Goal: Task Accomplishment & Management: Manage account settings

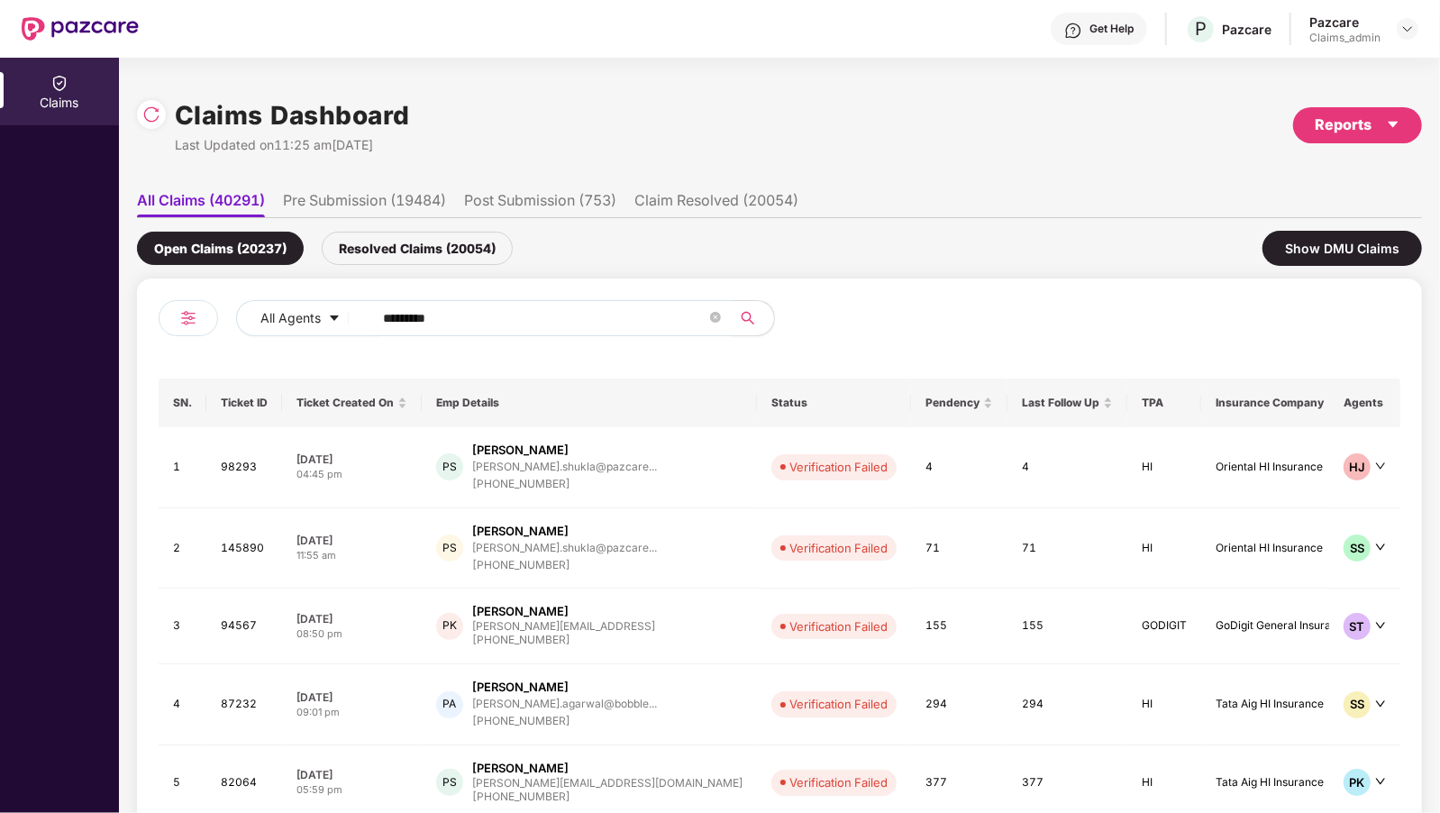
click at [437, 184] on ul "All Claims (40291) Pre Submission (19484) Post Submission (753) Claim Resolved …" at bounding box center [779, 200] width 1285 height 36
click at [420, 195] on li "Pre Submission (19484)" at bounding box center [364, 204] width 163 height 26
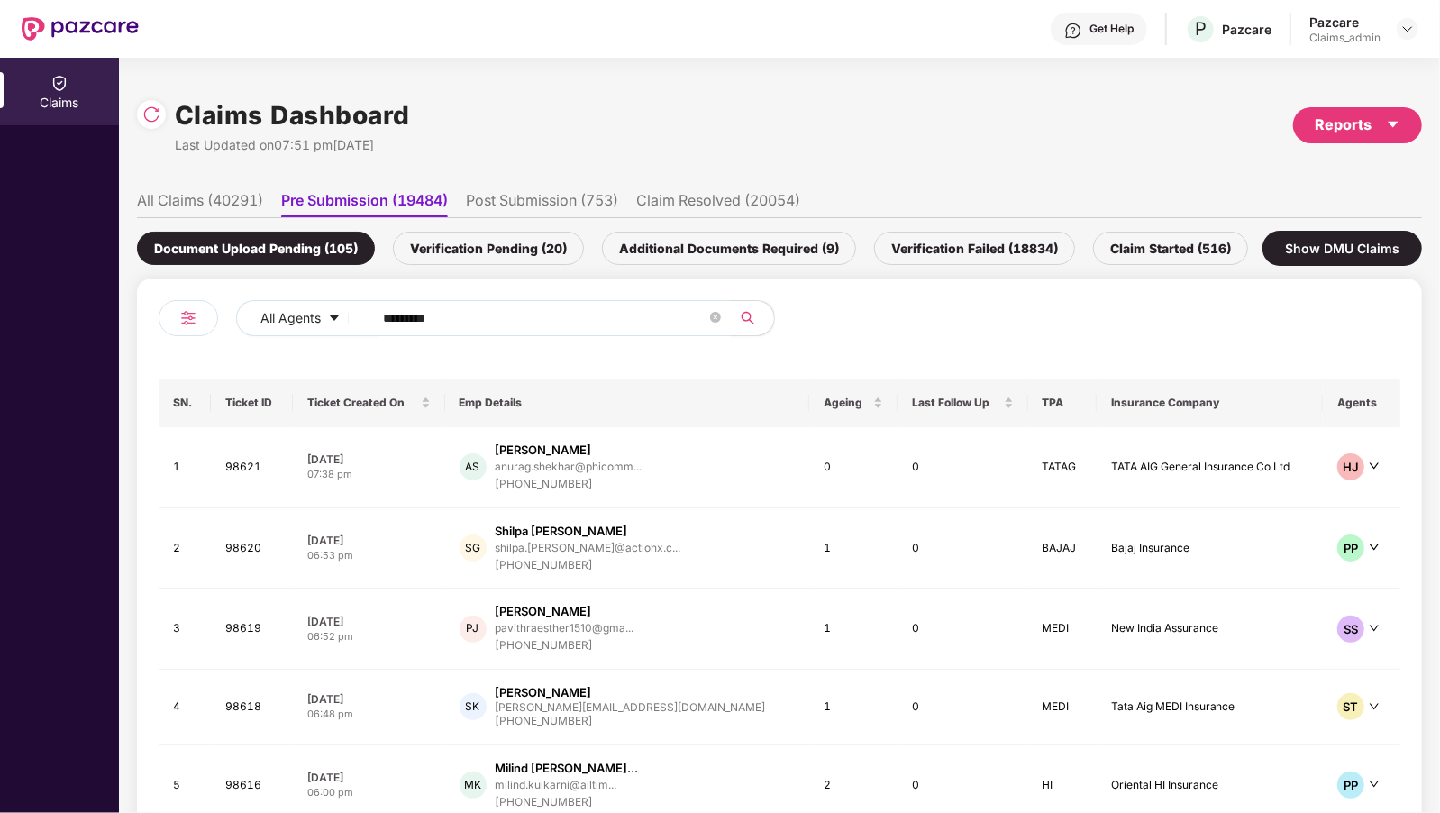
click at [236, 210] on li "All Claims (40291)" at bounding box center [200, 204] width 126 height 26
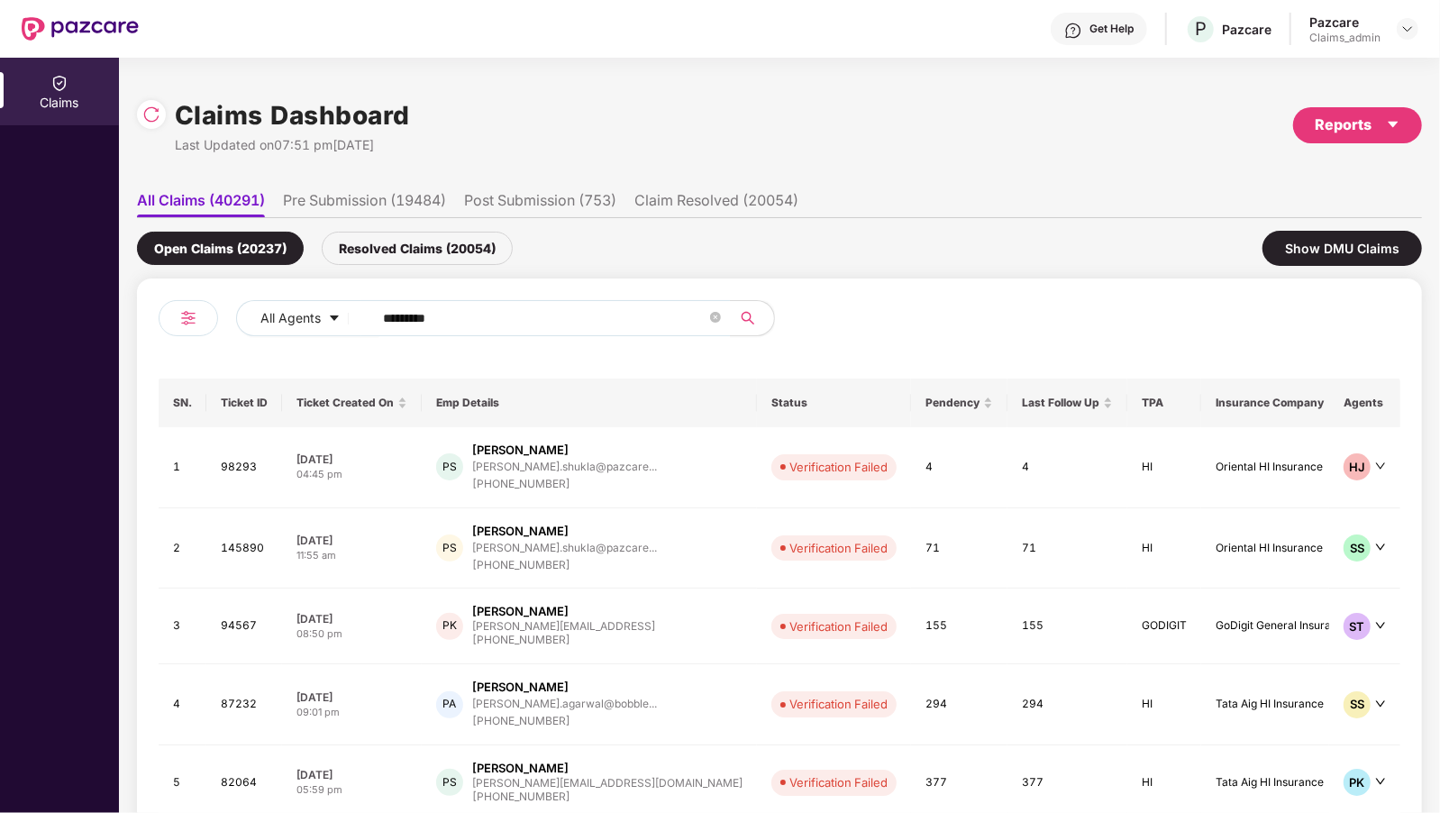
click at [375, 197] on li "Pre Submission (19484)" at bounding box center [364, 204] width 163 height 26
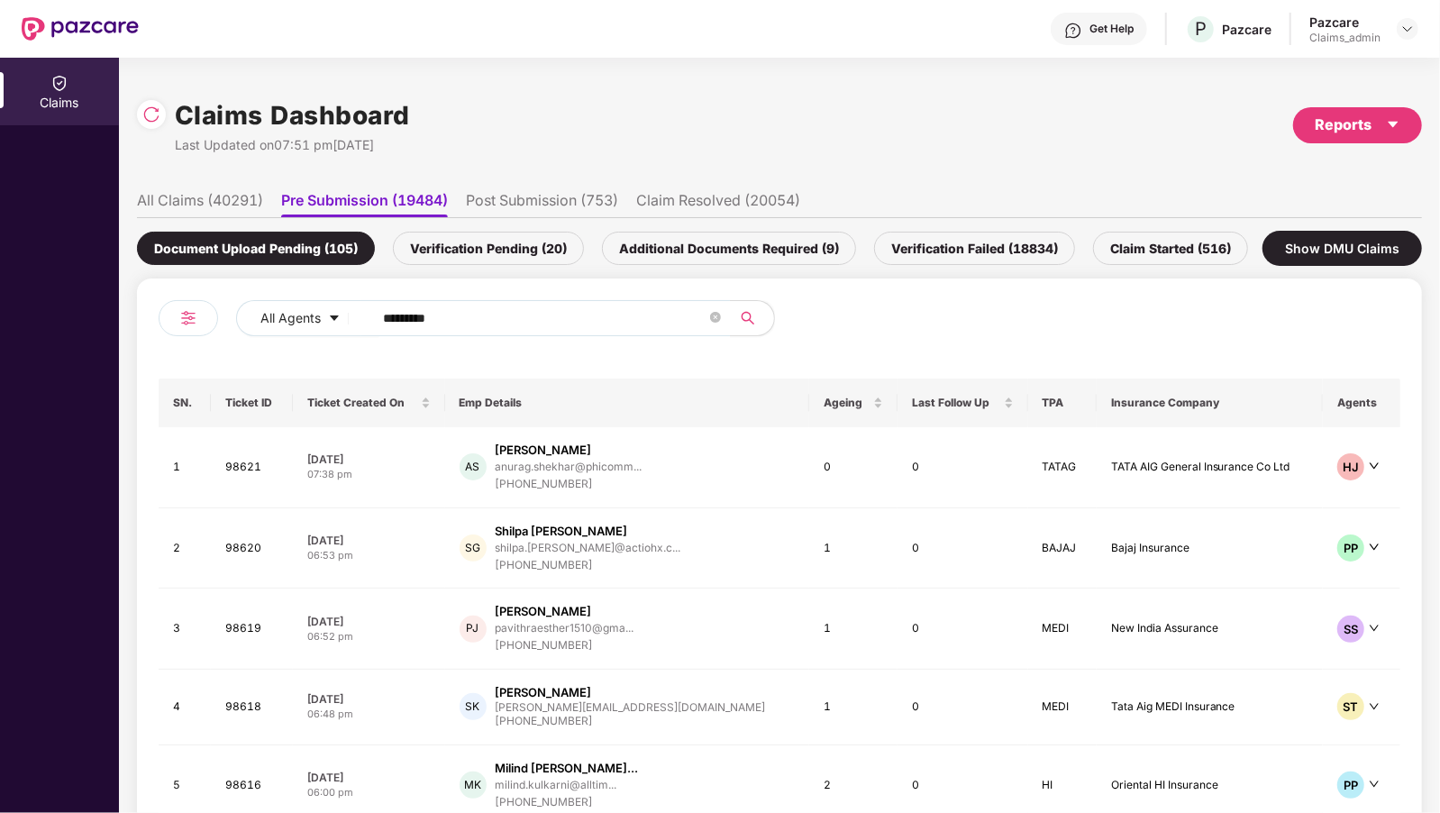
click at [490, 240] on div "Verification Pending (20)" at bounding box center [488, 248] width 191 height 33
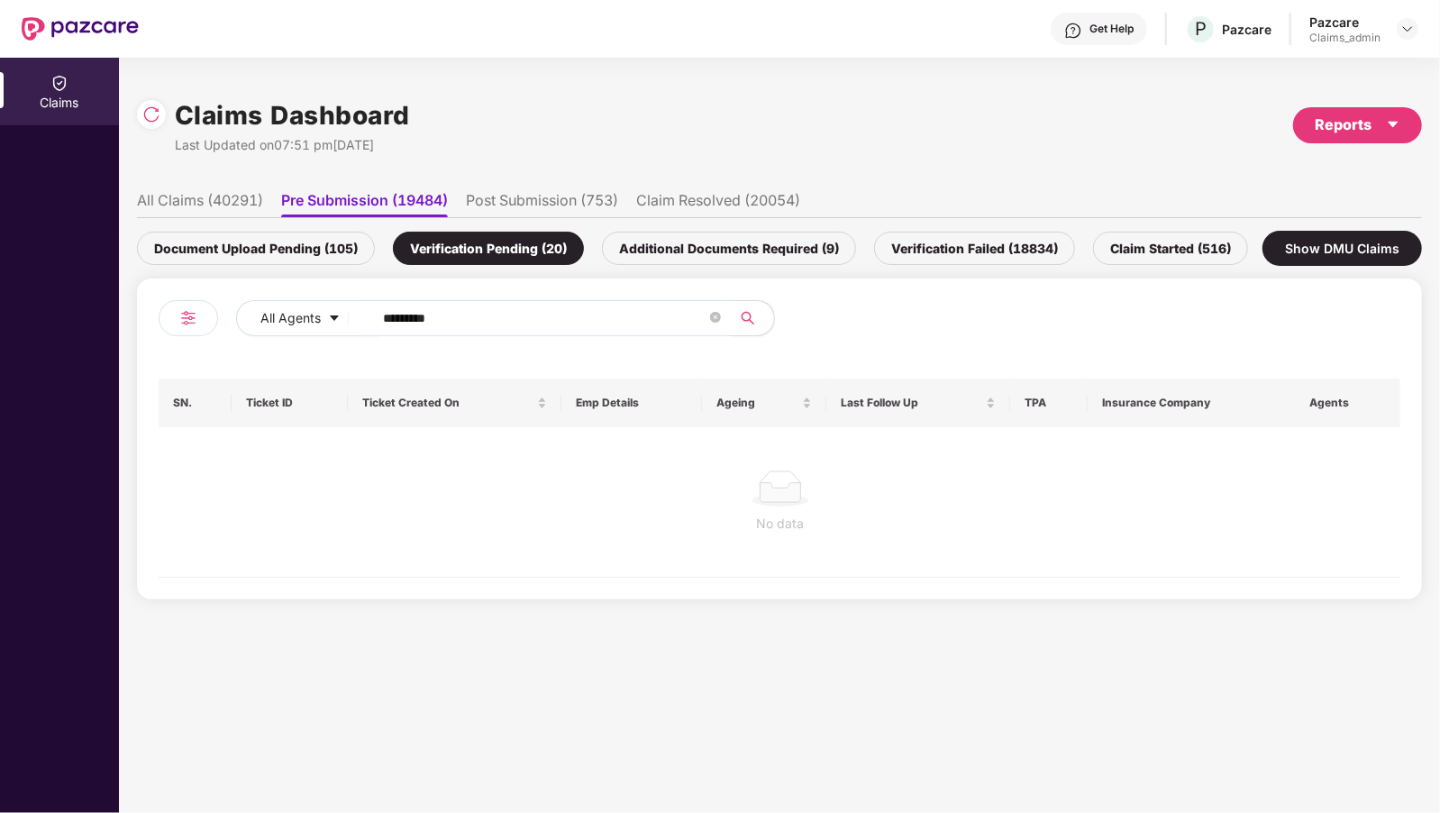
click at [415, 314] on input "*******" at bounding box center [545, 318] width 324 height 27
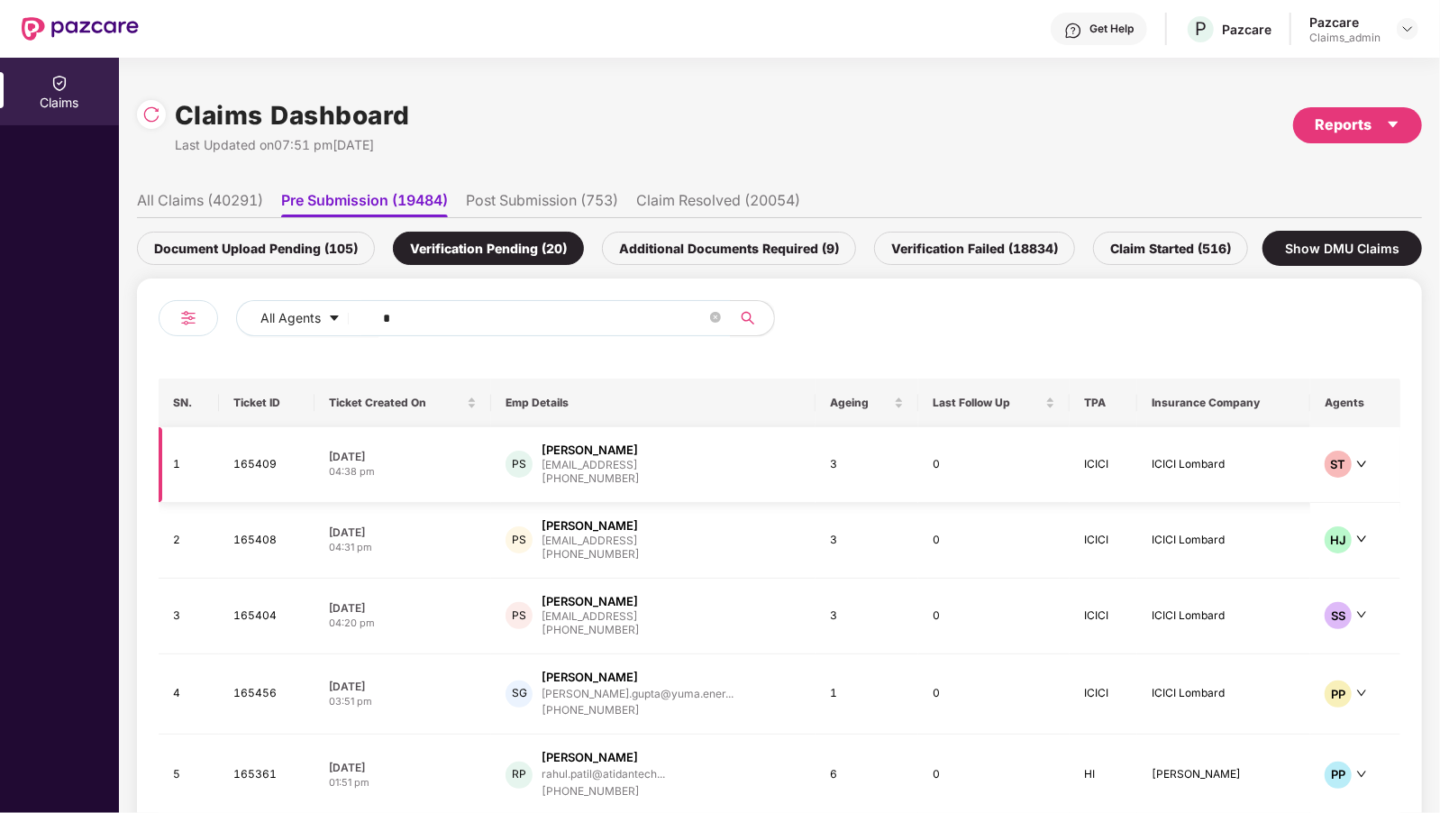
click at [626, 474] on div "[PHONE_NUMBER]" at bounding box center [591, 479] width 98 height 17
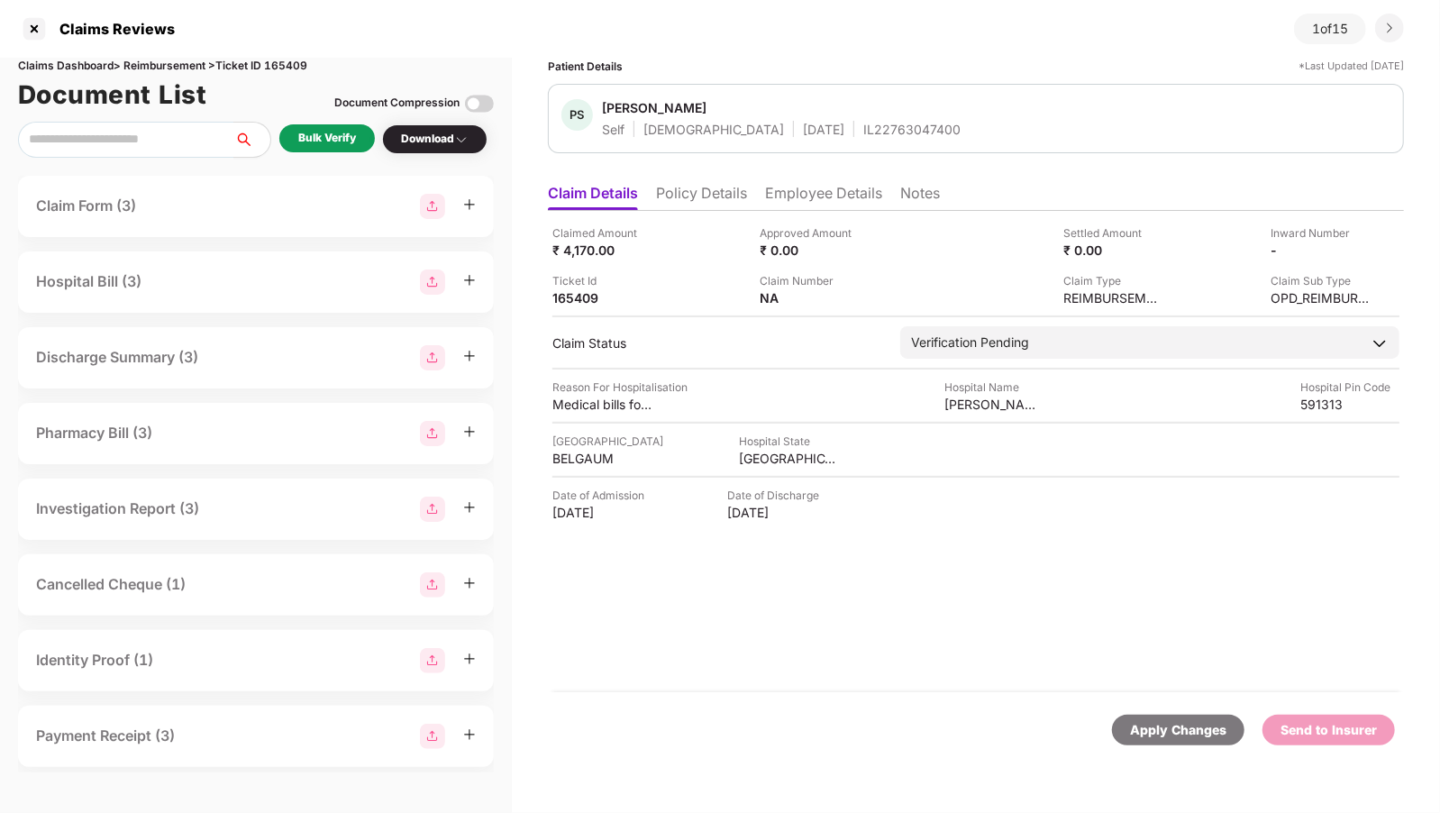
click at [151, 201] on div "Claim Form (3)" at bounding box center [256, 206] width 440 height 25
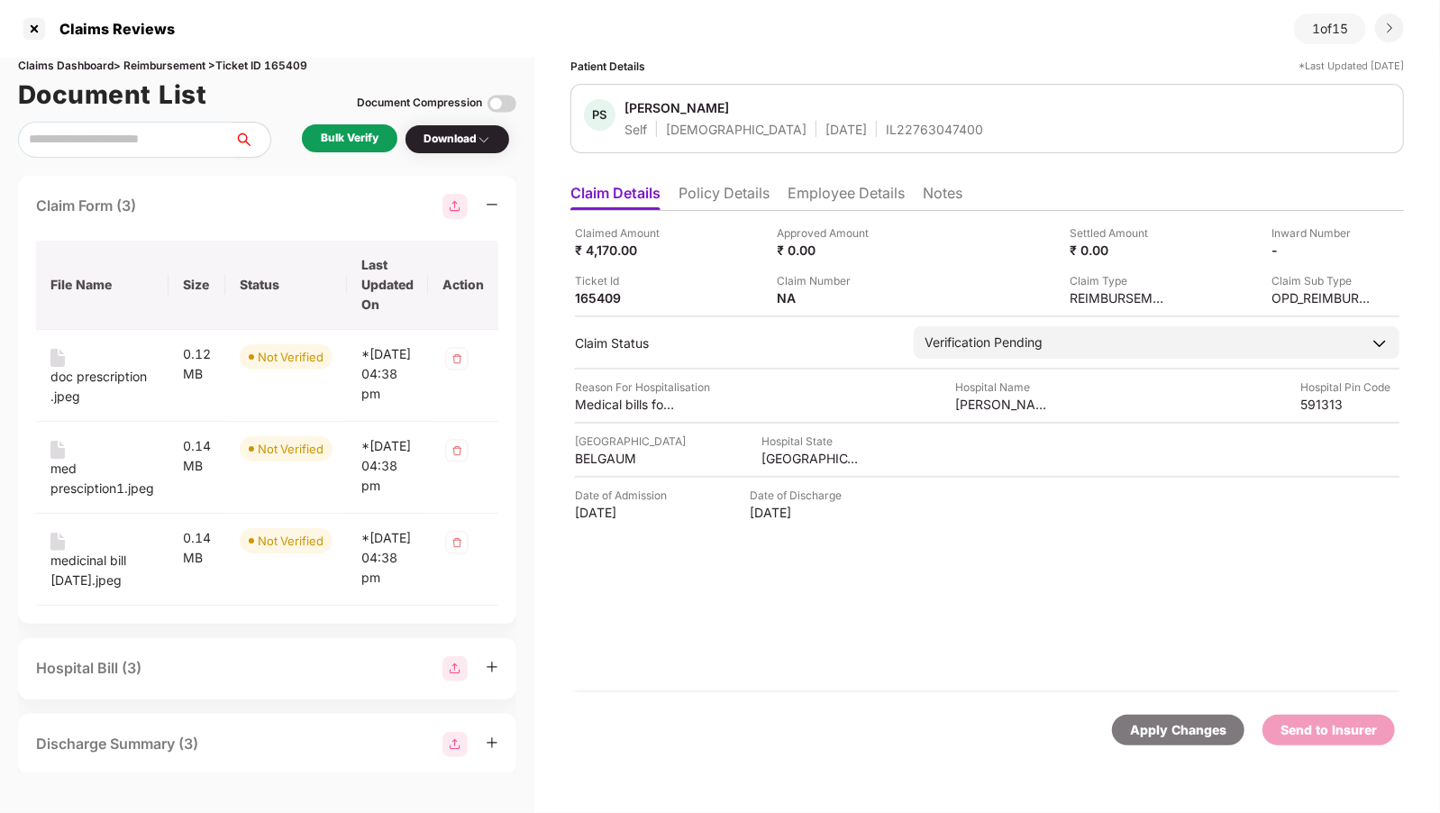
click at [151, 201] on div "Claim Form (3)" at bounding box center [267, 206] width 462 height 25
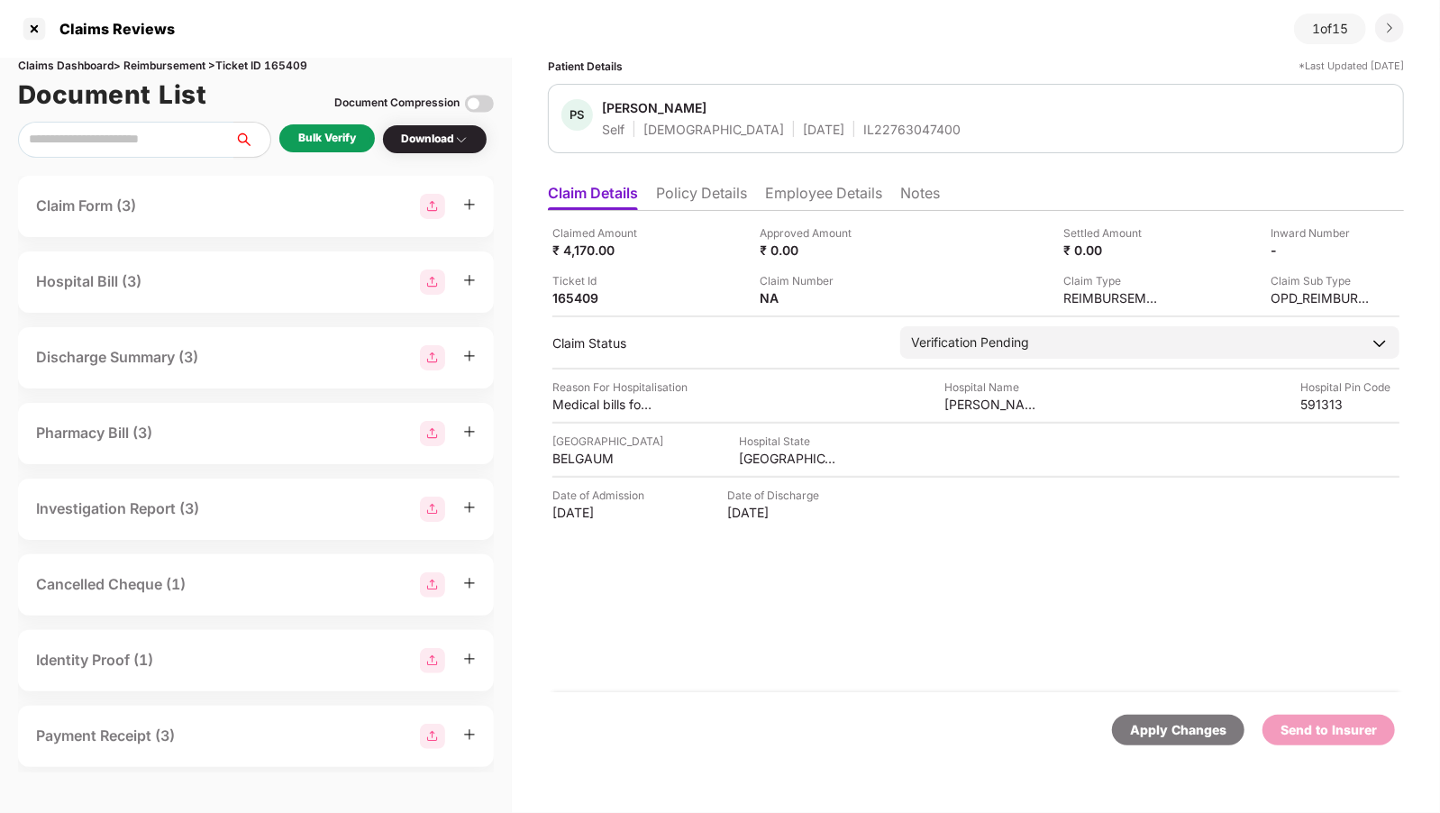
click at [139, 284] on div "Hospital Bill (3)" at bounding box center [88, 281] width 105 height 23
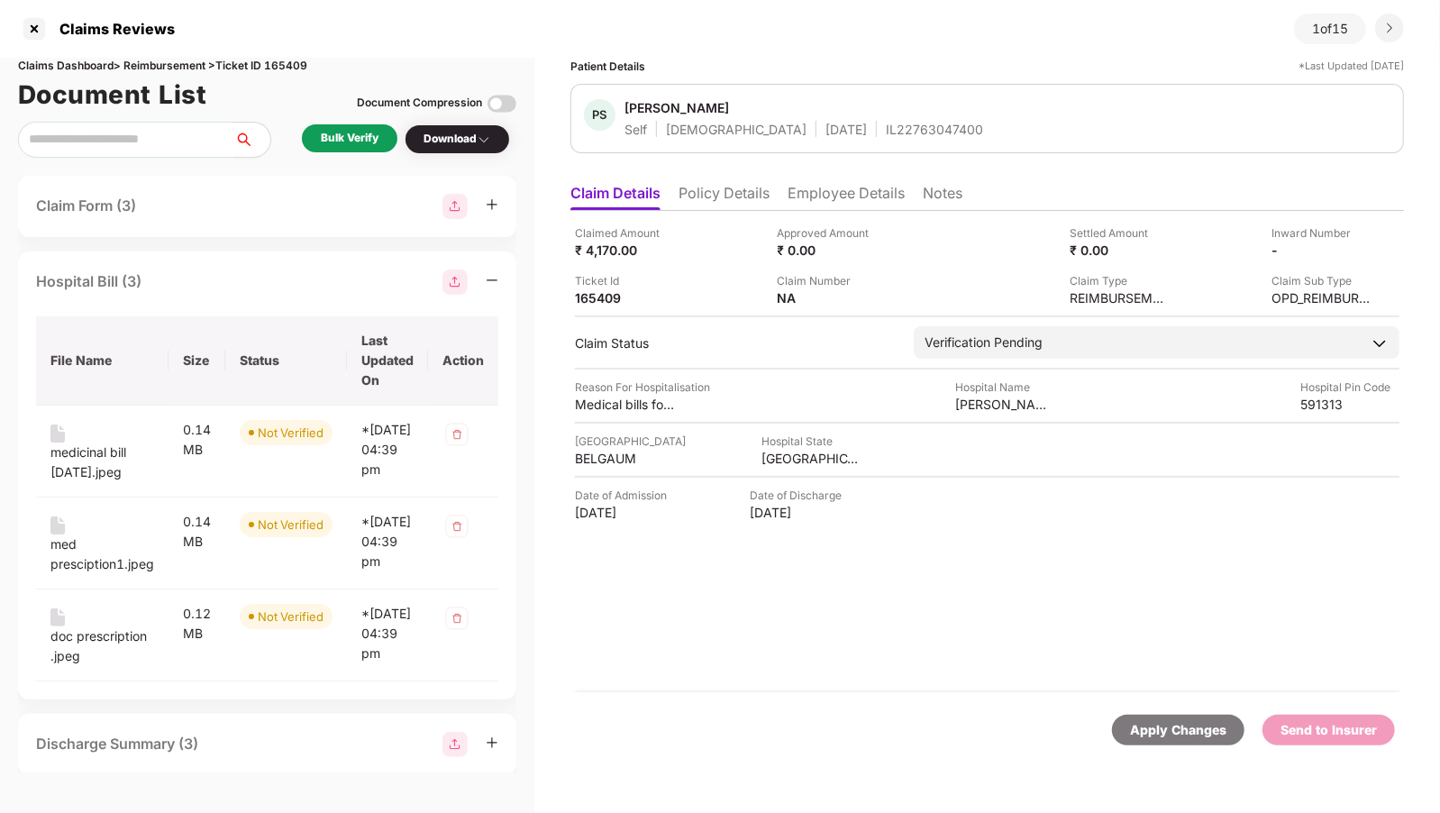
click at [122, 290] on div "Hospital Bill (3)" at bounding box center [88, 281] width 105 height 23
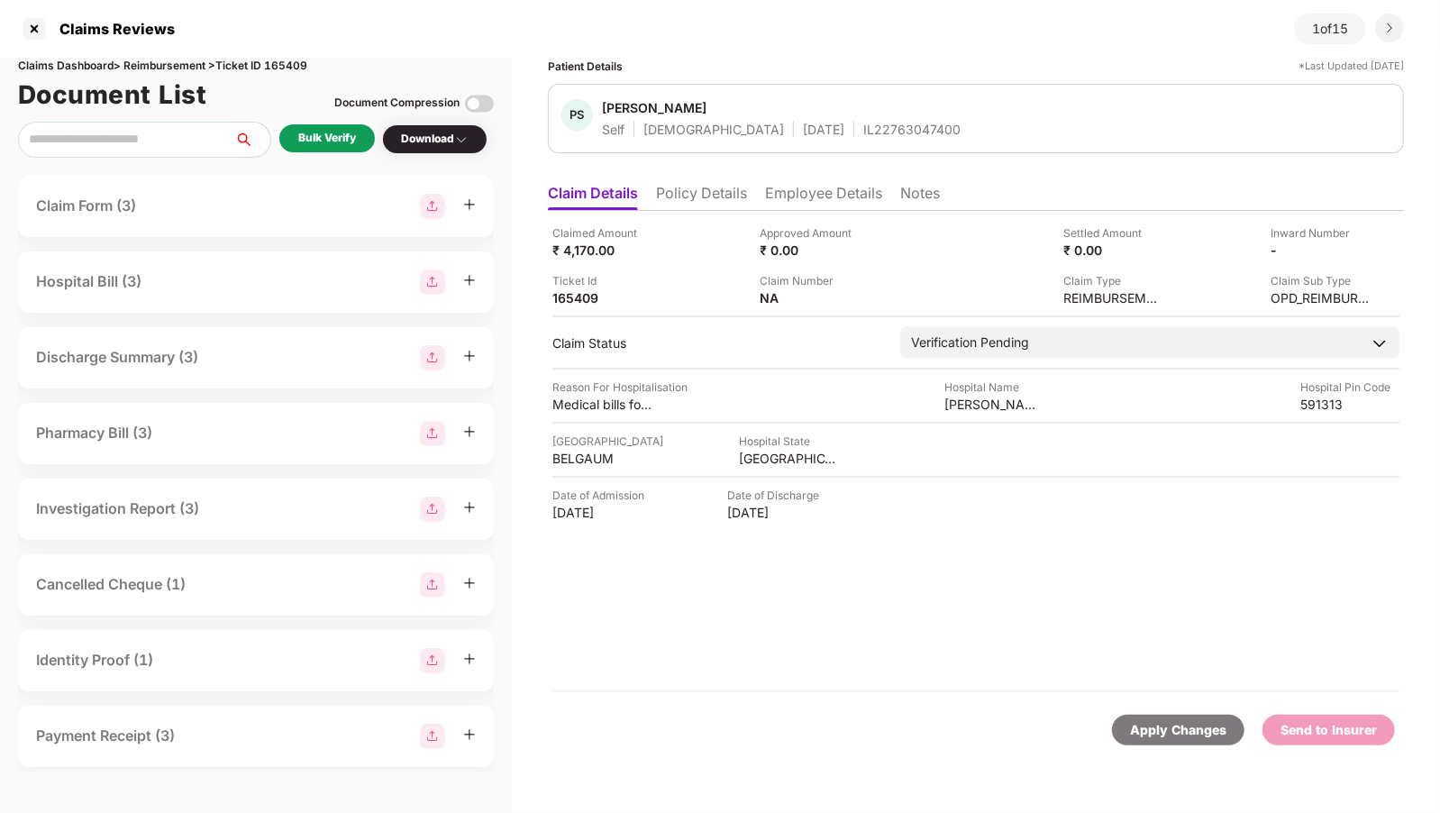
click at [168, 286] on div "Hospital Bill (3)" at bounding box center [256, 282] width 440 height 25
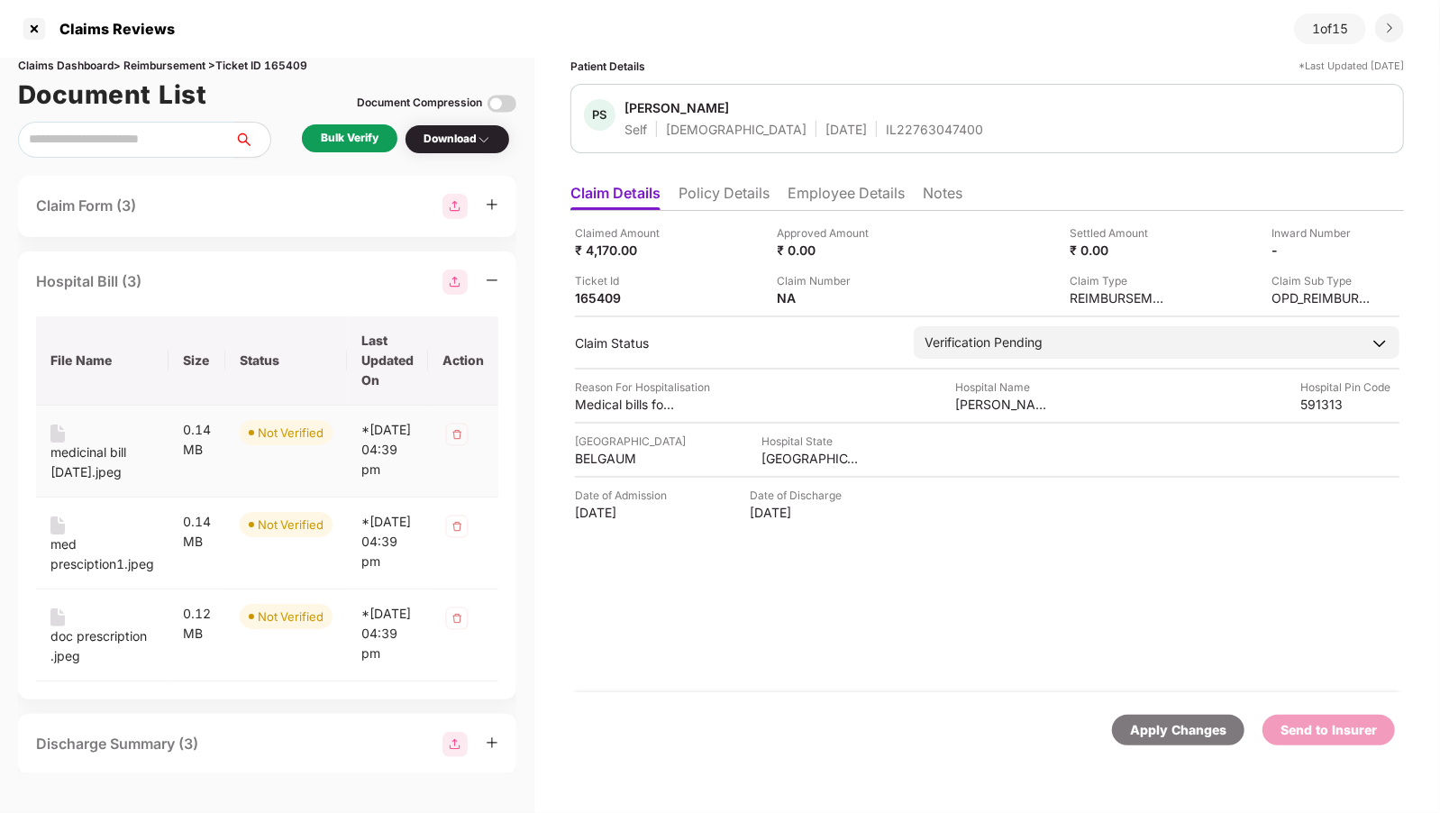
click at [115, 457] on div "medicinal bill [DATE].jpeg" at bounding box center [102, 463] width 104 height 40
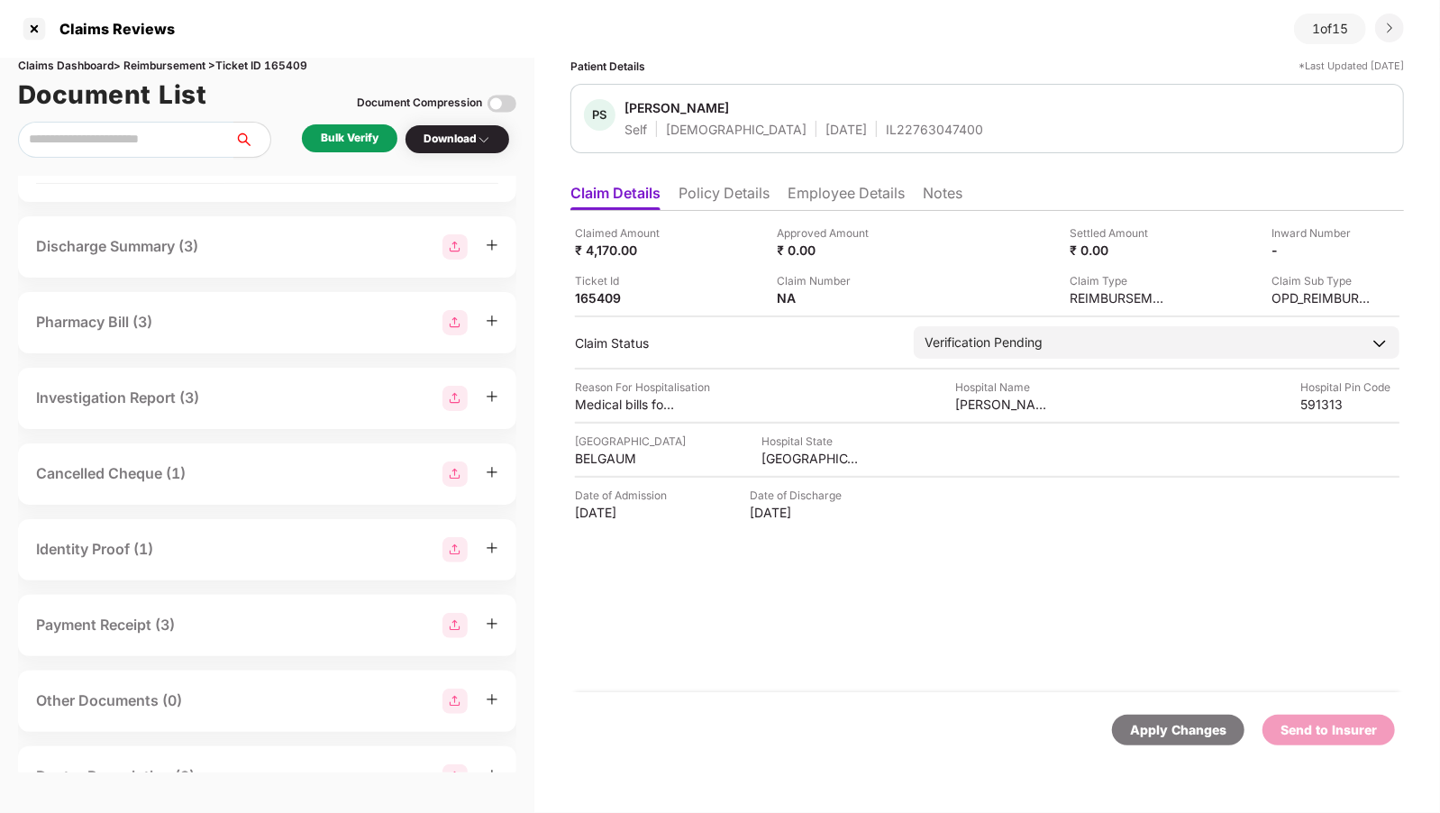
scroll to position [672, 0]
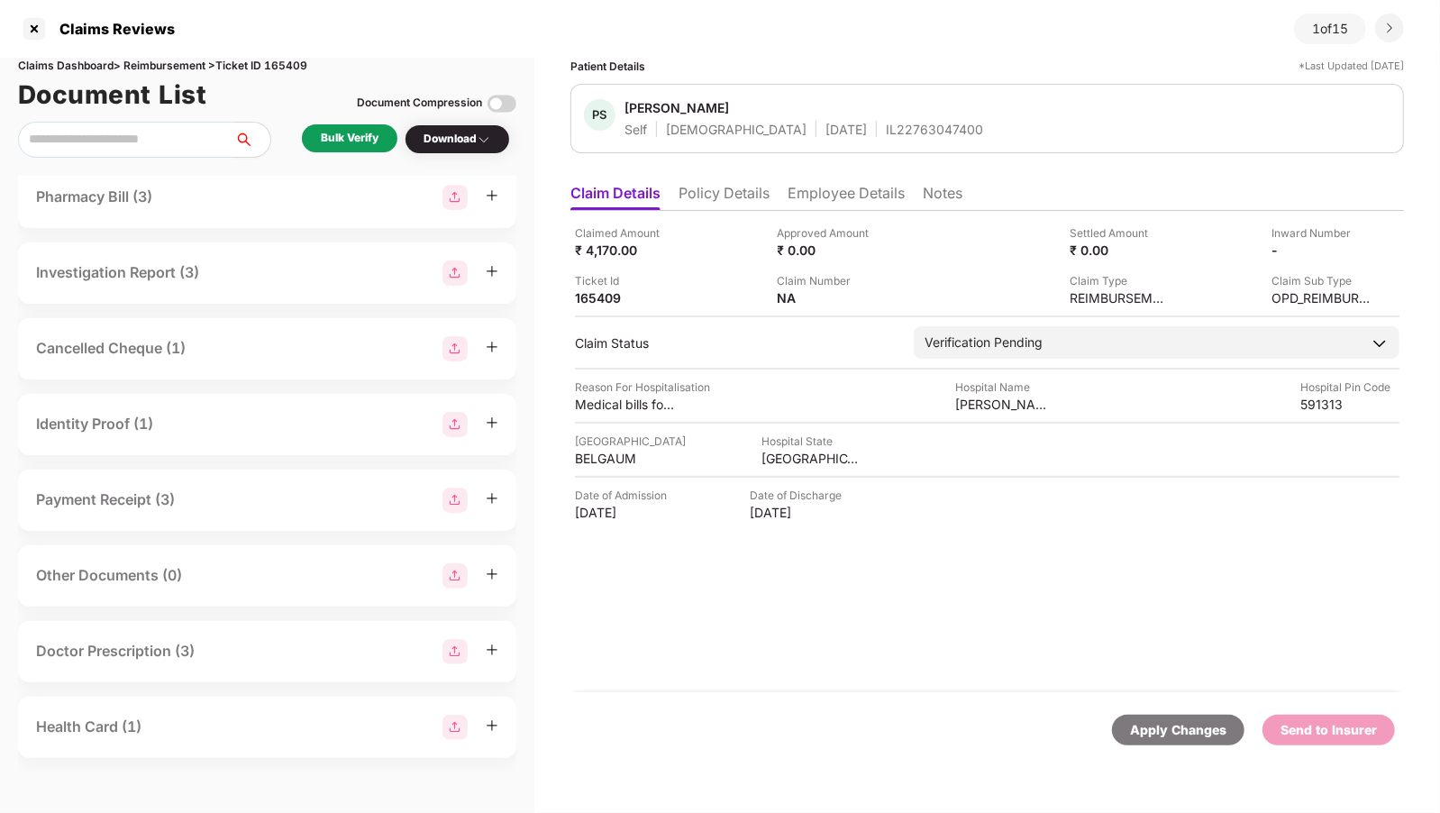
click at [323, 508] on div "Payment Receipt (3)" at bounding box center [267, 500] width 462 height 25
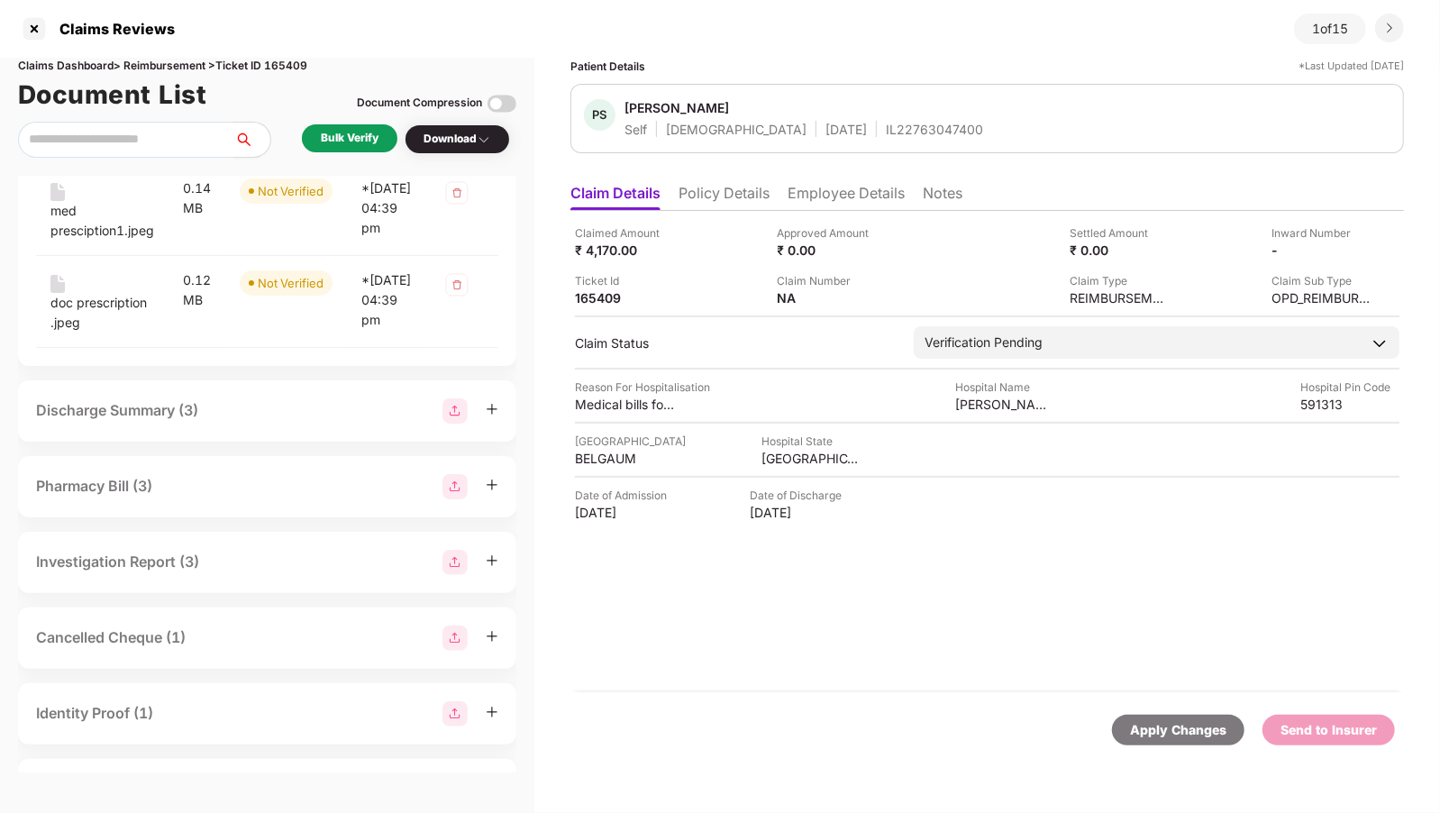
scroll to position [0, 0]
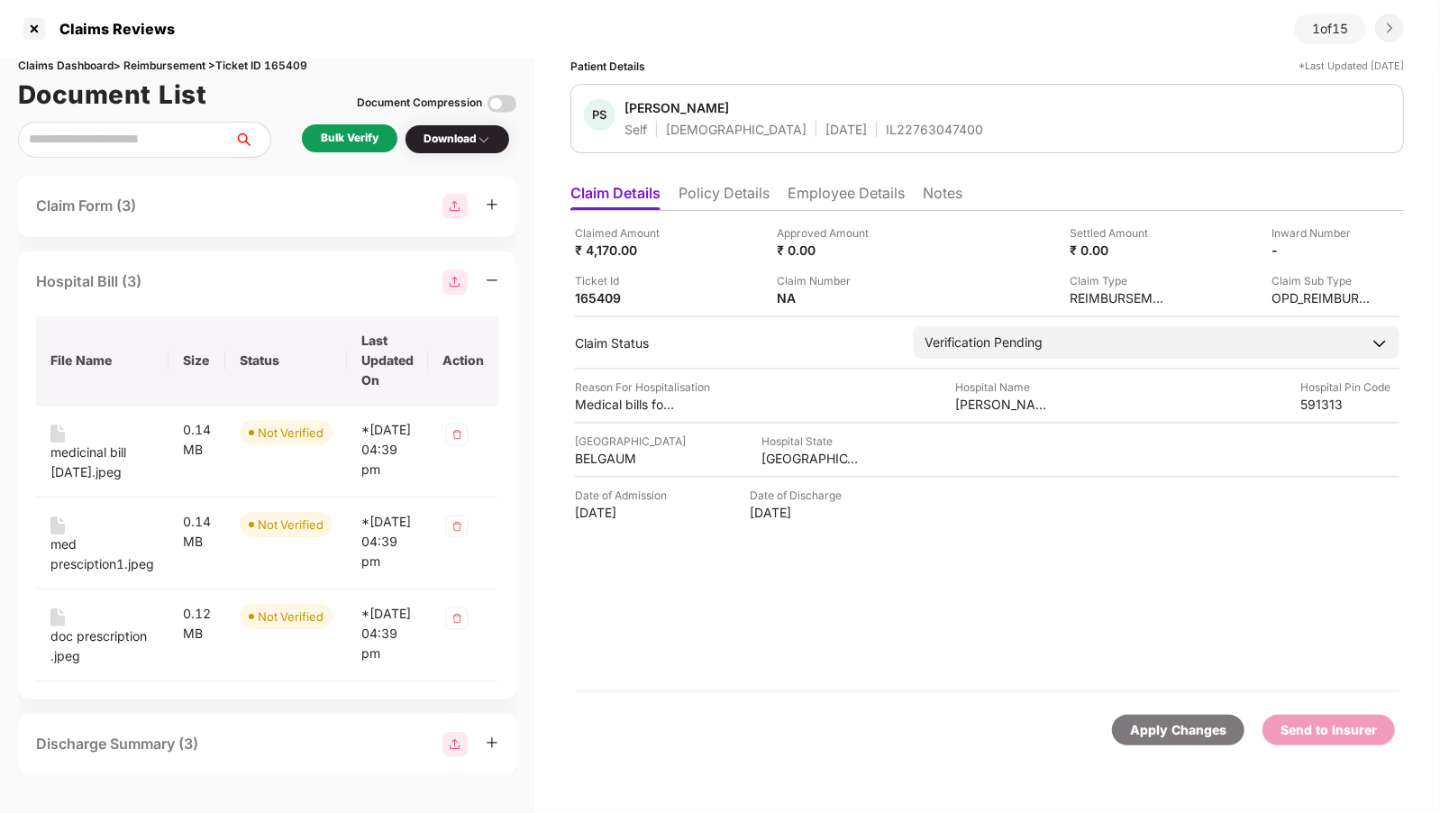
click at [207, 285] on div "Hospital Bill (3)" at bounding box center [267, 282] width 462 height 25
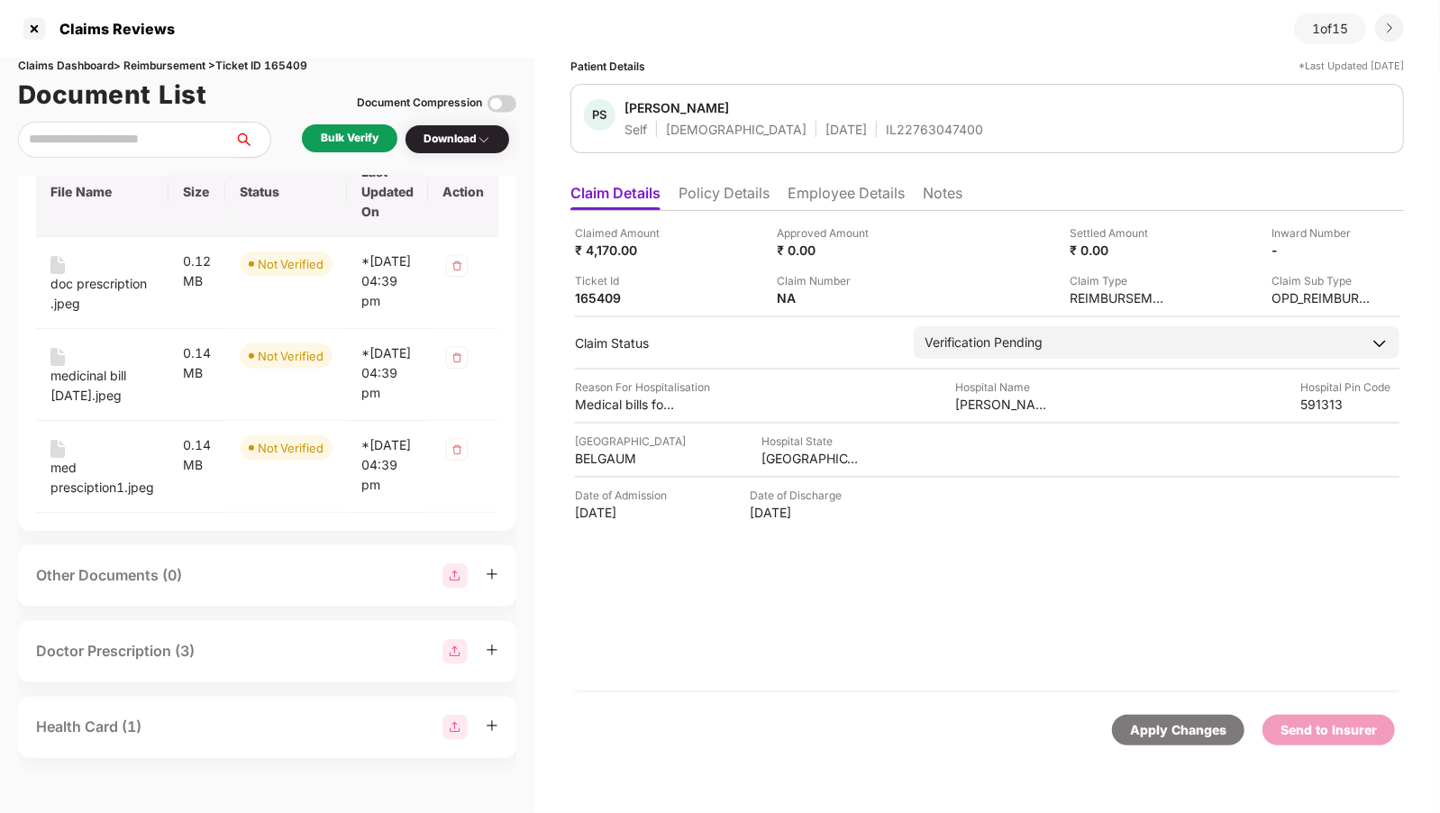
scroll to position [672, 0]
click at [153, 366] on div "medicinal bill [DATE].jpeg" at bounding box center [102, 386] width 104 height 40
click at [69, 462] on div "med presciption1.jpeg" at bounding box center [102, 478] width 104 height 40
click at [146, 657] on div "Doctor Prescription (3)" at bounding box center [115, 651] width 159 height 23
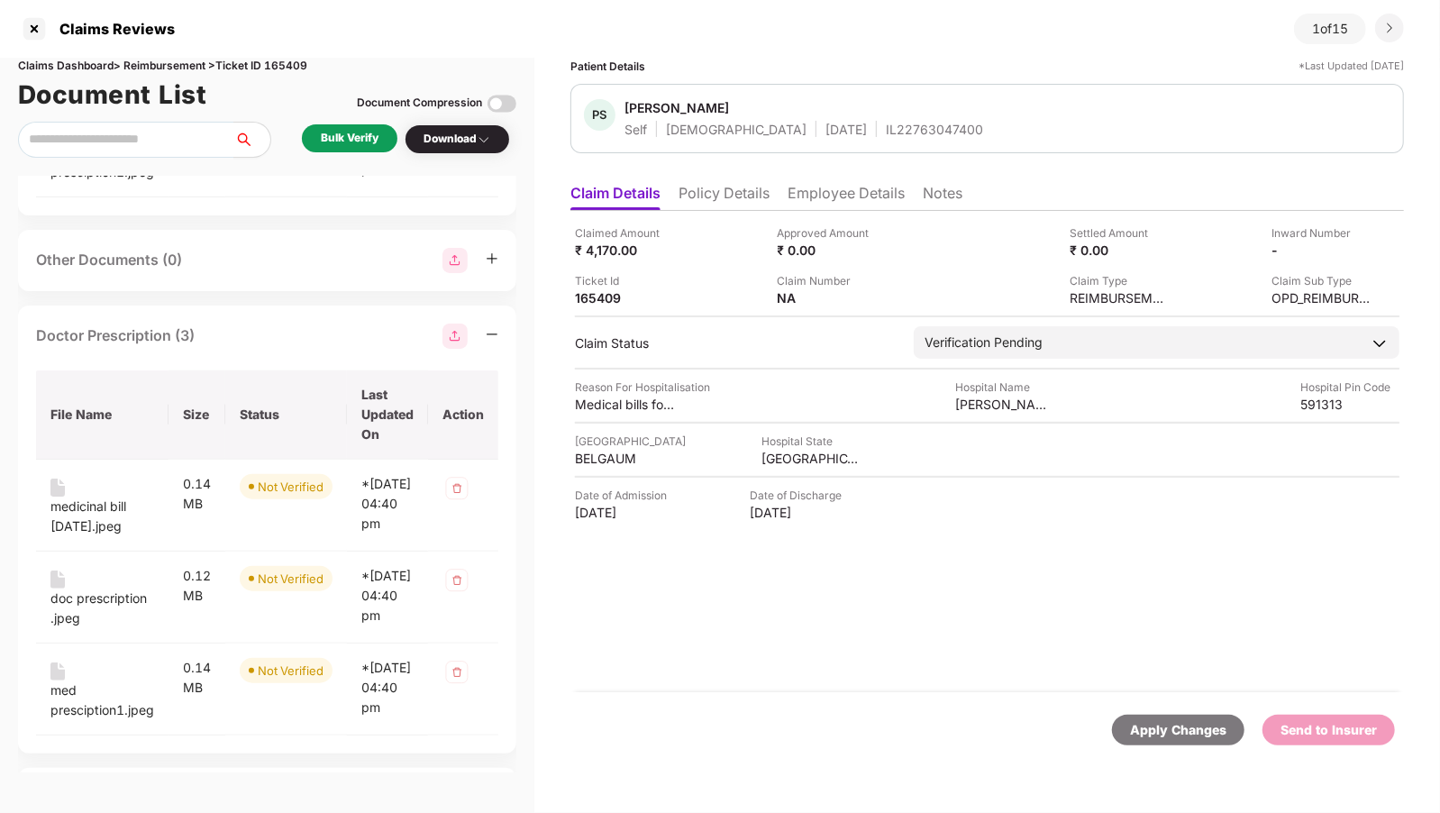
scroll to position [1109, 0]
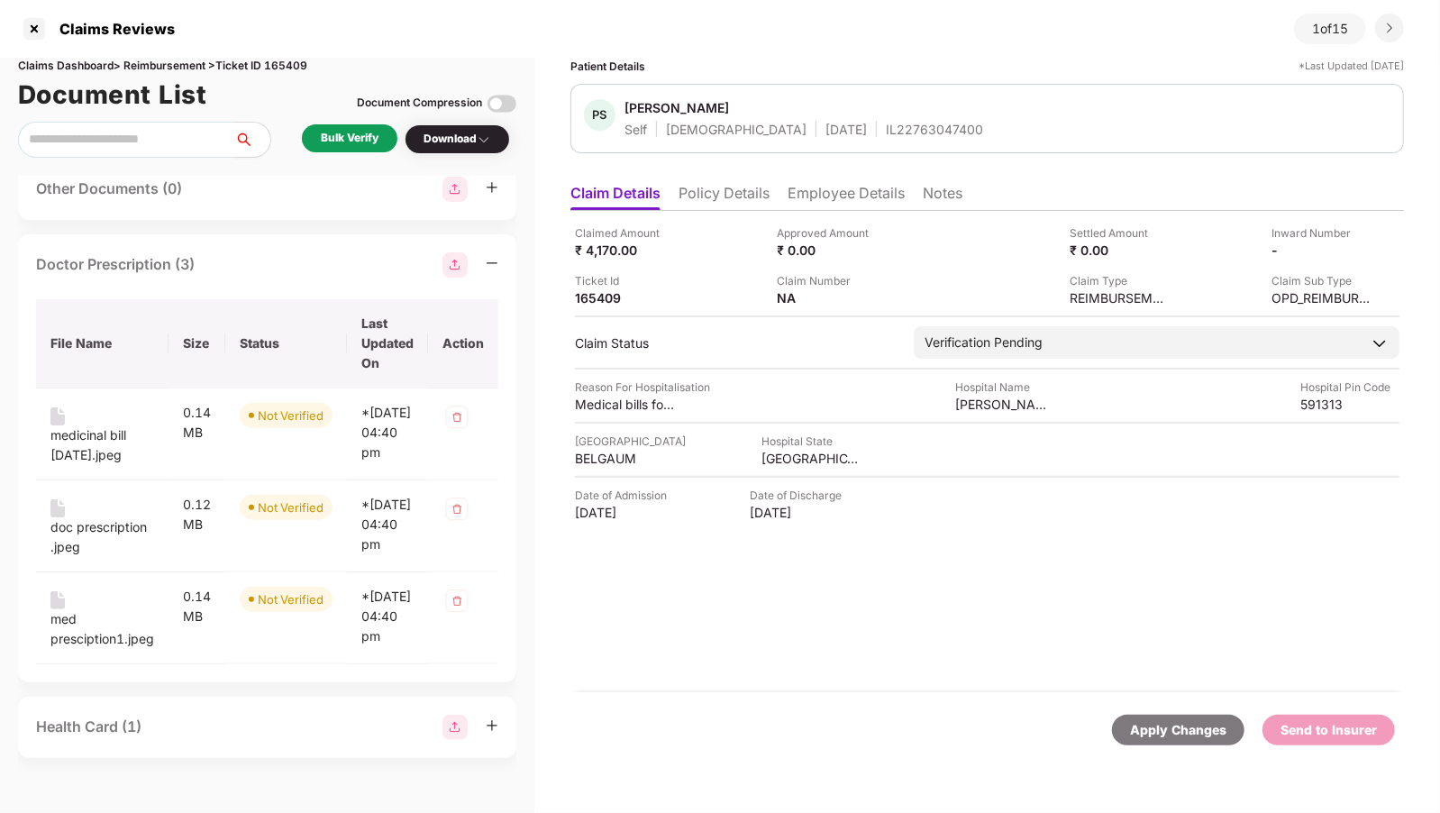
click at [143, 724] on div "Health Card (1)" at bounding box center [267, 727] width 462 height 25
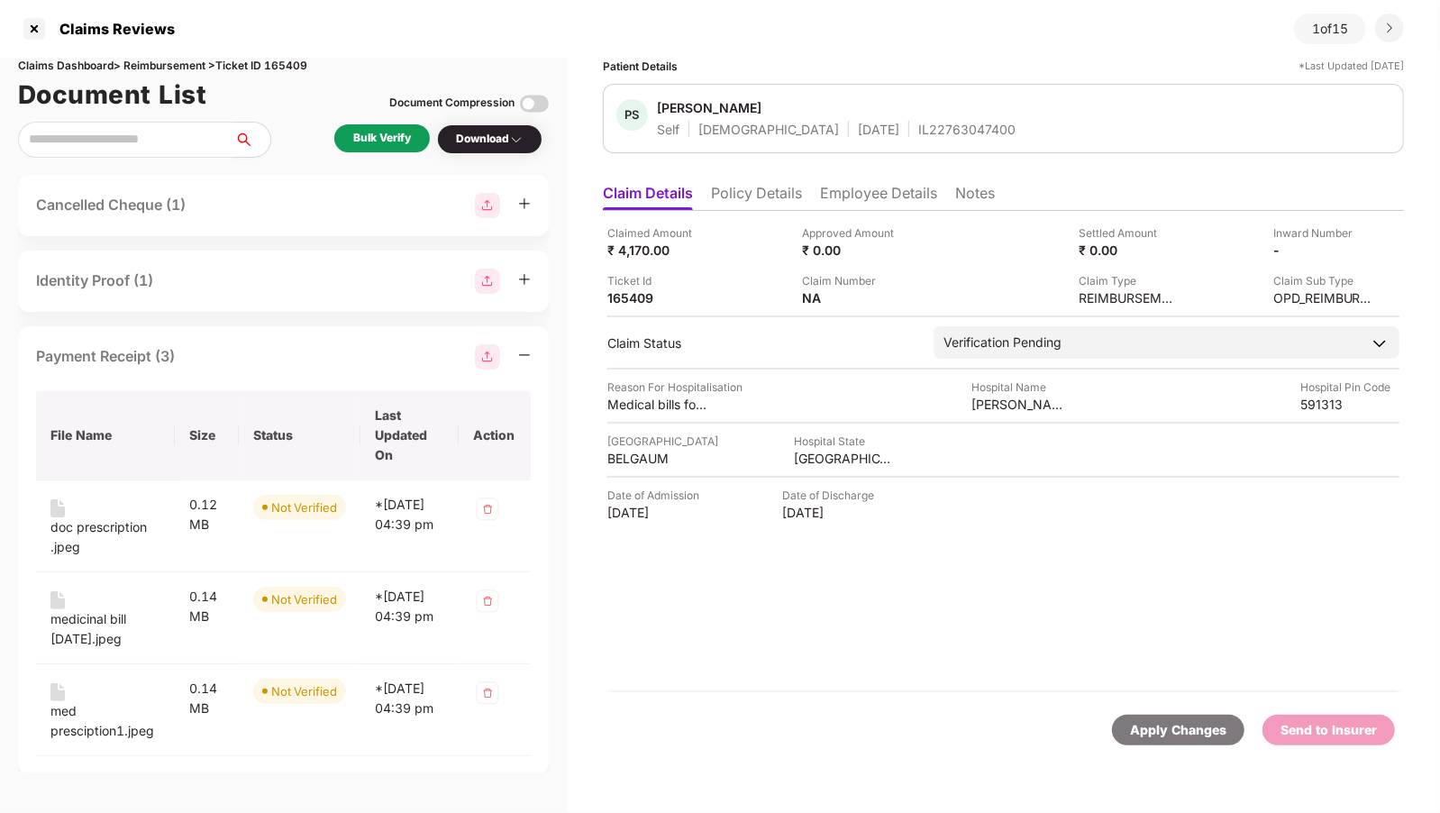
scroll to position [305, 0]
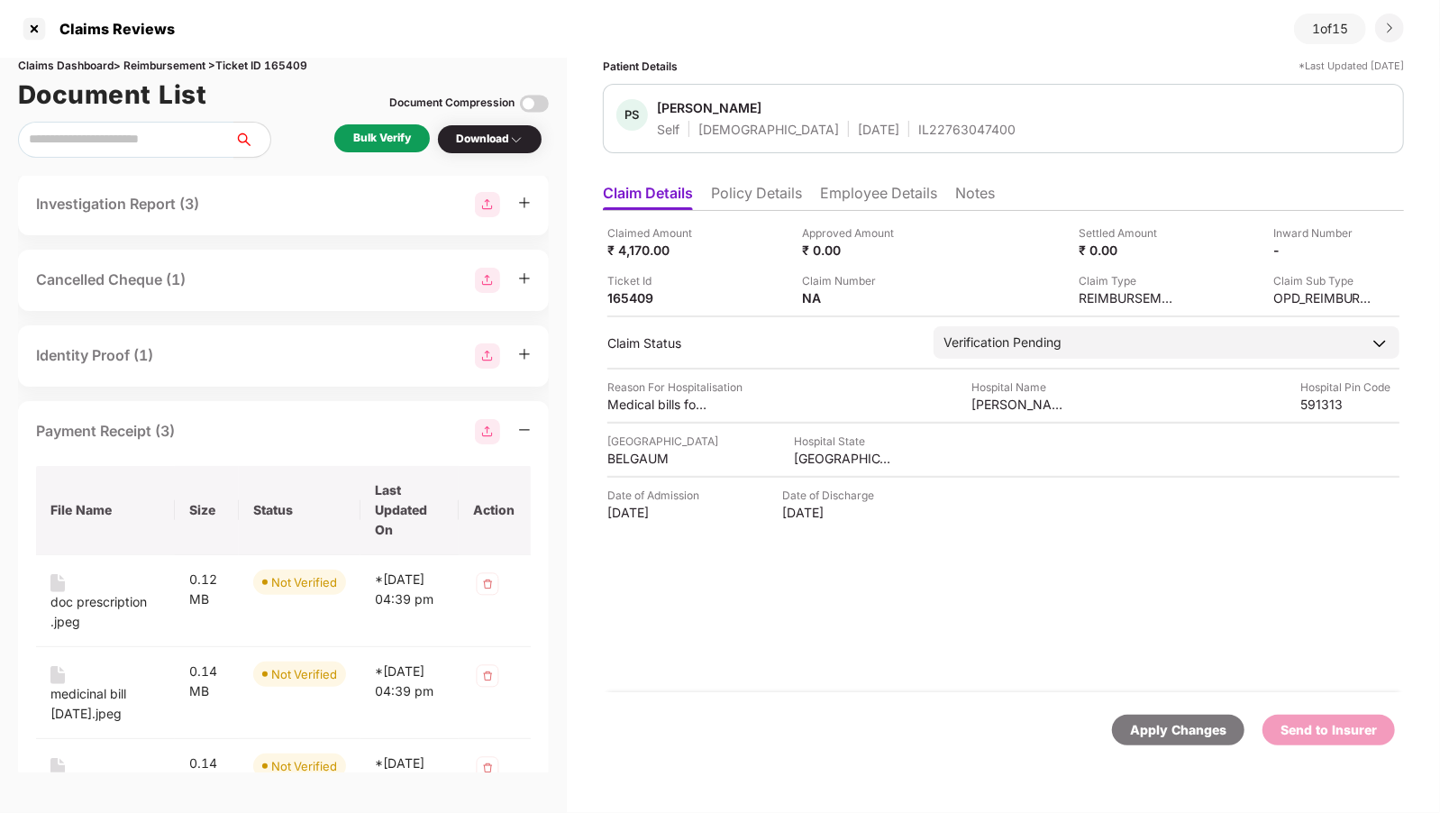
click at [151, 436] on div "Payment Receipt (3)" at bounding box center [105, 431] width 139 height 23
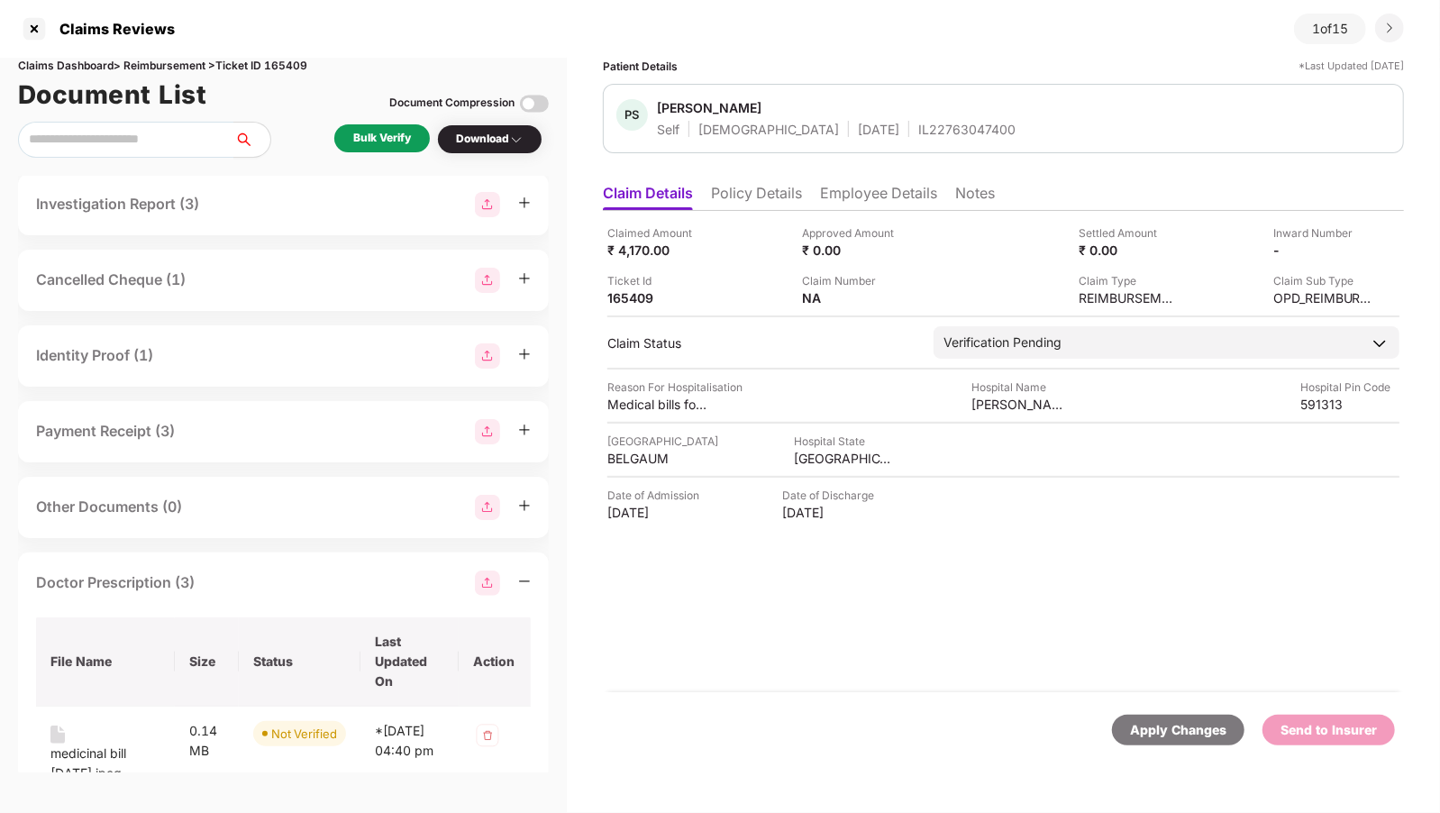
click at [170, 362] on div "Identity Proof (1)" at bounding box center [283, 355] width 495 height 25
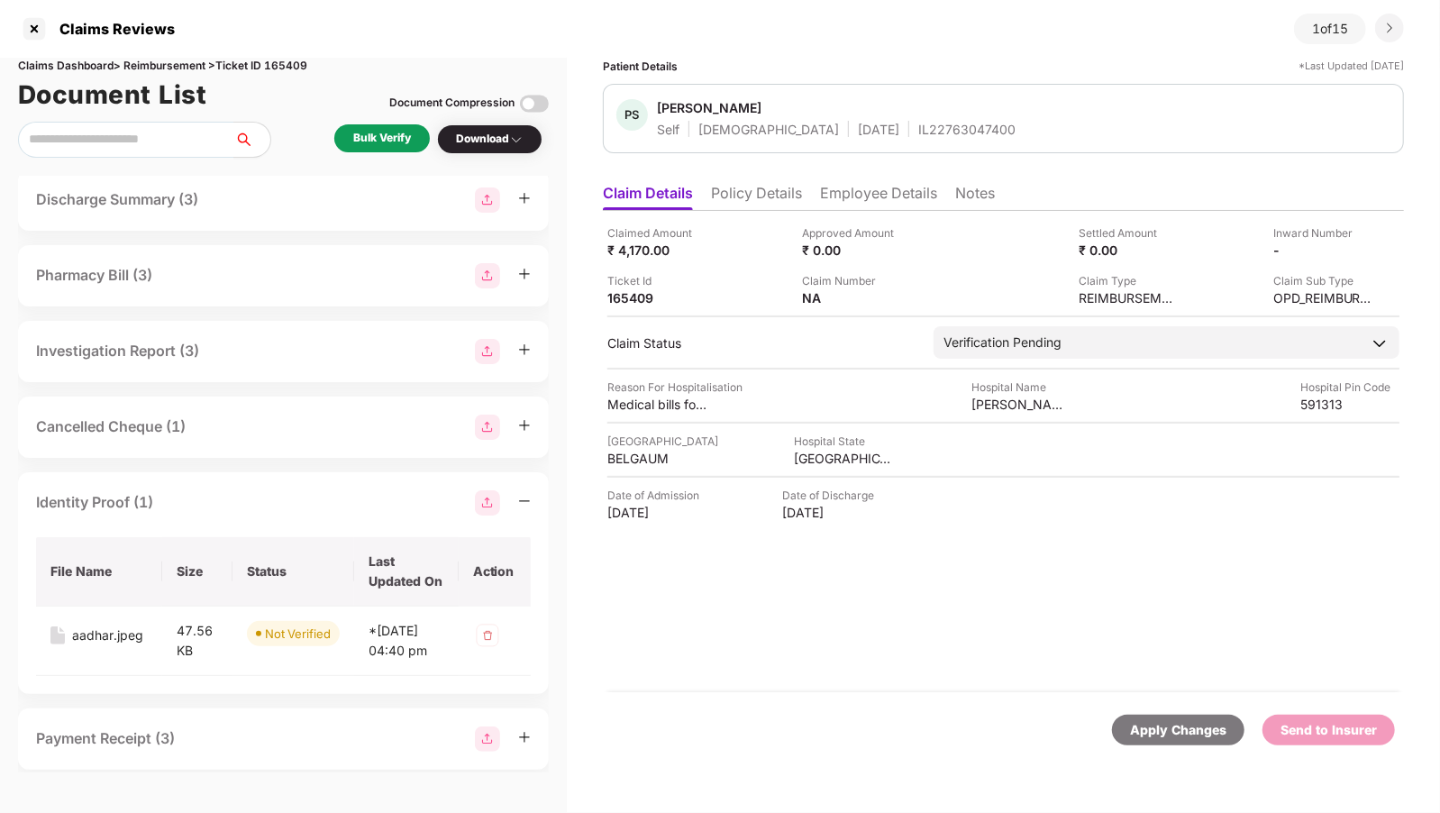
scroll to position [151, 0]
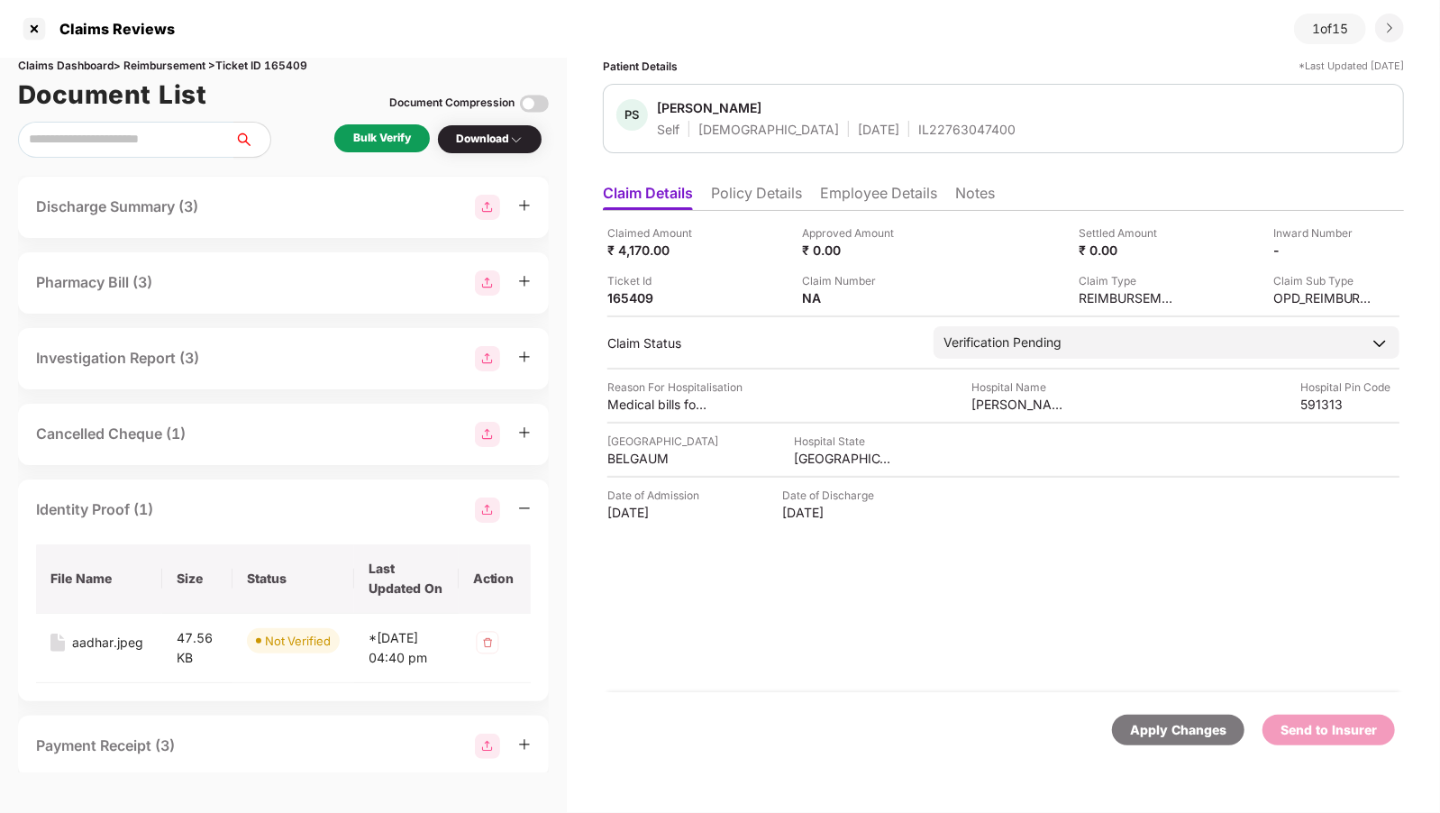
click at [170, 362] on div "Investigation Report (3)" at bounding box center [117, 358] width 163 height 23
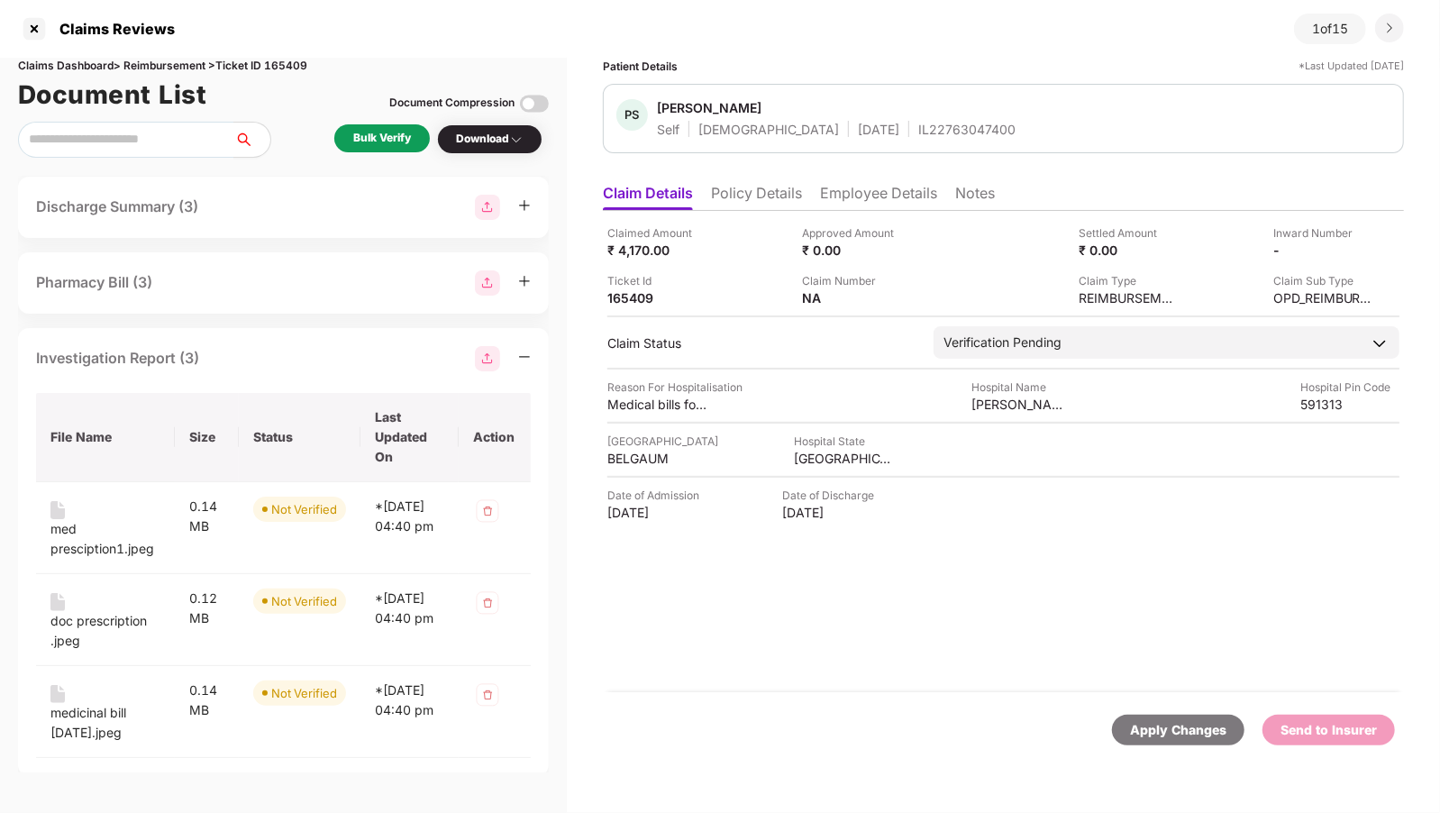
click at [151, 276] on div "Pharmacy Bill (3)" at bounding box center [94, 282] width 116 height 23
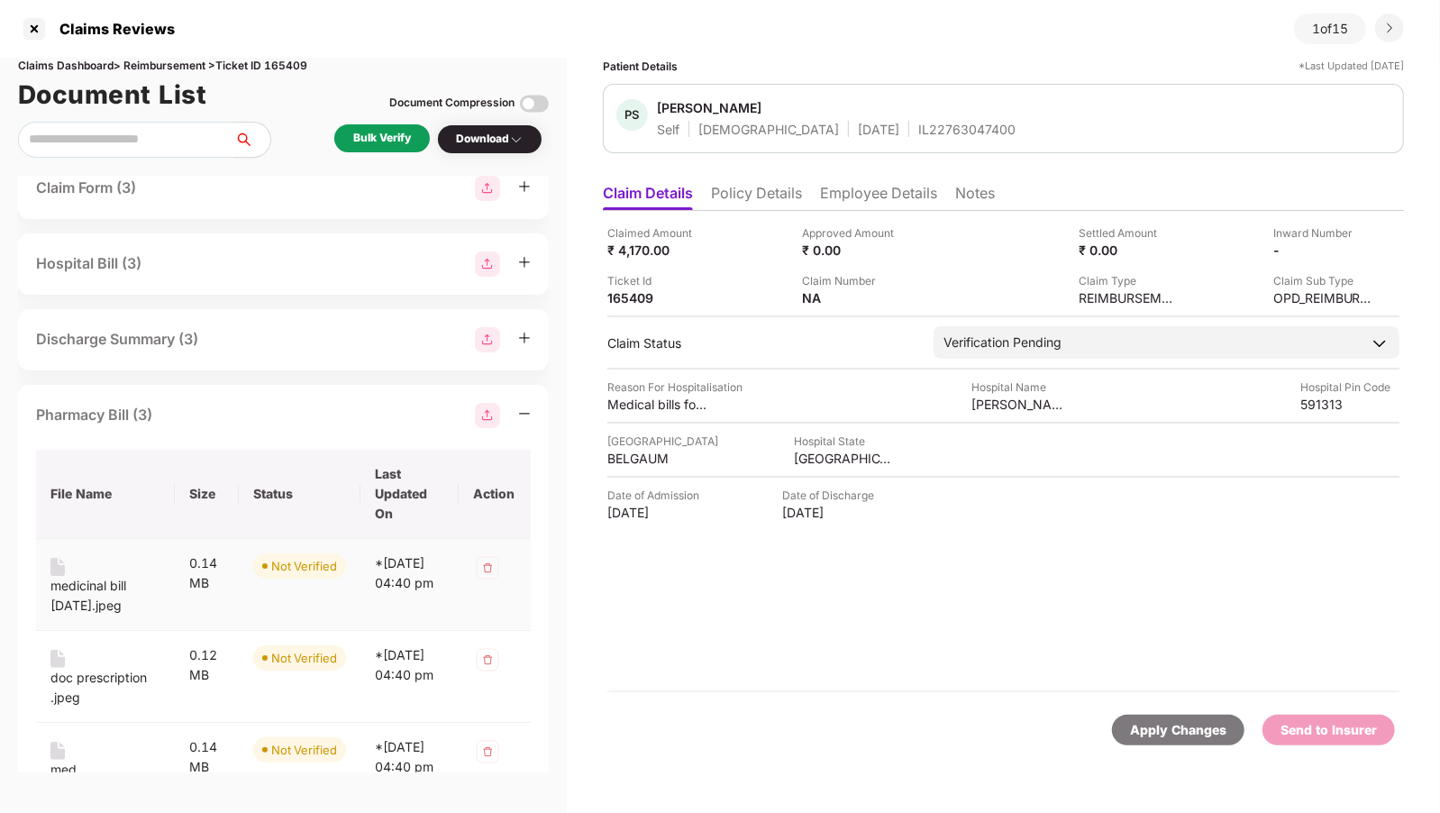
scroll to position [0, 0]
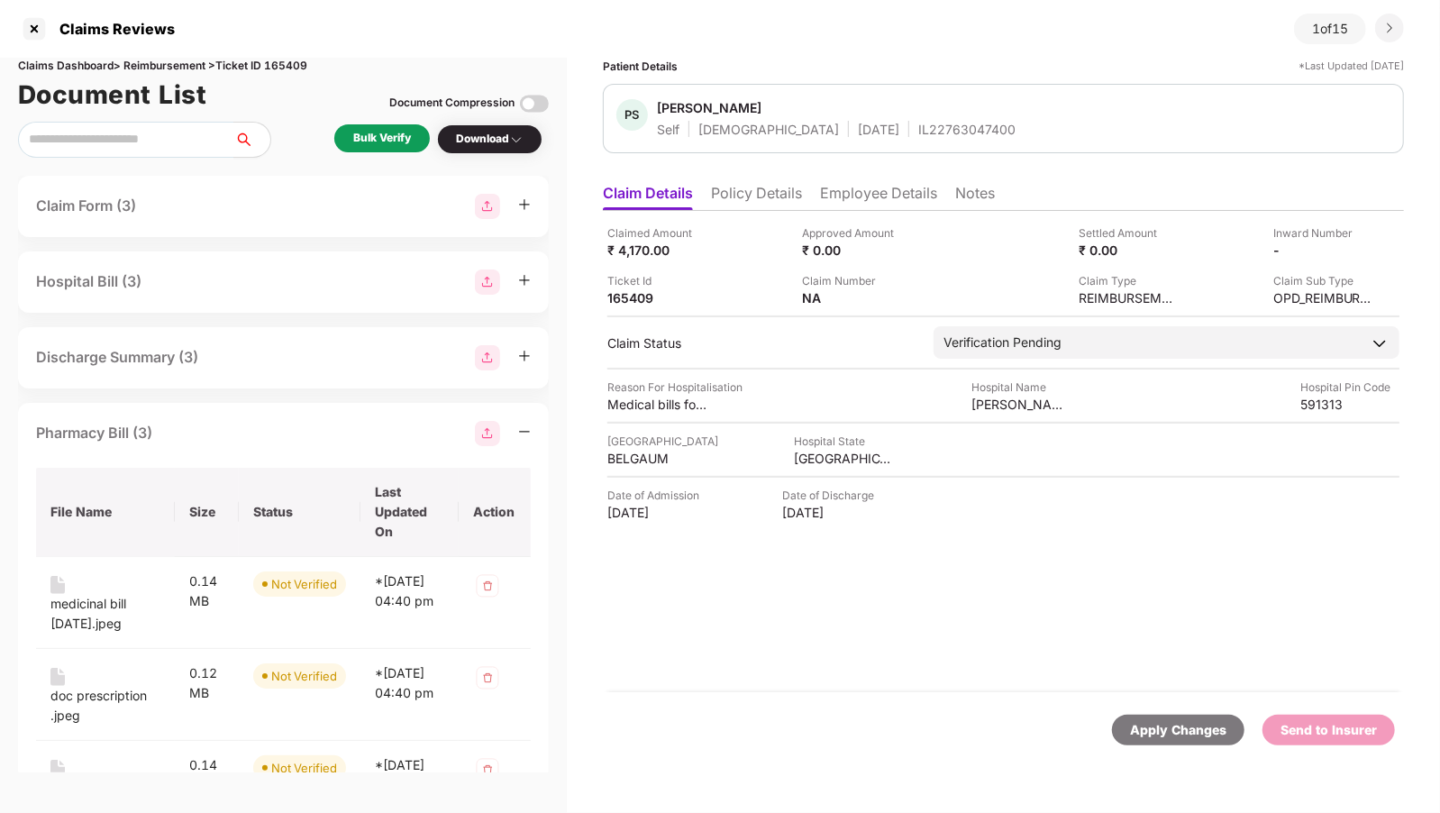
click at [127, 339] on div "Discharge Summary (3)" at bounding box center [283, 357] width 531 height 61
click at [123, 352] on div "Discharge Summary (3)" at bounding box center [117, 357] width 162 height 23
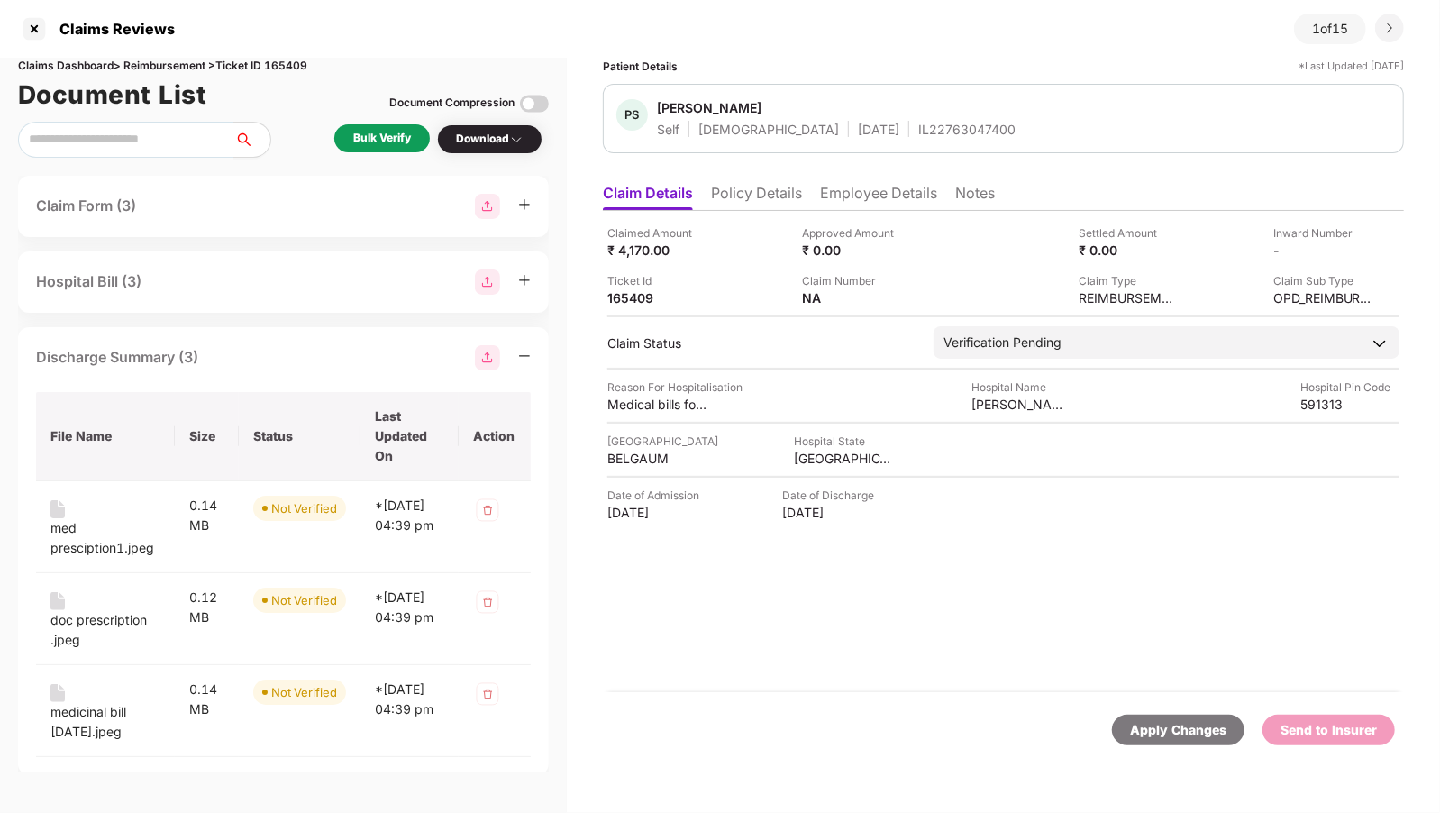
click at [165, 288] on div "Hospital Bill (3)" at bounding box center [283, 282] width 495 height 25
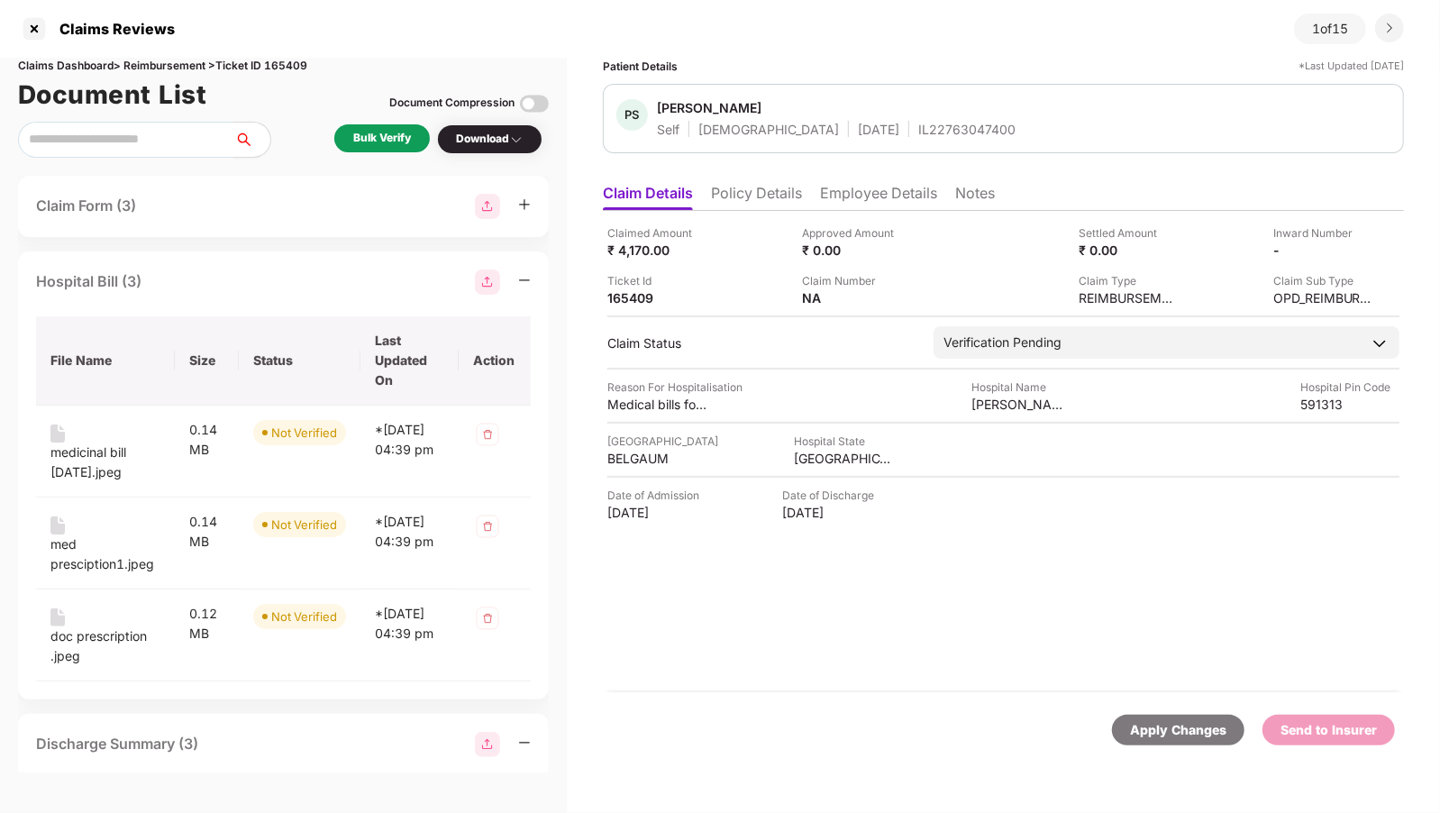
click at [87, 215] on div "Claim Form (3)" at bounding box center [86, 206] width 100 height 23
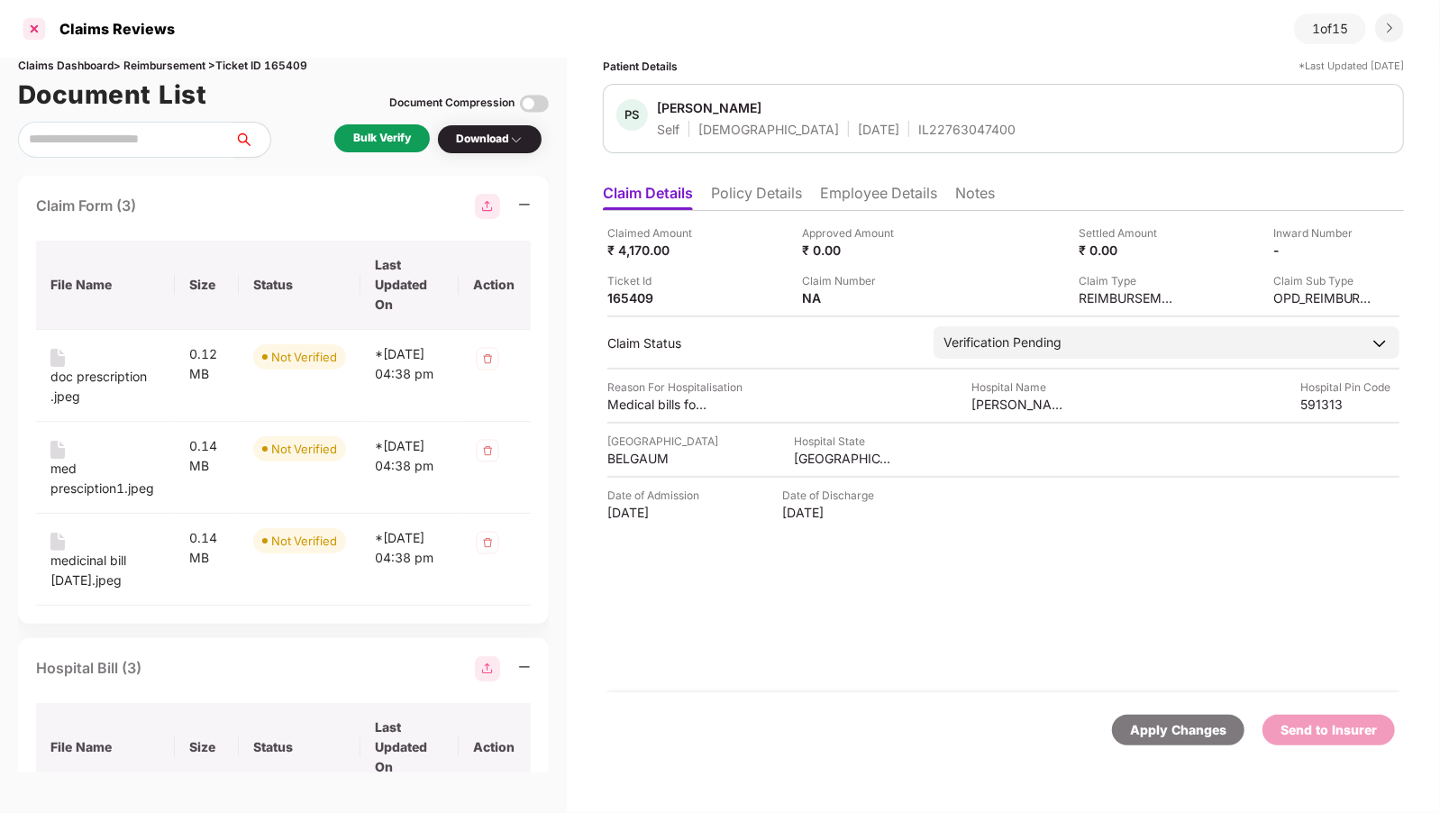
click at [43, 32] on div at bounding box center [34, 28] width 29 height 29
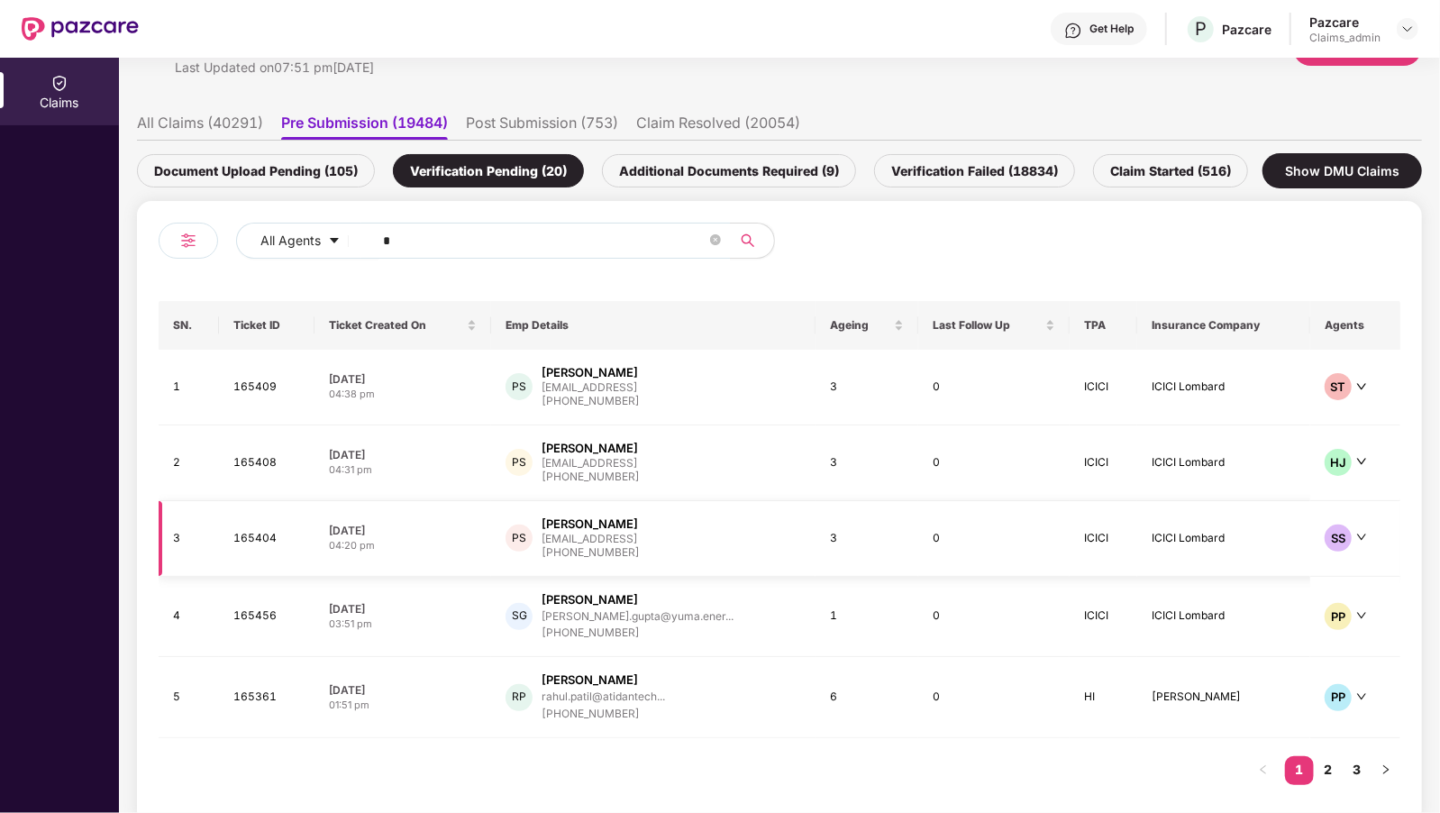
scroll to position [93, 0]
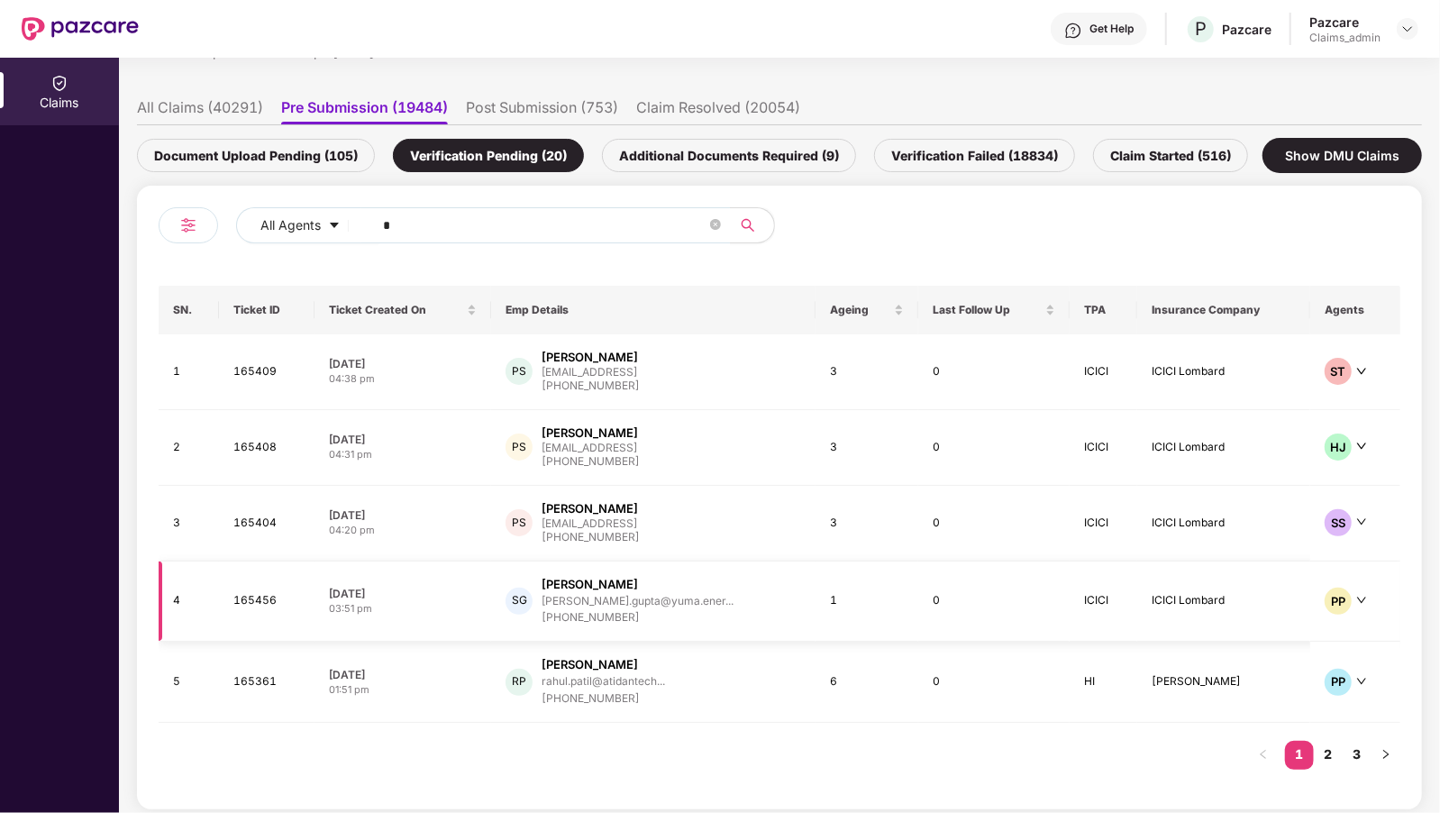
click at [585, 606] on div "[PERSON_NAME].gupta@yuma.ener..." at bounding box center [638, 601] width 192 height 17
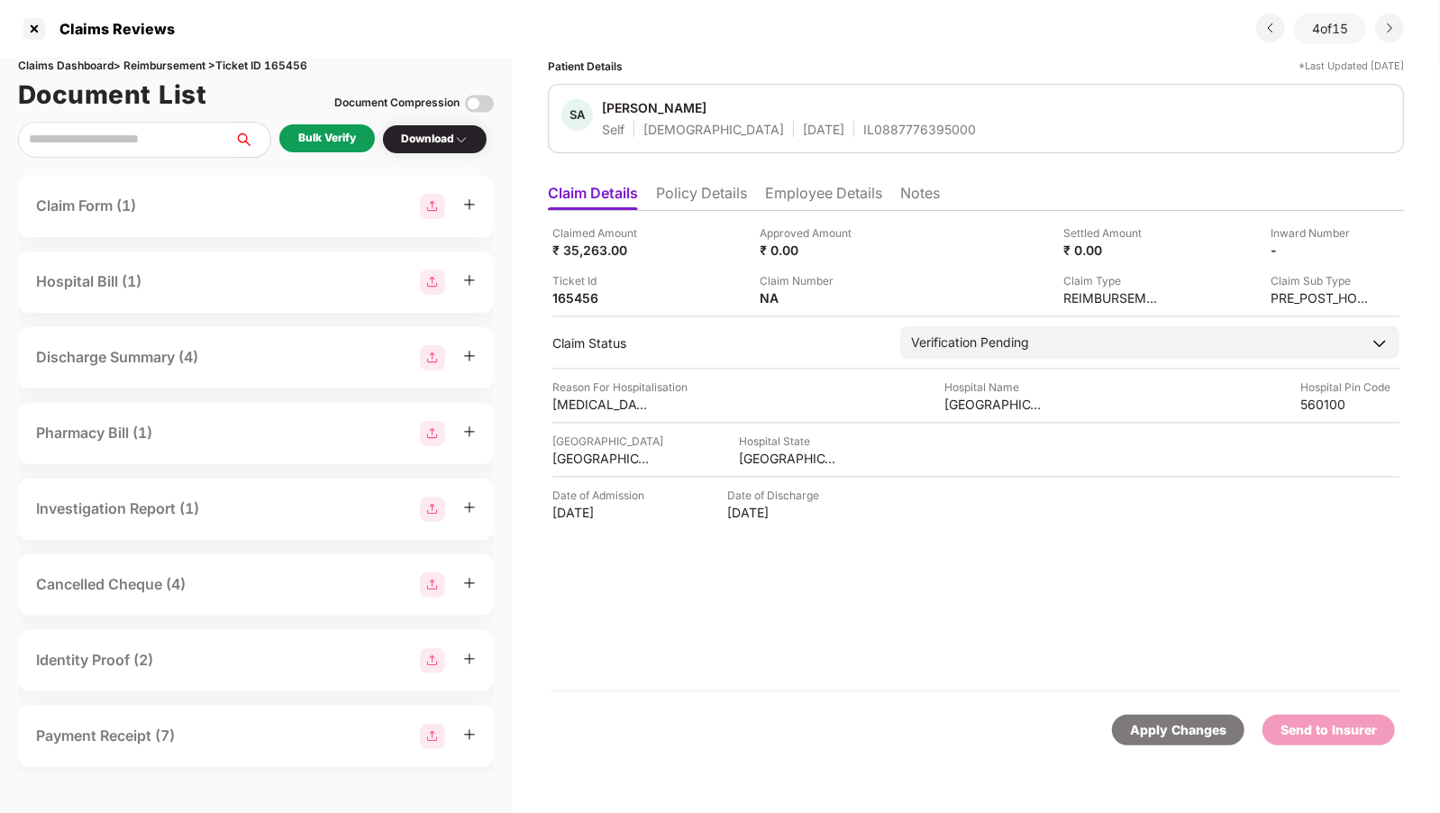
click at [281, 214] on div "Claim Form (1)" at bounding box center [256, 206] width 440 height 25
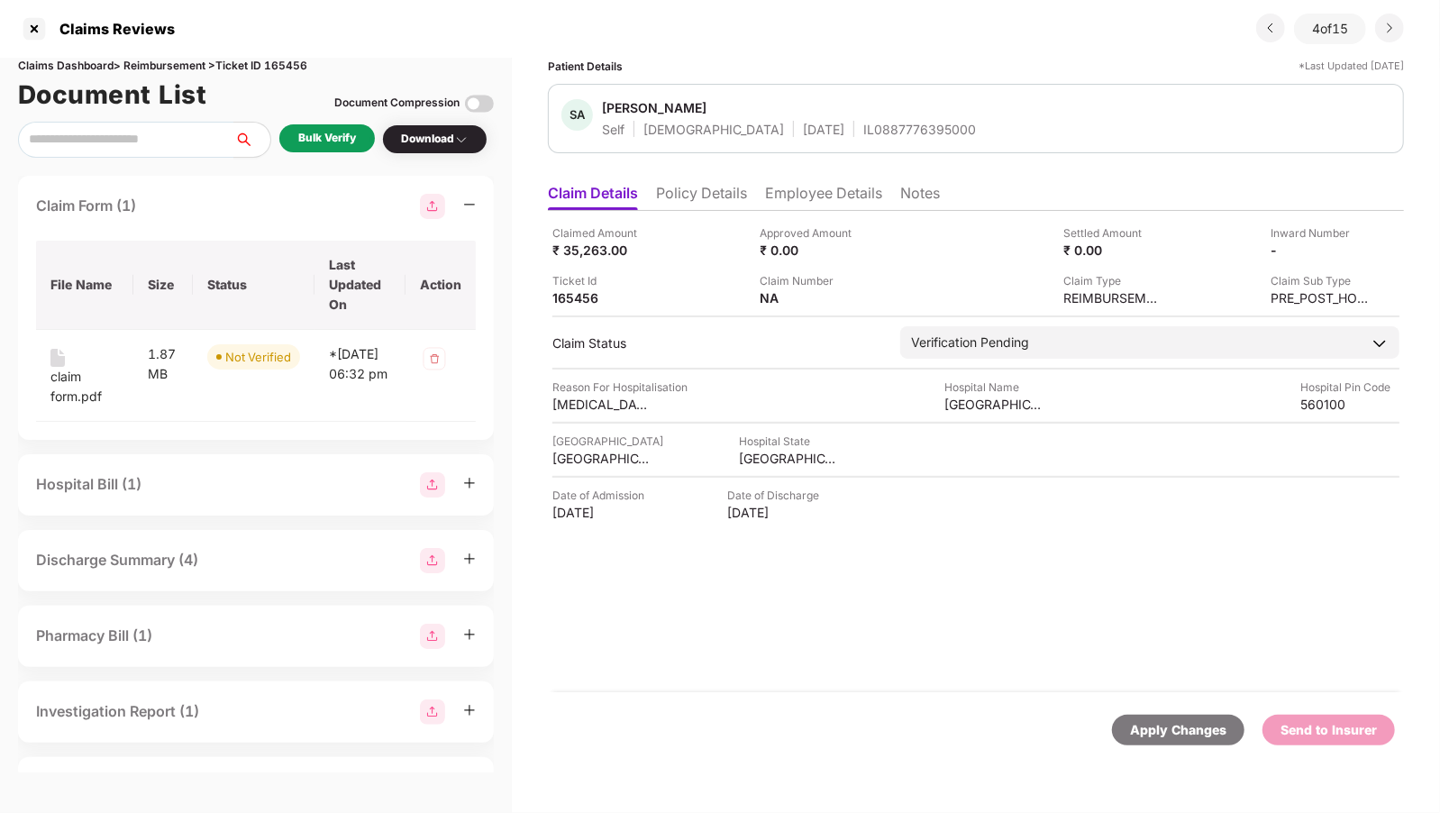
click at [216, 484] on div "Hospital Bill (1)" at bounding box center [256, 484] width 440 height 25
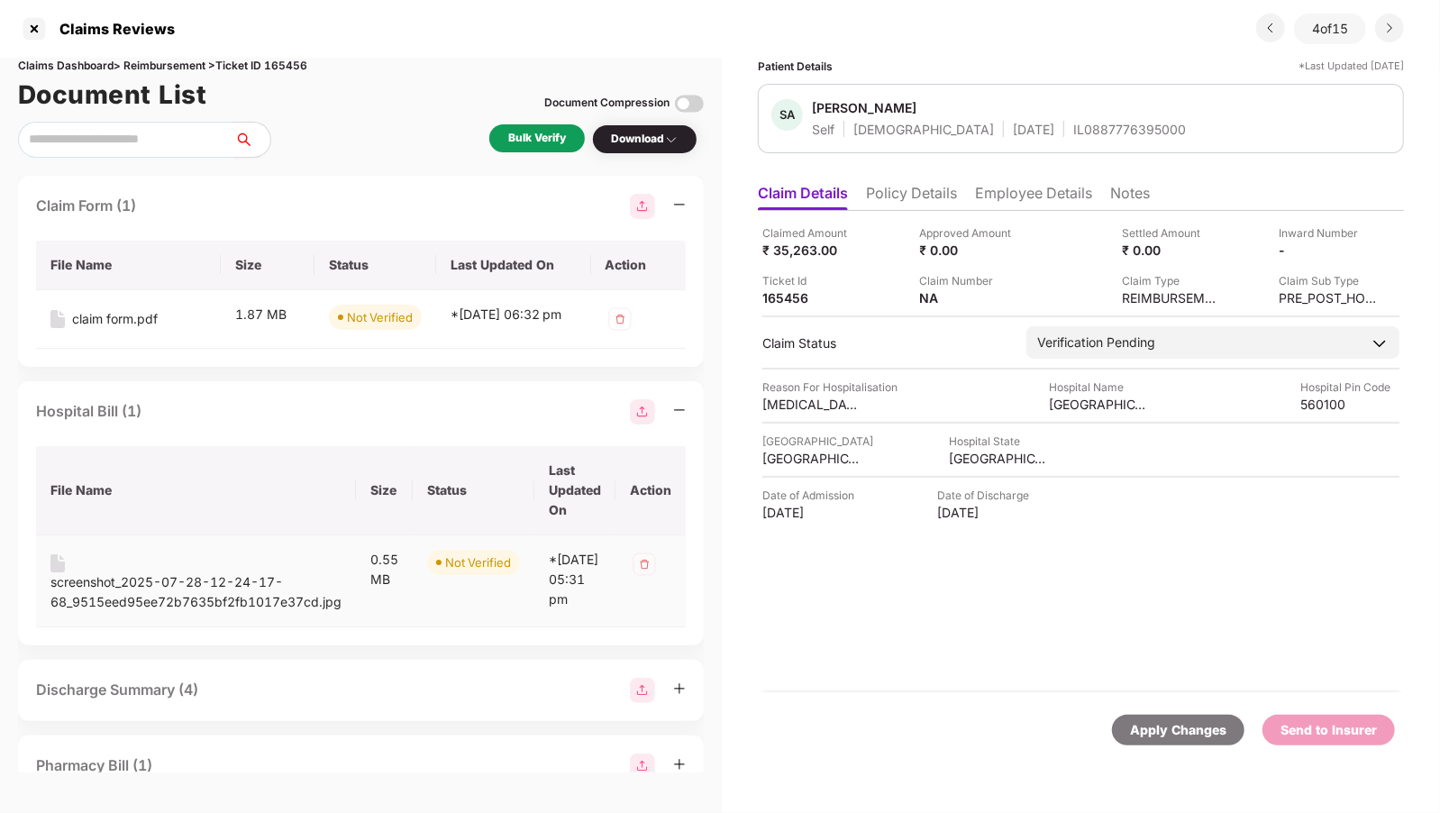
click at [137, 612] on div "screenshot_2025-07-28-12-24-17-68_9515eed95ee72b7635bf2fb1017e37cd.jpg" at bounding box center [195, 592] width 291 height 40
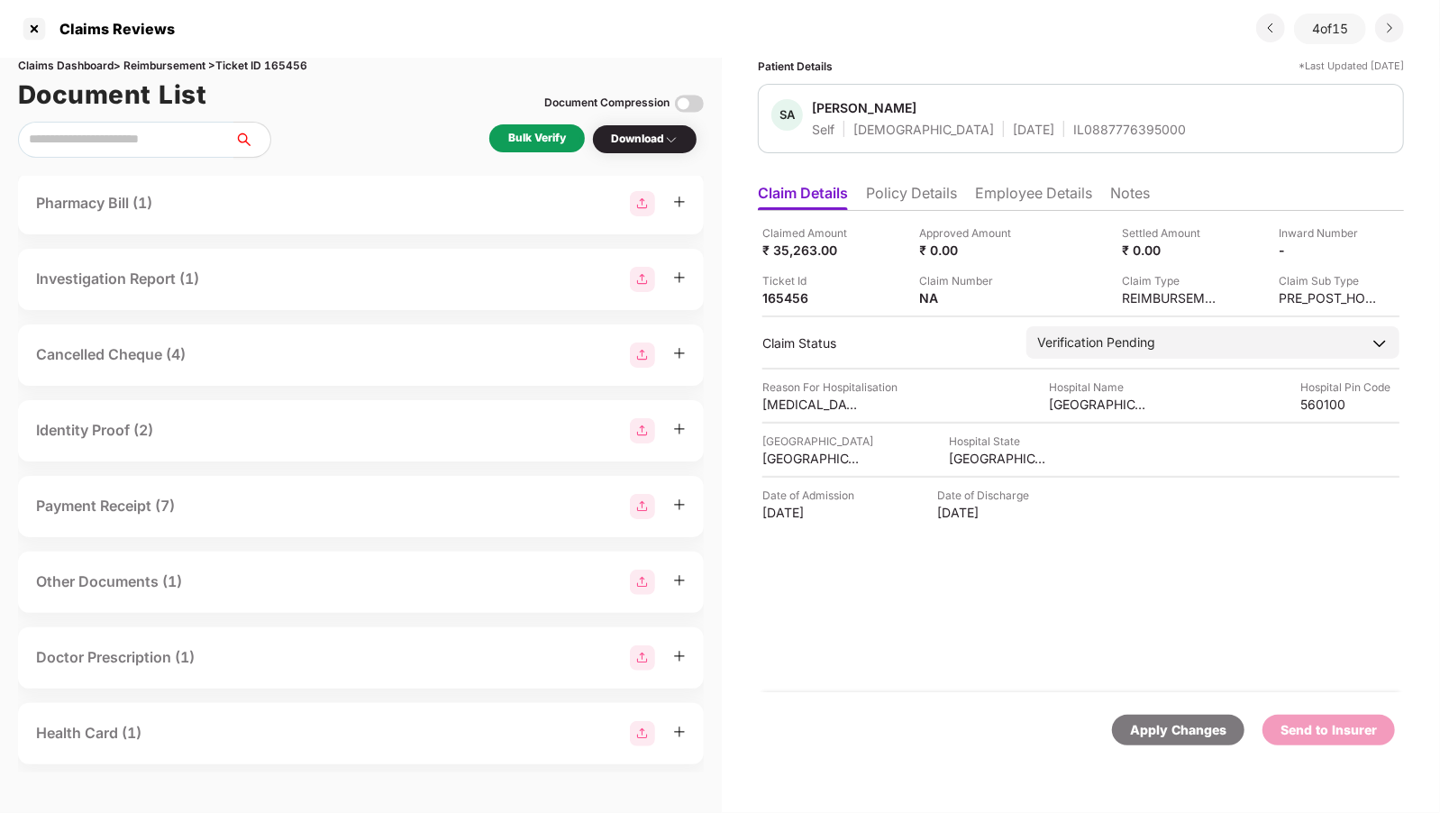
scroll to position [595, 0]
click at [224, 505] on div "Payment Receipt (7)" at bounding box center [361, 500] width 650 height 25
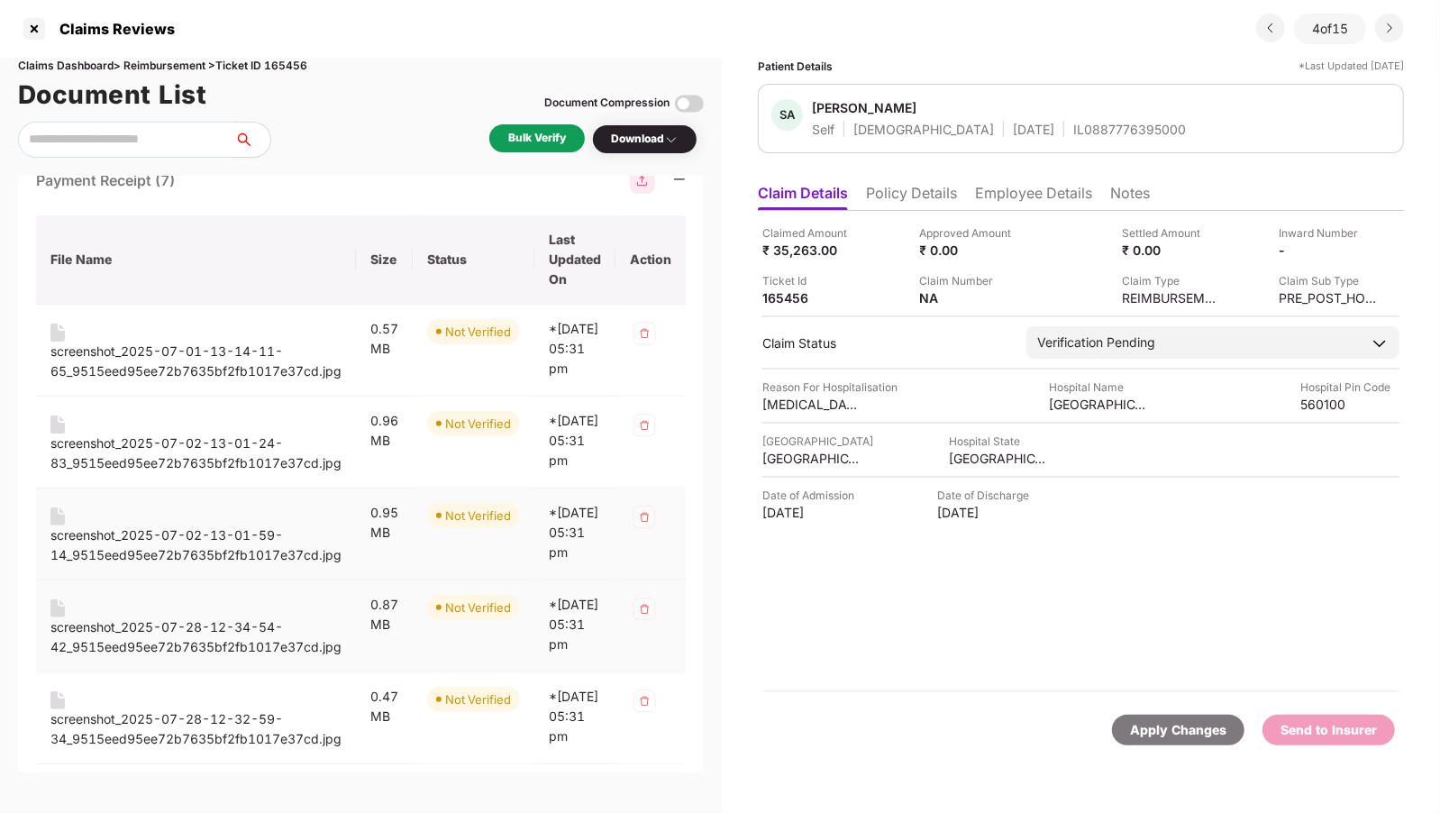
scroll to position [696, 0]
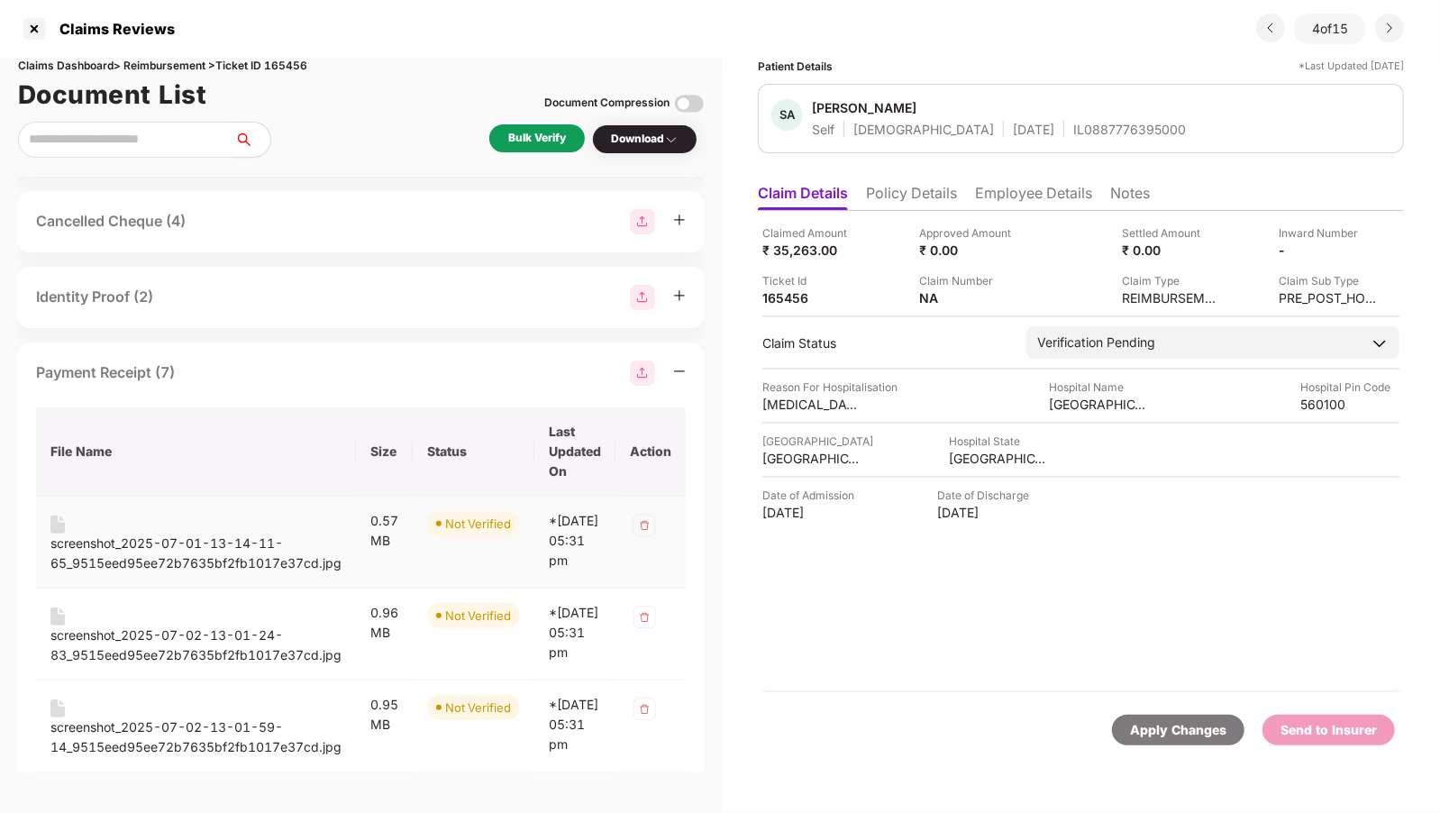
click at [156, 569] on div "screenshot_2025-07-01-13-14-11-65_9515eed95ee72b7635bf2fb1017e37cd.jpg" at bounding box center [195, 554] width 291 height 40
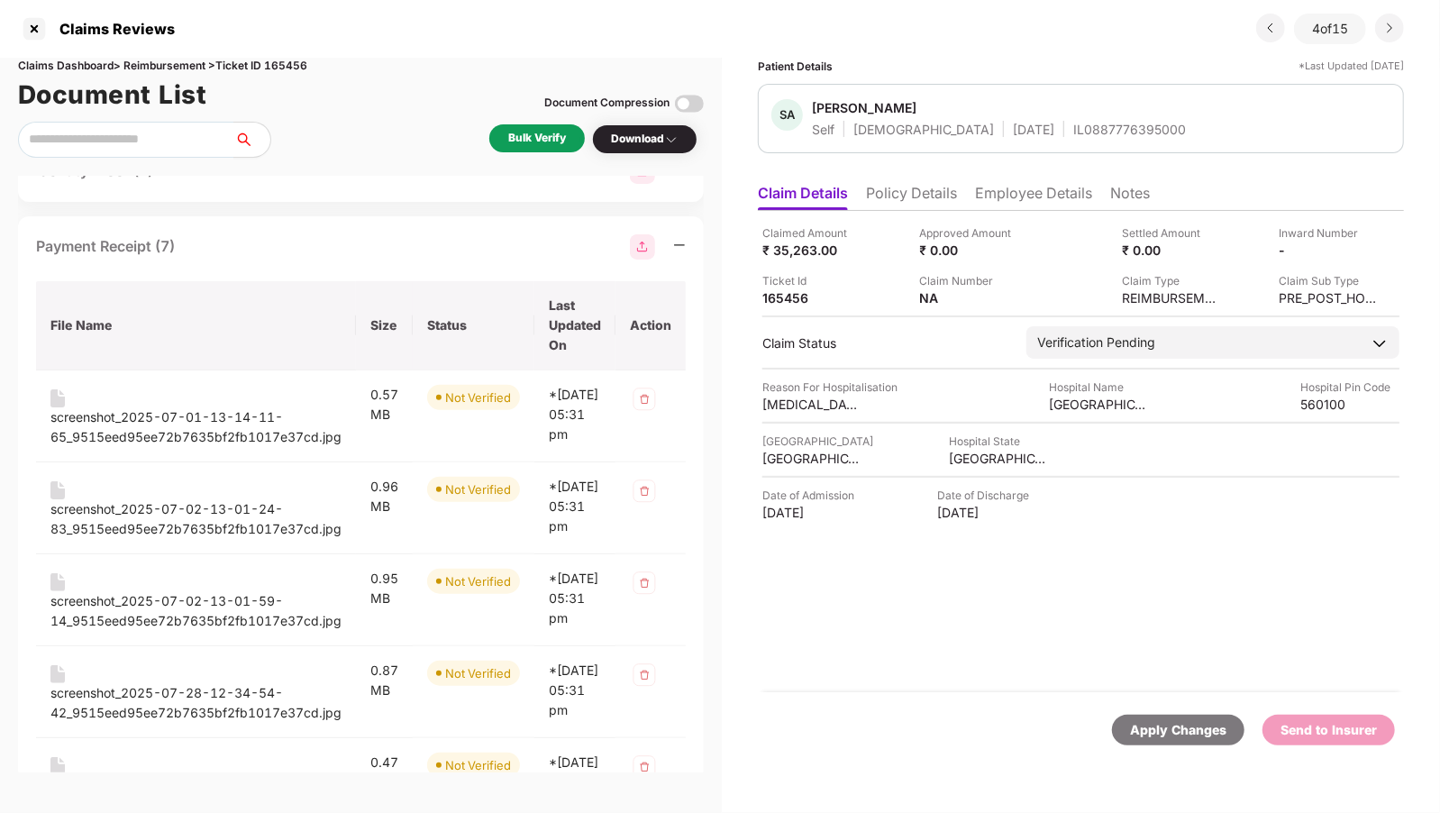
scroll to position [829, 0]
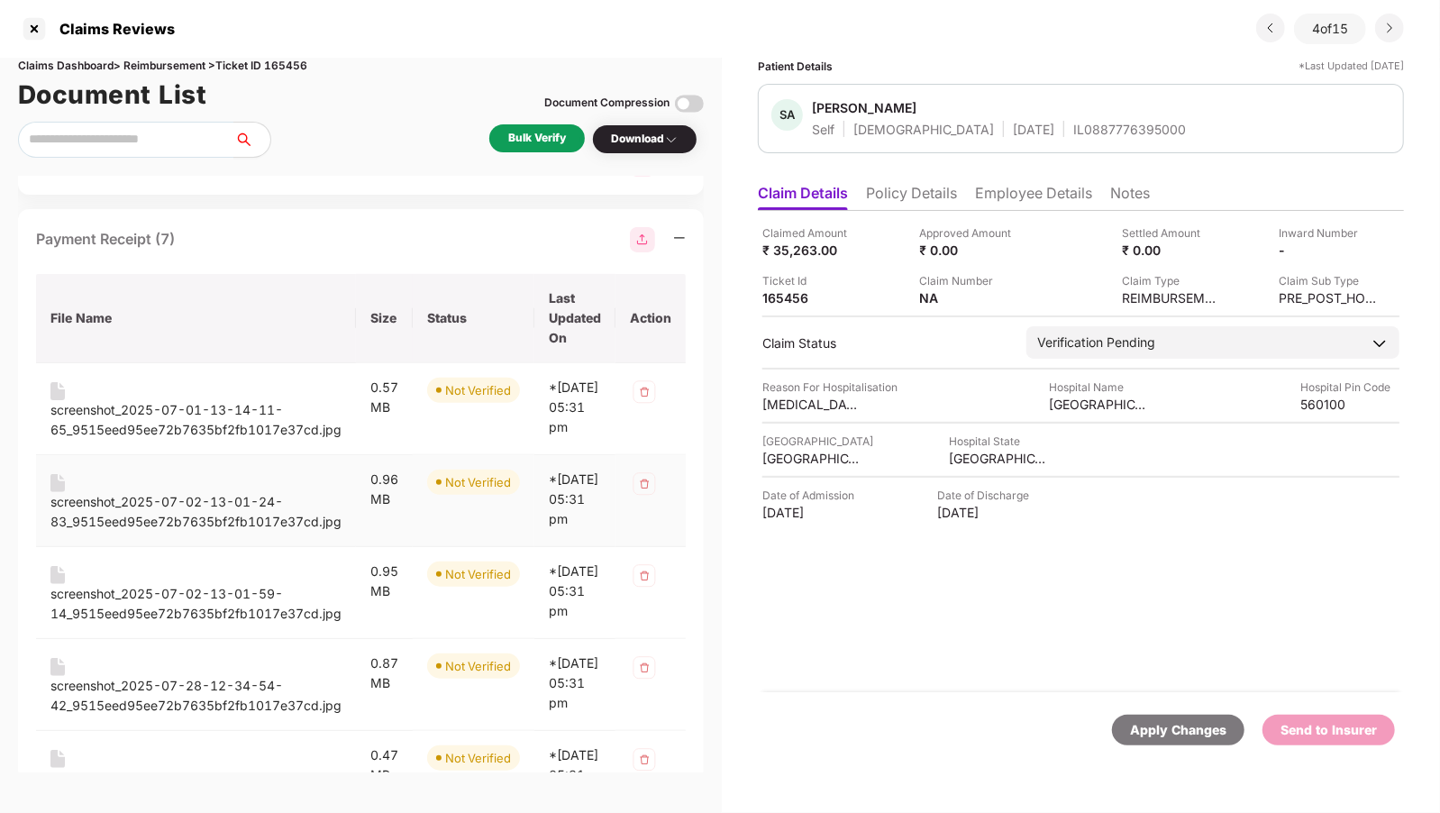
click at [158, 532] on div "screenshot_2025-07-02-13-01-24-83_9515eed95ee72b7635bf2fb1017e37cd.jpg" at bounding box center [195, 512] width 291 height 40
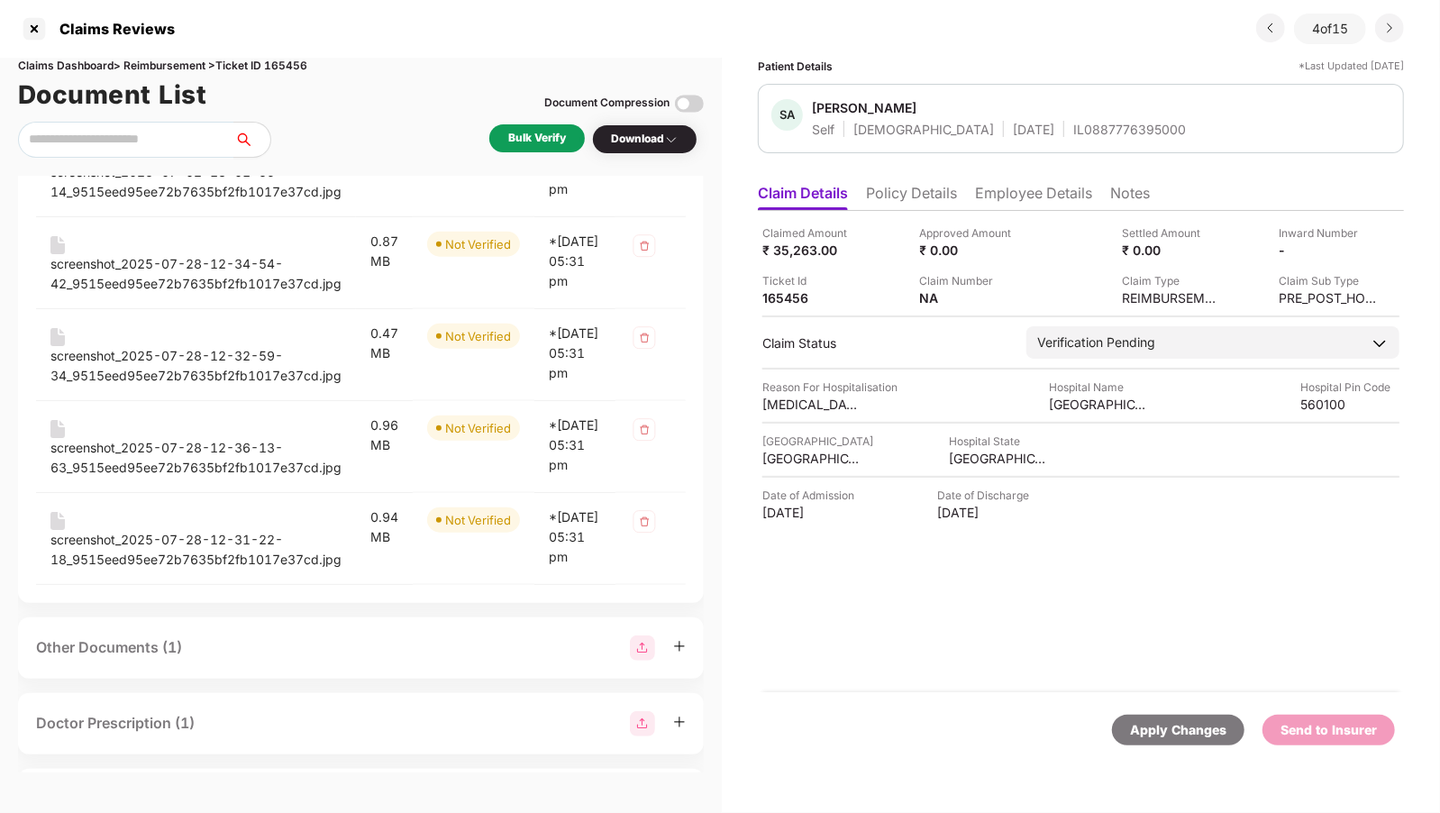
scroll to position [1255, 0]
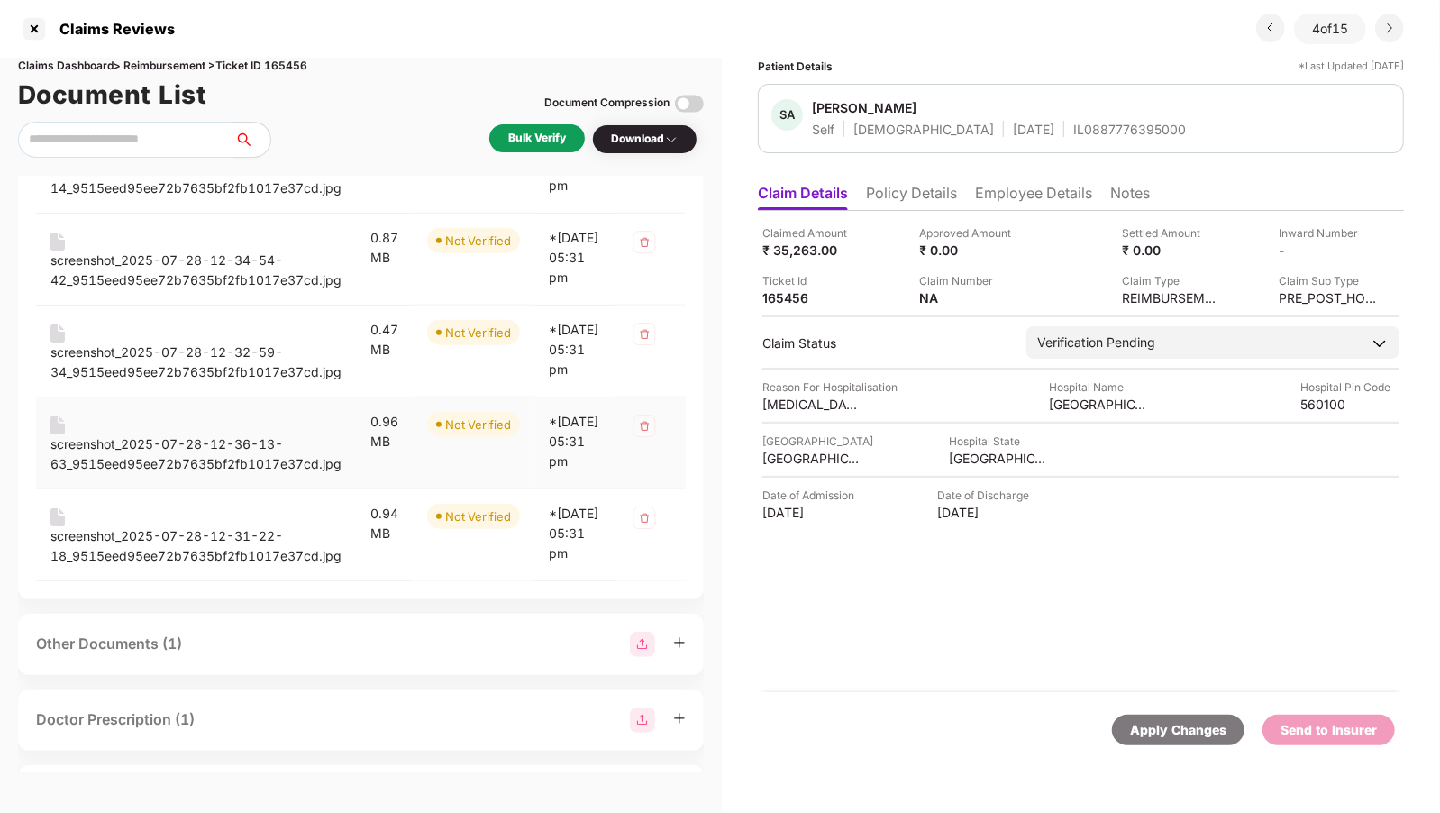
click at [82, 489] on td "screenshot_2025-07-28-12-36-13-63_9515eed95ee72b7635bf2fb1017e37cd.jpg" at bounding box center [196, 443] width 320 height 92
click at [112, 474] on div "screenshot_2025-07-28-12-36-13-63_9515eed95ee72b7635bf2fb1017e37cd.jpg" at bounding box center [195, 454] width 291 height 40
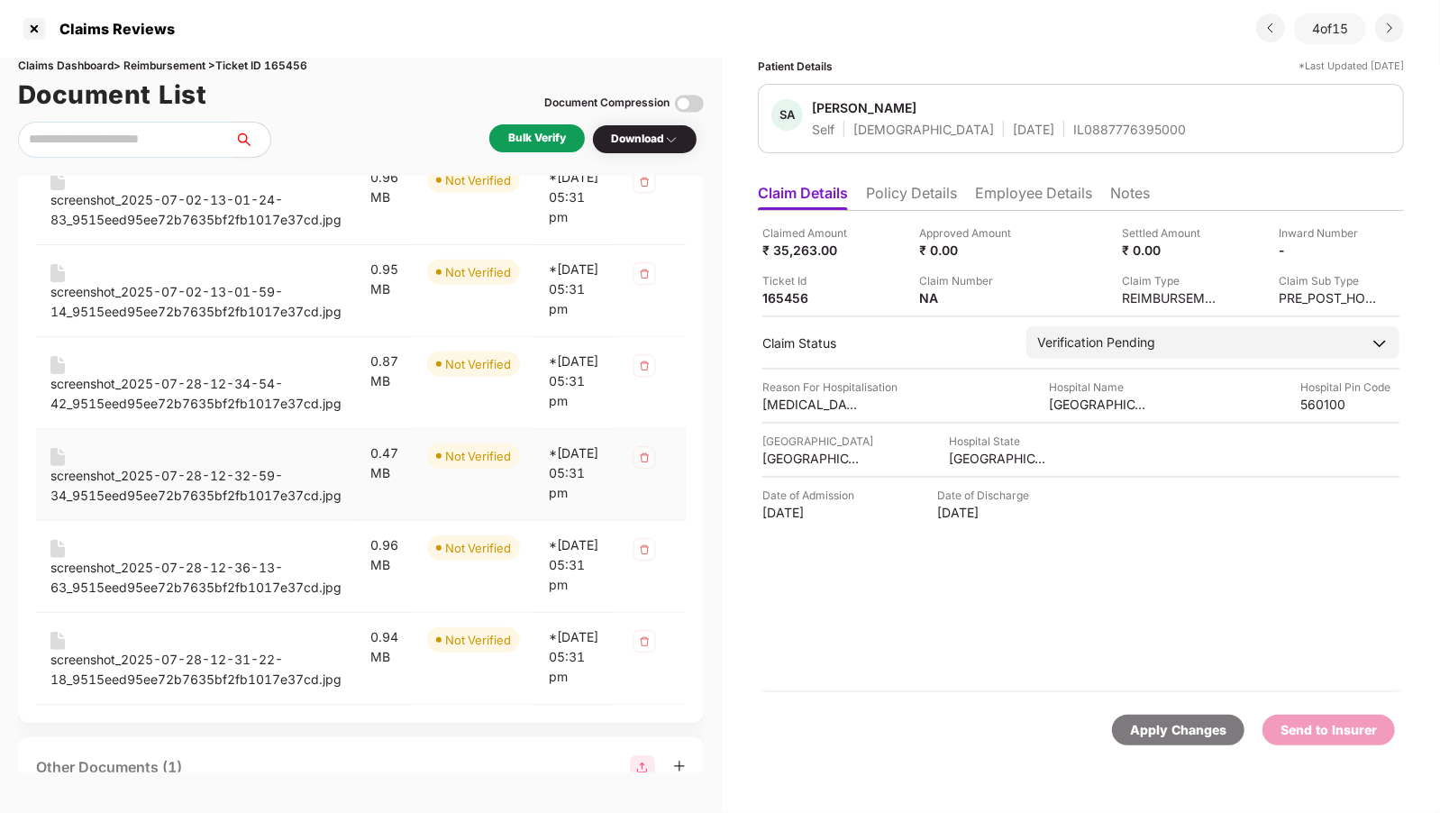
scroll to position [1466, 0]
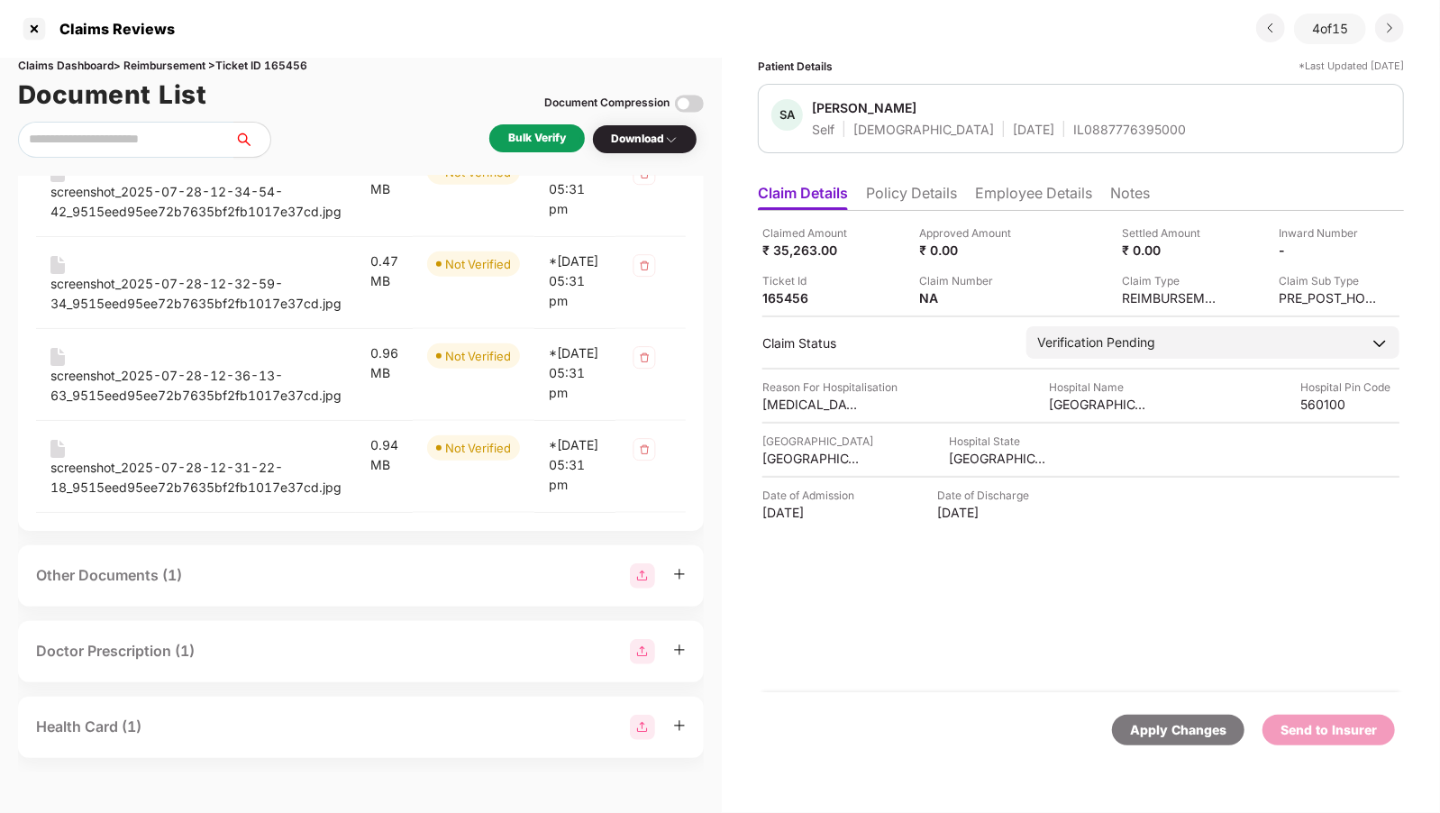
click at [167, 581] on div "Other Documents (1)" at bounding box center [109, 575] width 146 height 23
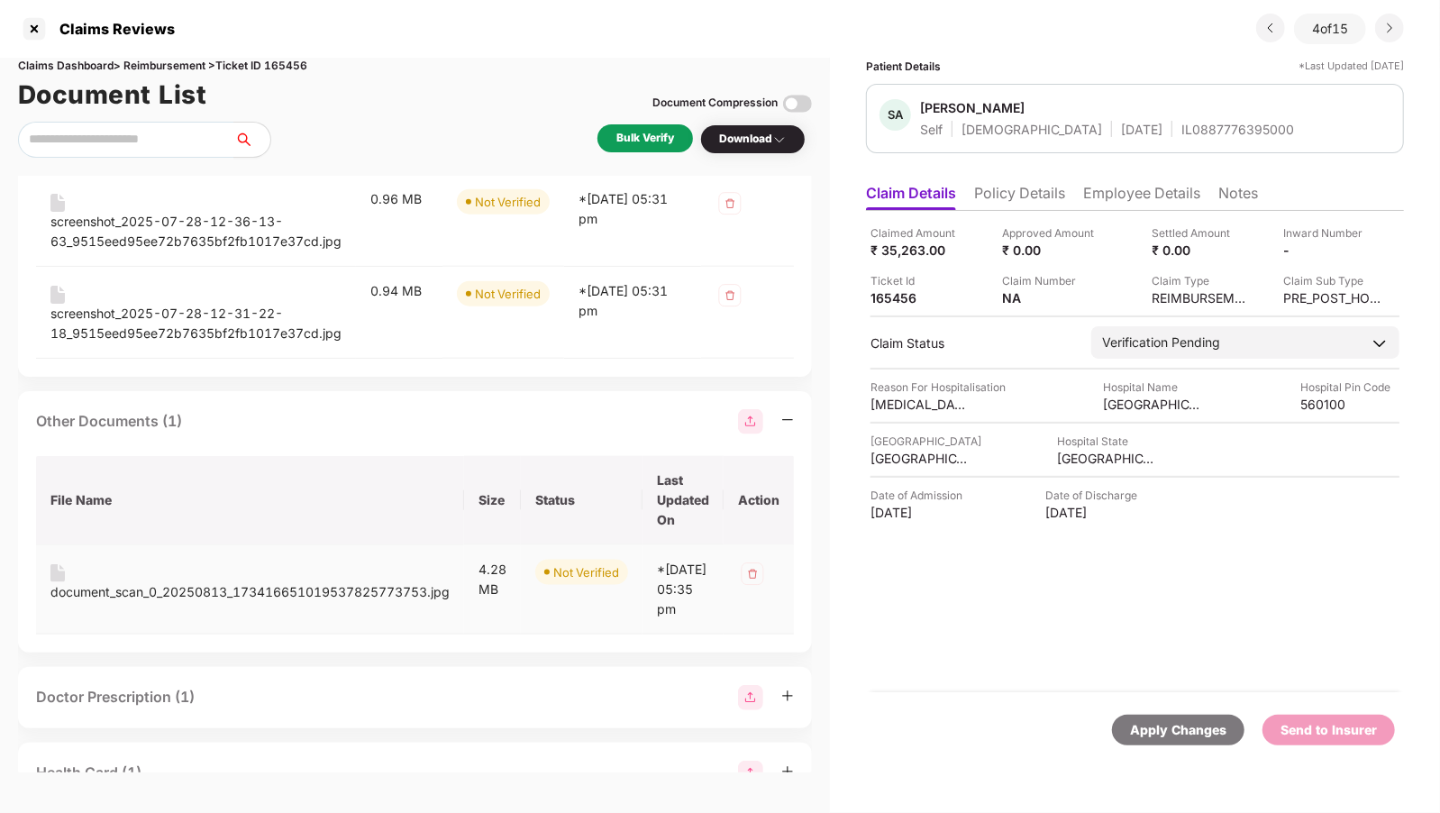
scroll to position [1457, 0]
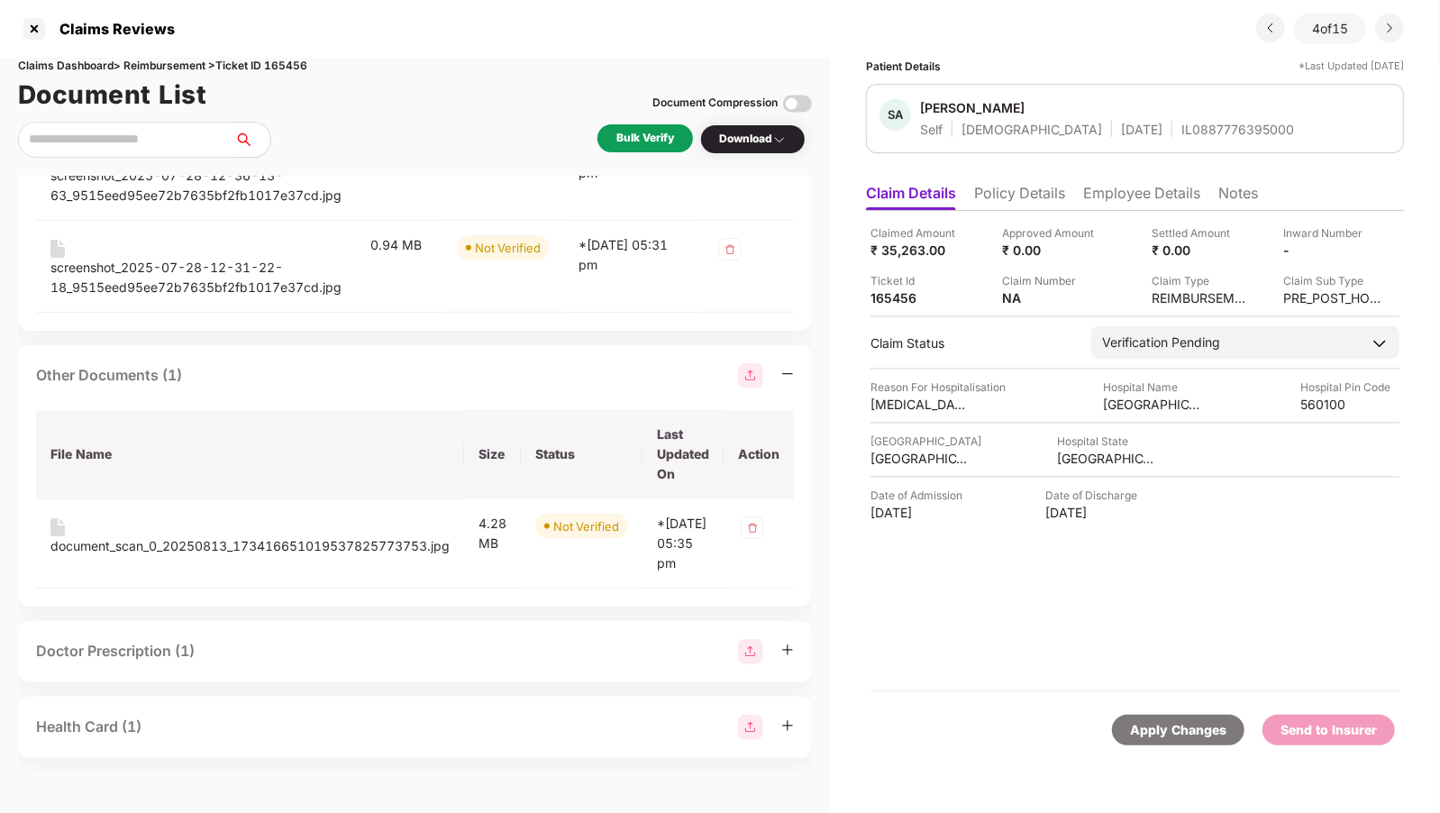
click at [218, 646] on div "Doctor Prescription (1)" at bounding box center [415, 651] width 758 height 25
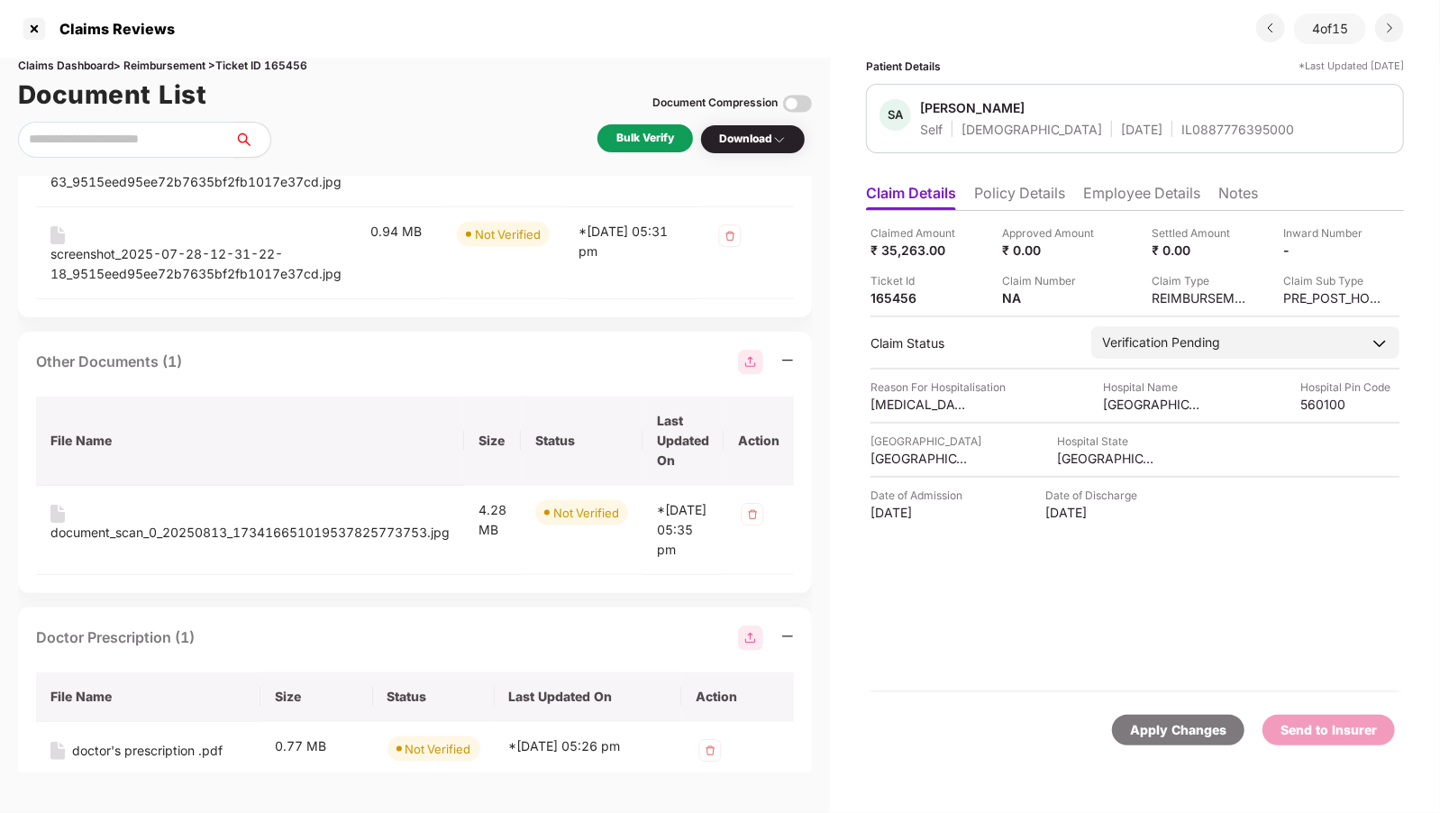
scroll to position [1586, 0]
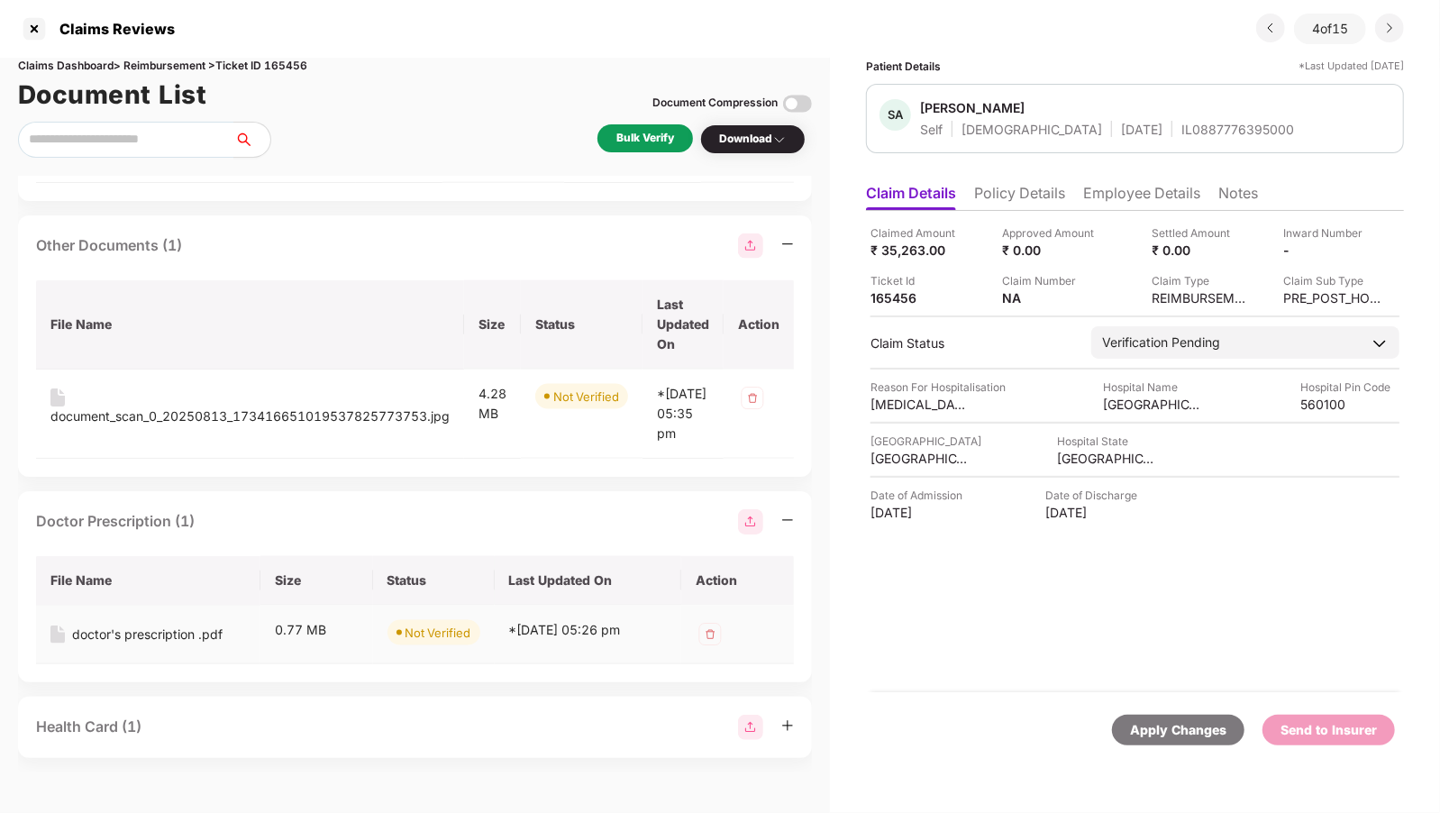
click at [193, 642] on div "doctor's prescription .pdf" at bounding box center [147, 635] width 151 height 20
click at [255, 732] on div "Health Card (1)" at bounding box center [415, 727] width 758 height 25
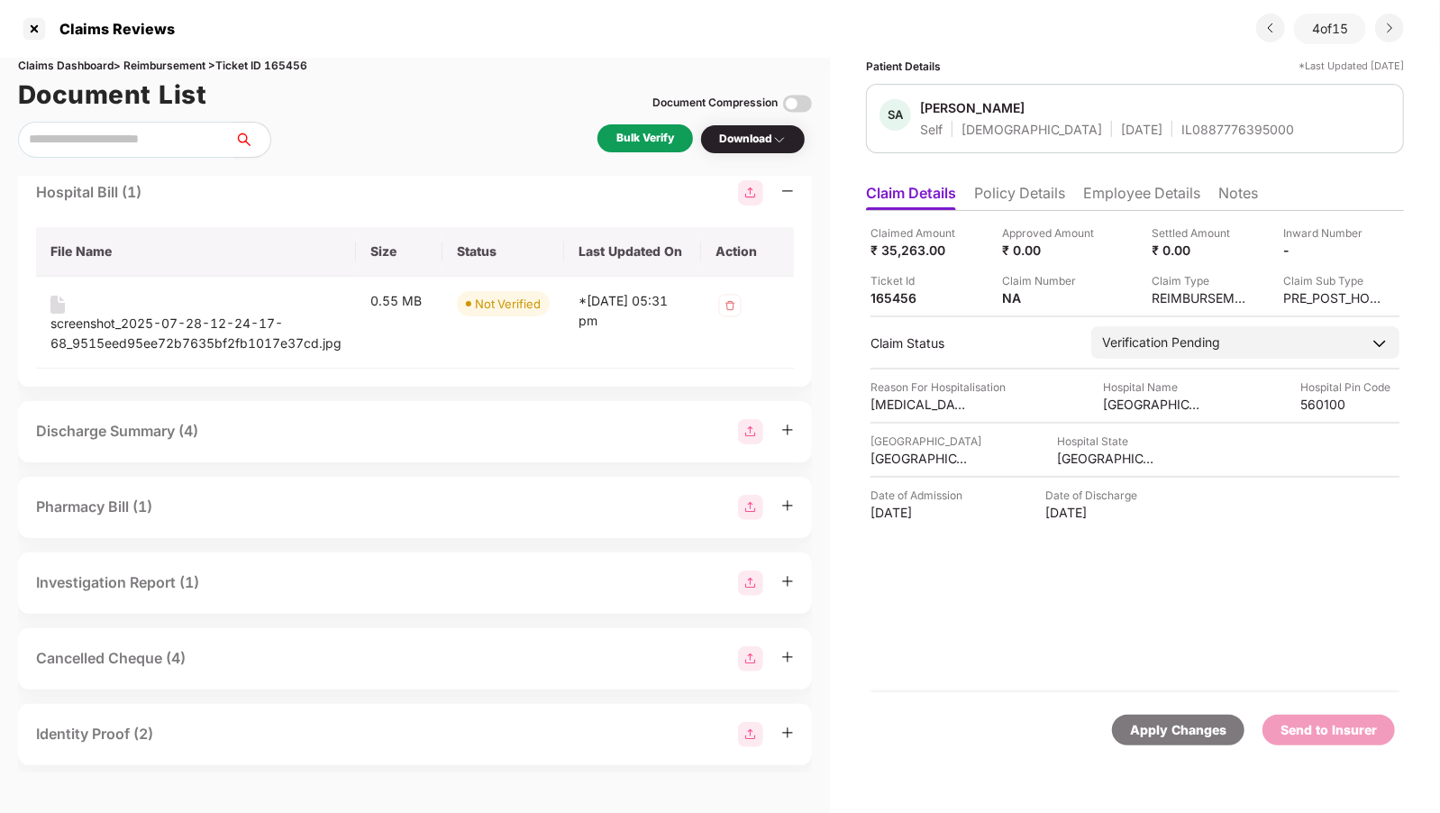
scroll to position [241, 0]
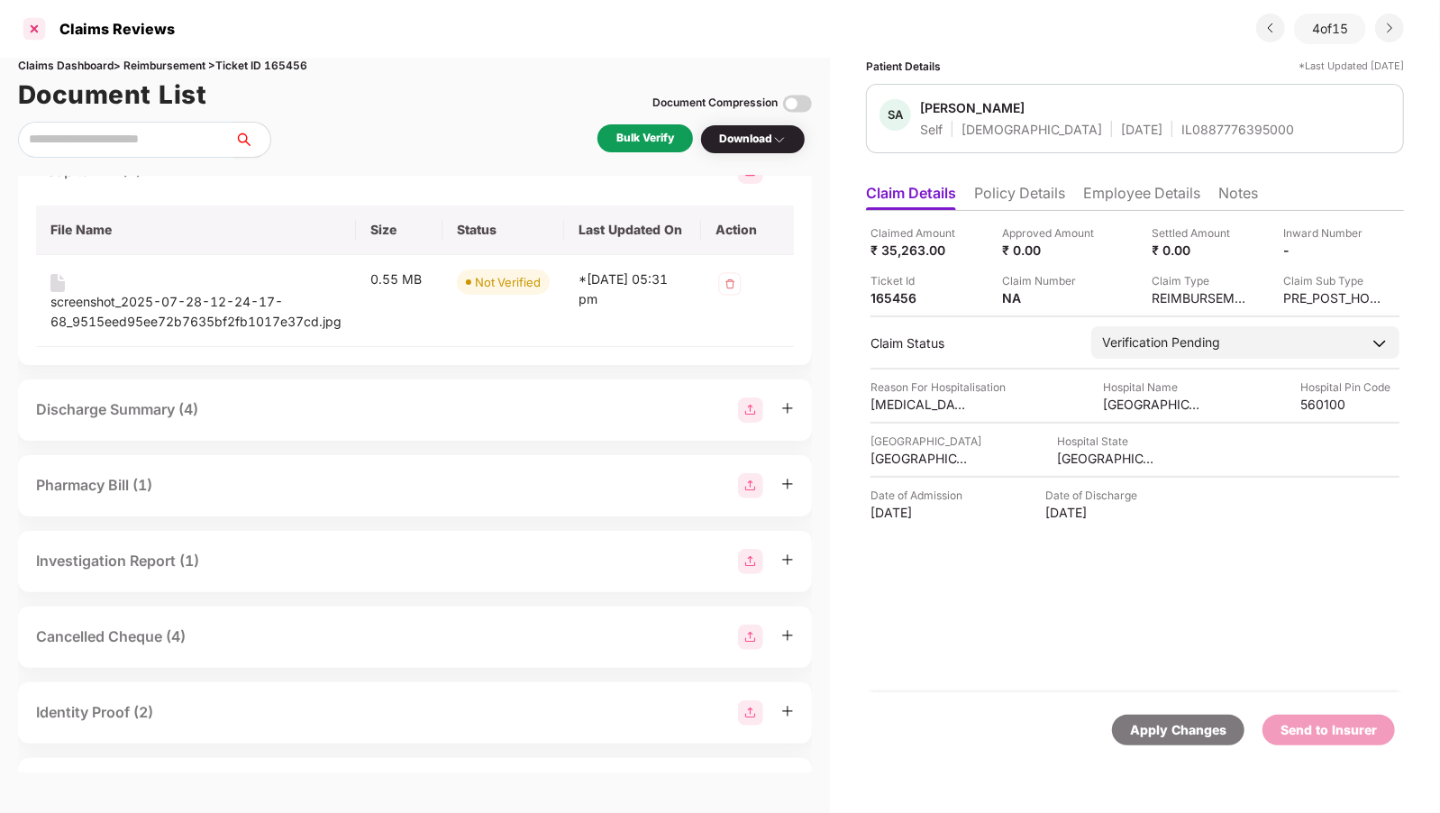
click at [24, 14] on div at bounding box center [34, 28] width 29 height 29
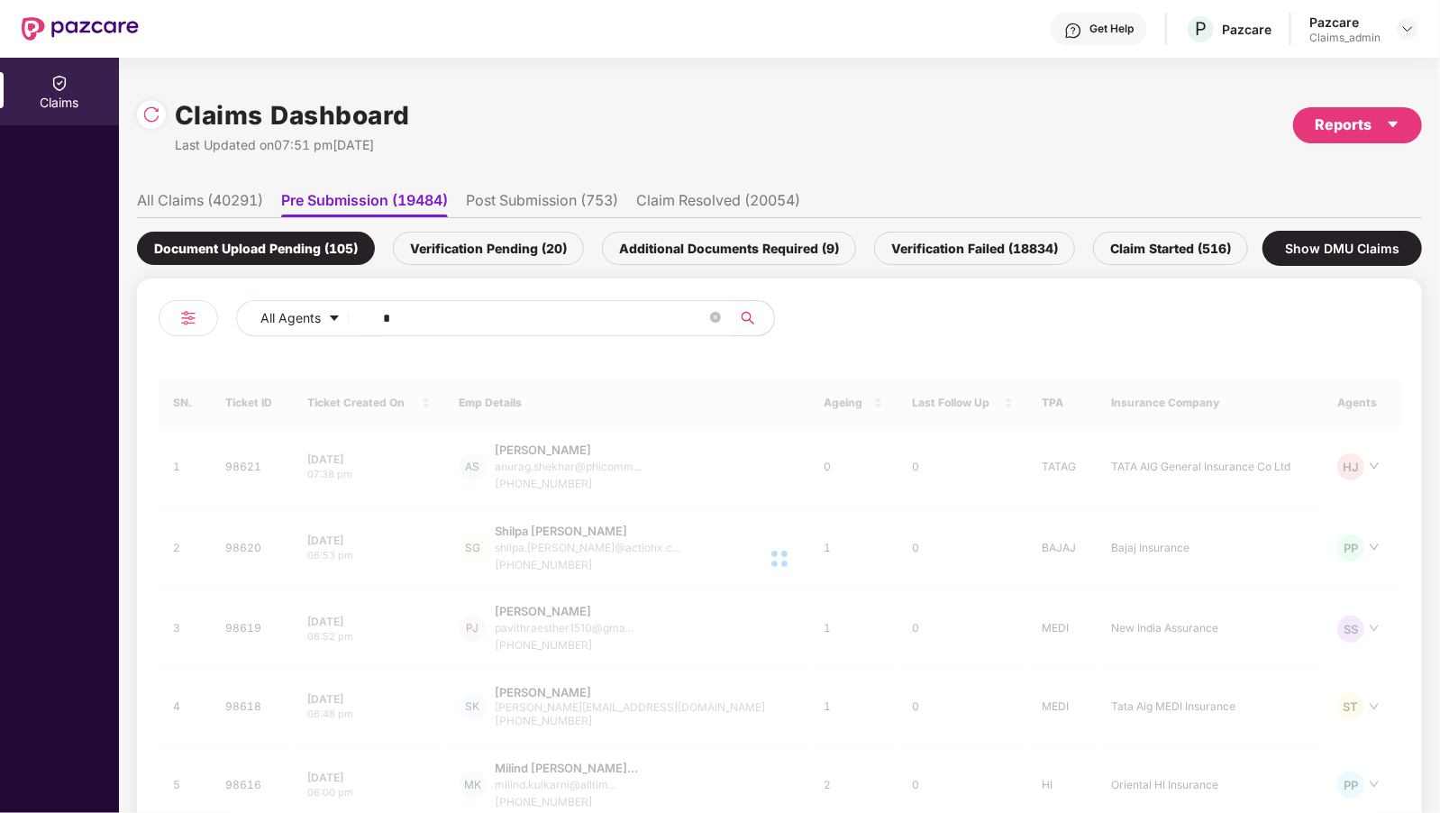
click at [191, 196] on li "All Claims (40291)" at bounding box center [200, 204] width 126 height 26
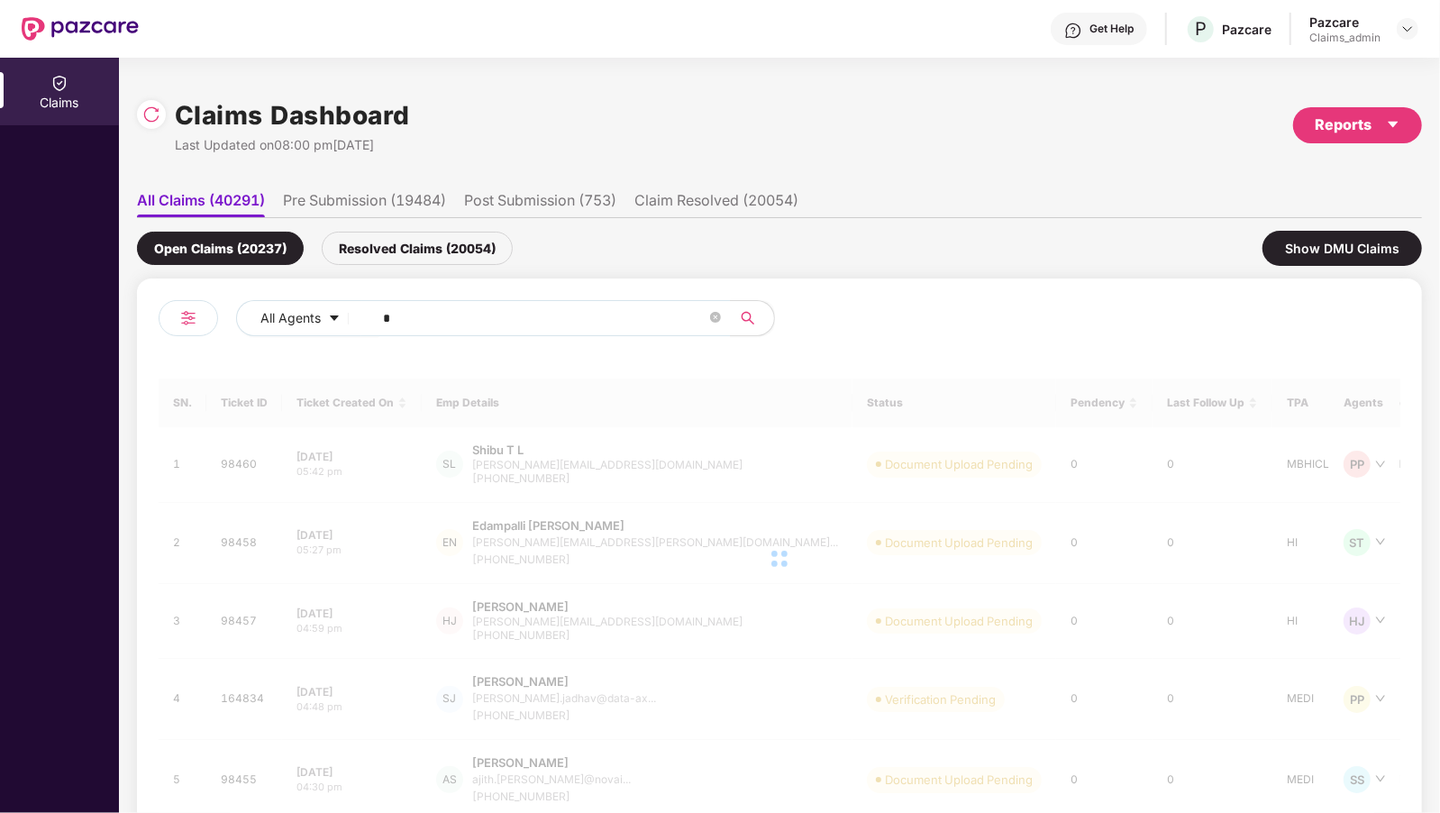
click at [412, 260] on div "Resolved Claims (20054)" at bounding box center [417, 248] width 191 height 33
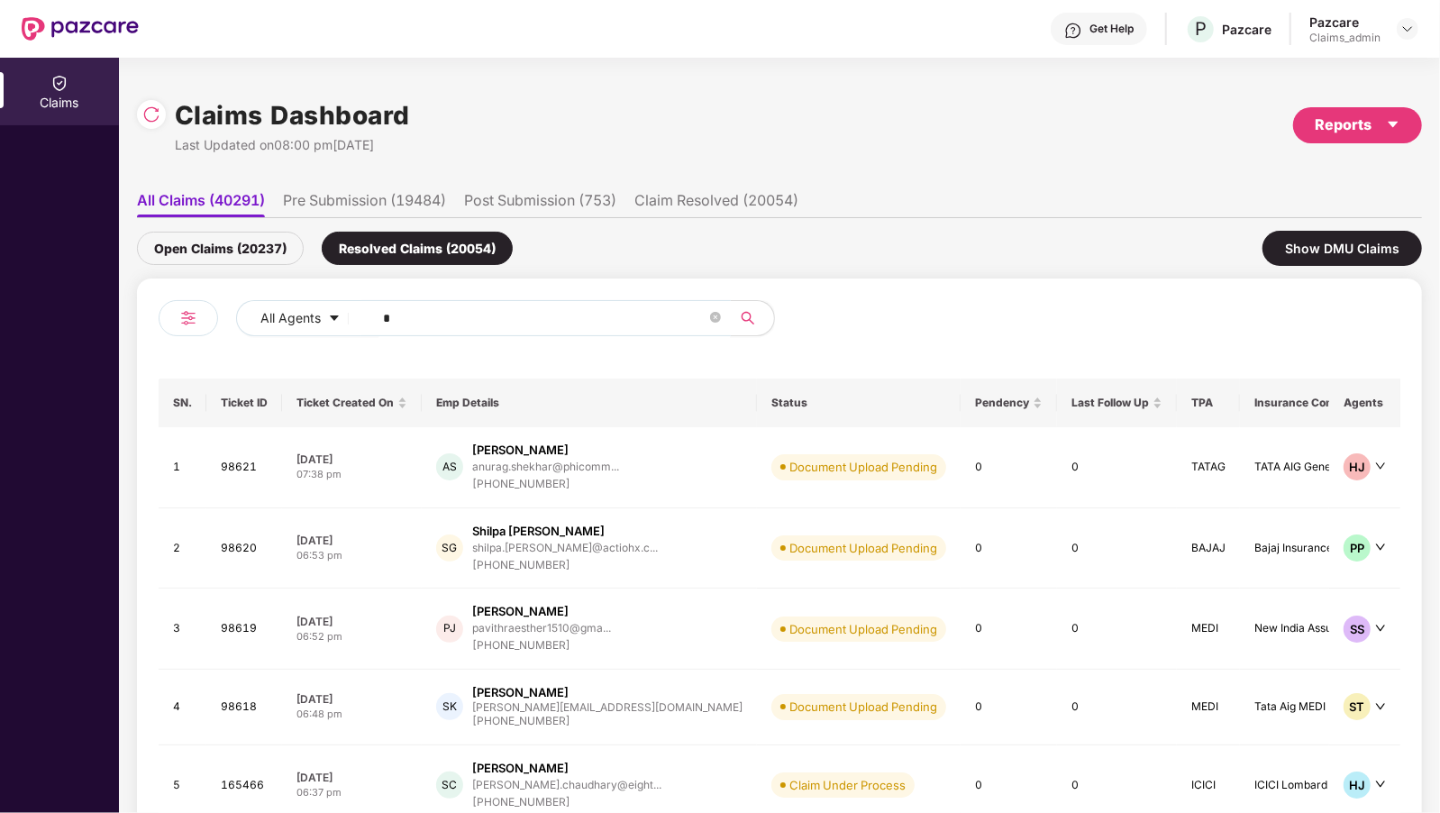
click at [396, 309] on input "text" at bounding box center [545, 318] width 324 height 27
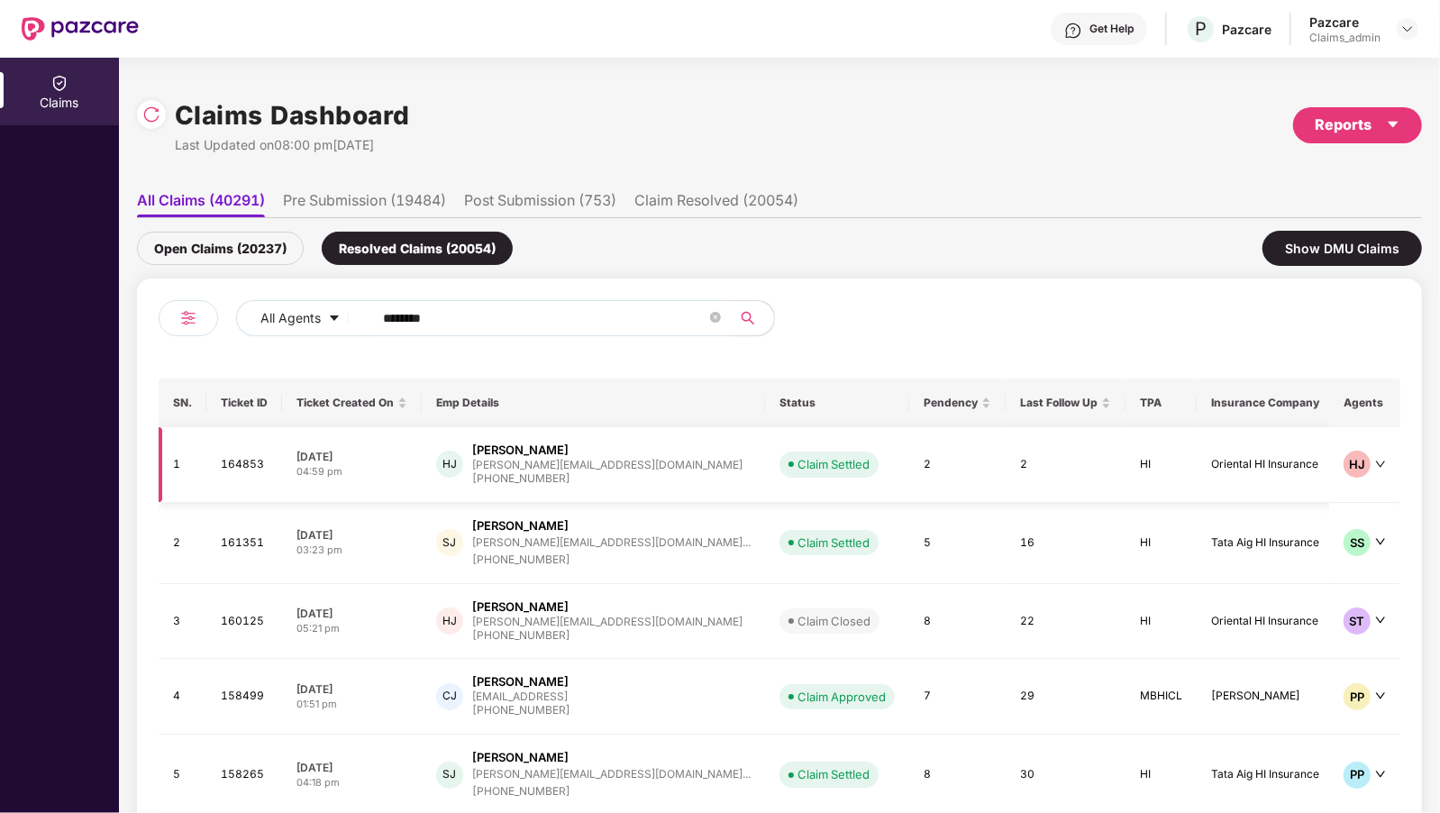
type input "*******"
click at [520, 454] on div "[PERSON_NAME]" at bounding box center [520, 450] width 96 height 17
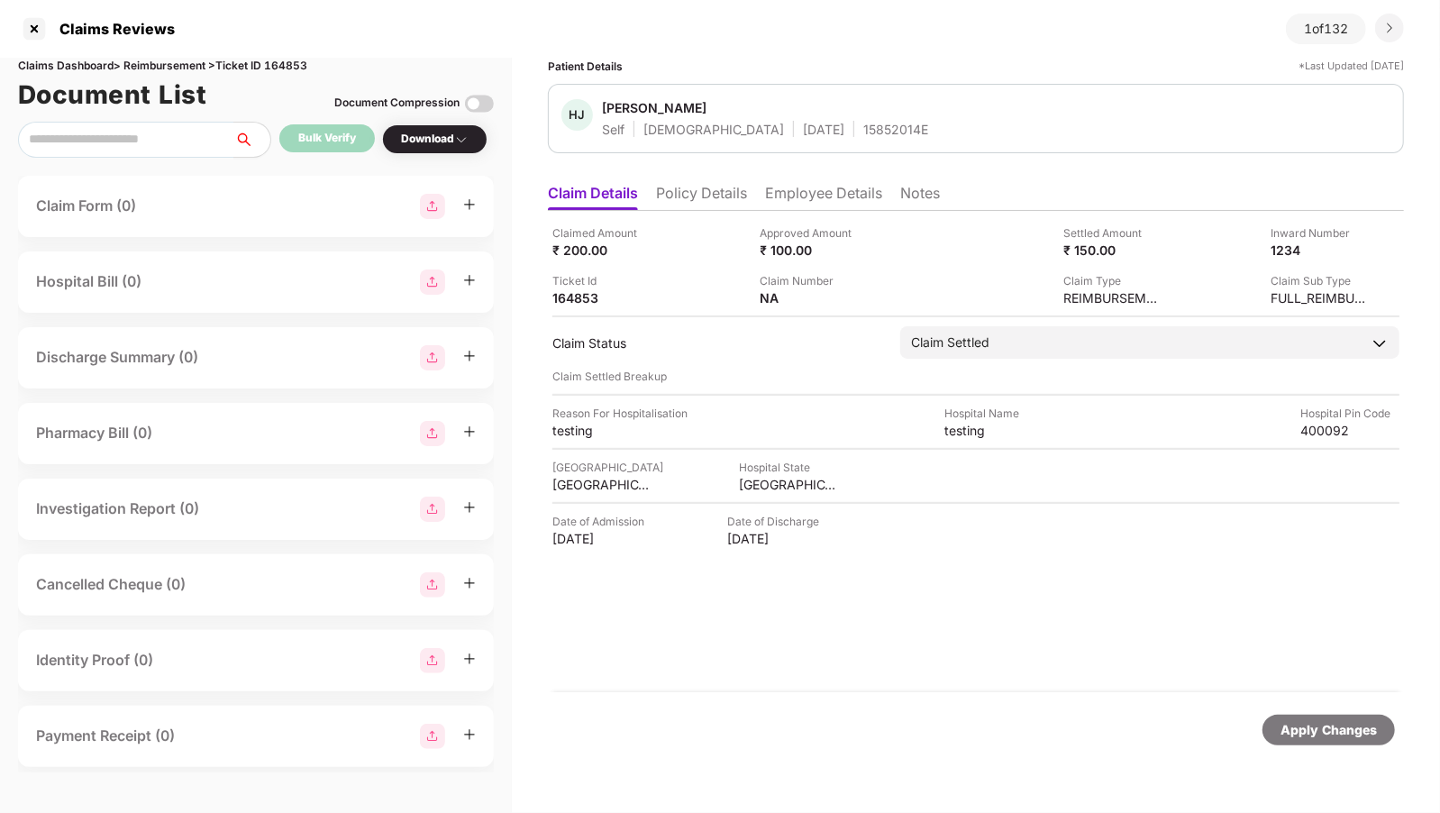
click at [715, 197] on li "Policy Details" at bounding box center [701, 197] width 91 height 26
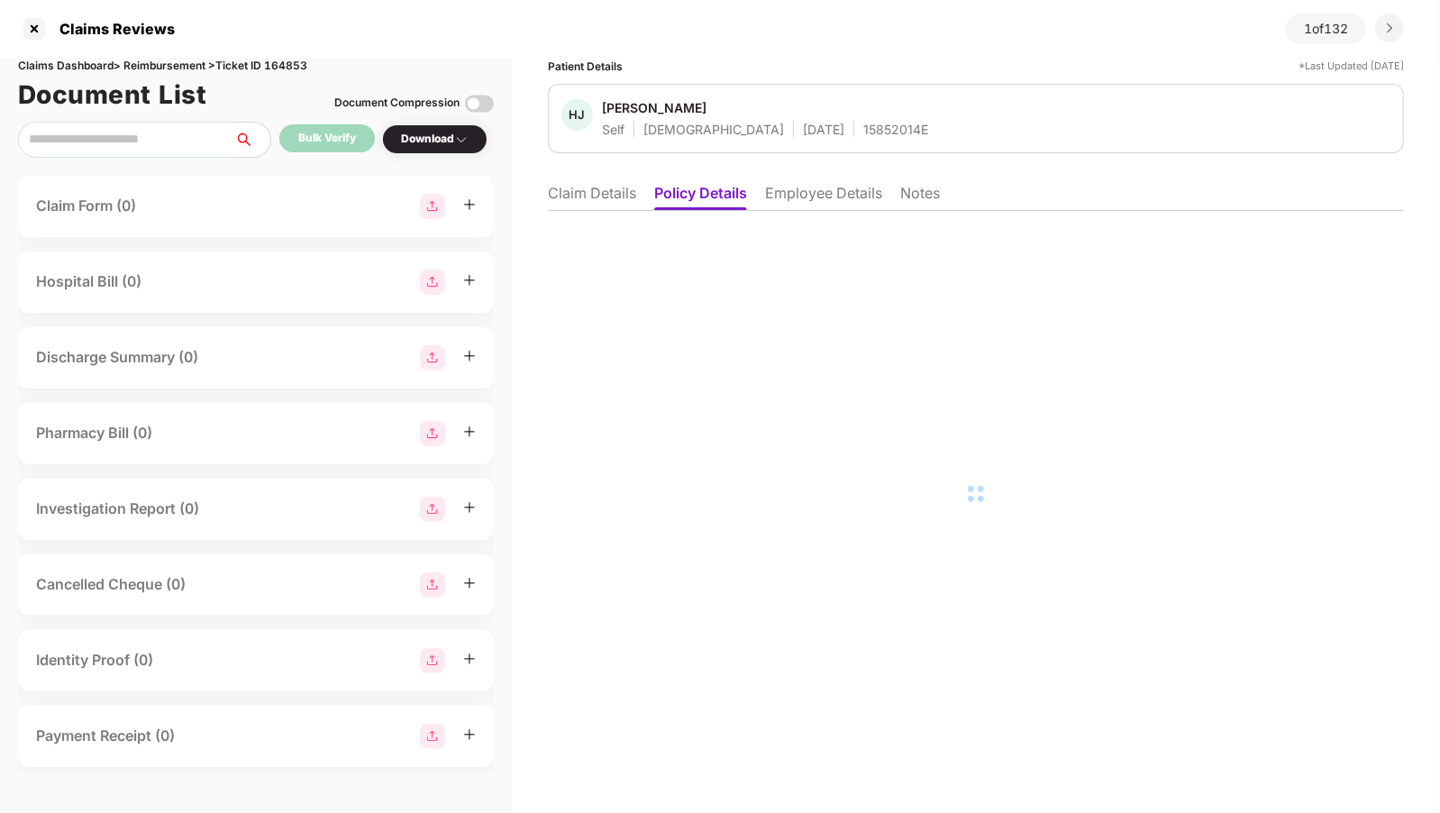
click at [807, 187] on li "Employee Details" at bounding box center [823, 197] width 117 height 26
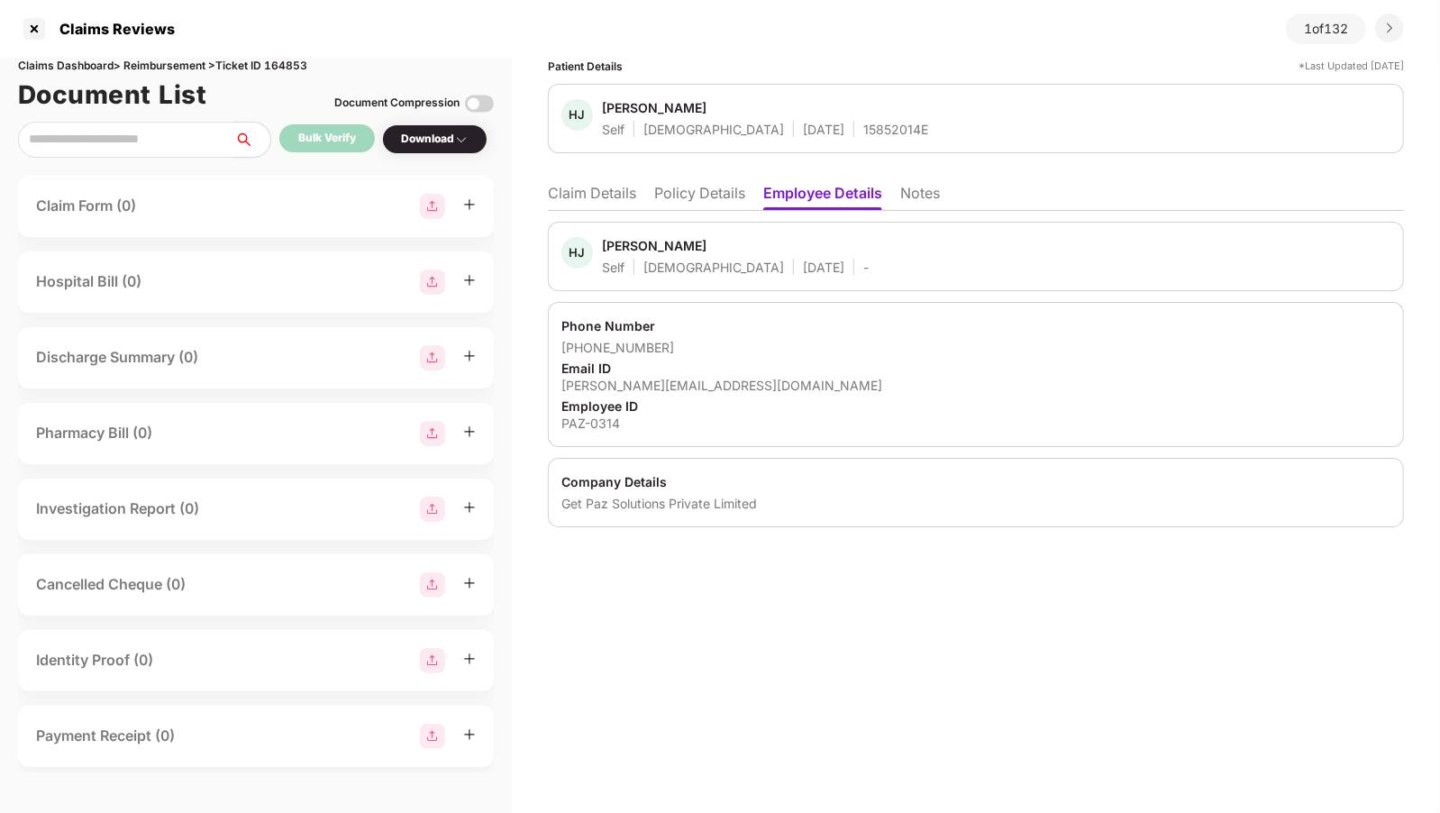
click at [594, 198] on li "Claim Details" at bounding box center [592, 197] width 88 height 26
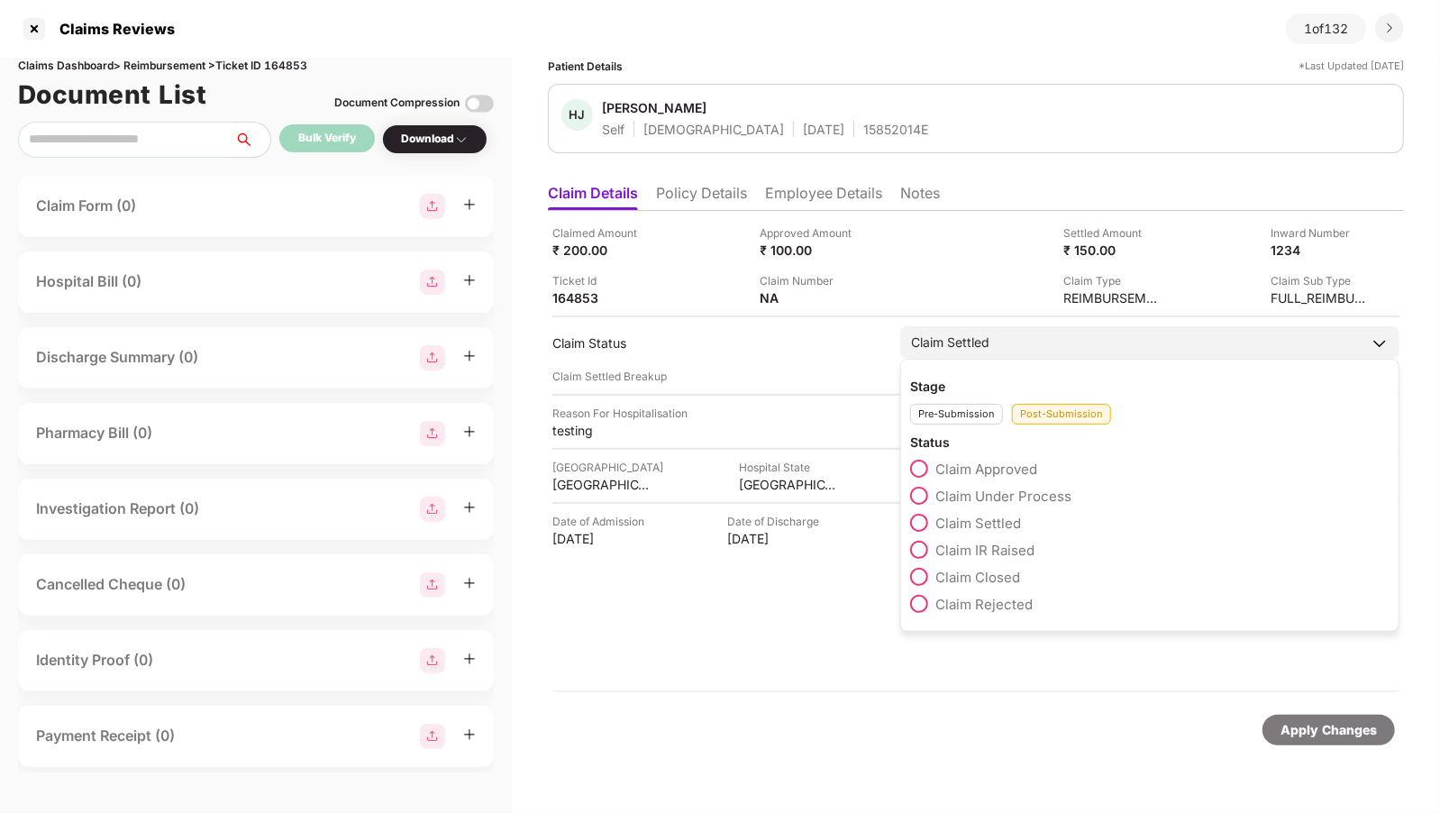
click at [1040, 352] on div "Claim Settled" at bounding box center [1149, 342] width 499 height 32
click at [954, 409] on div "Pre-Submission" at bounding box center [956, 414] width 93 height 21
click at [917, 487] on span at bounding box center [919, 496] width 18 height 18
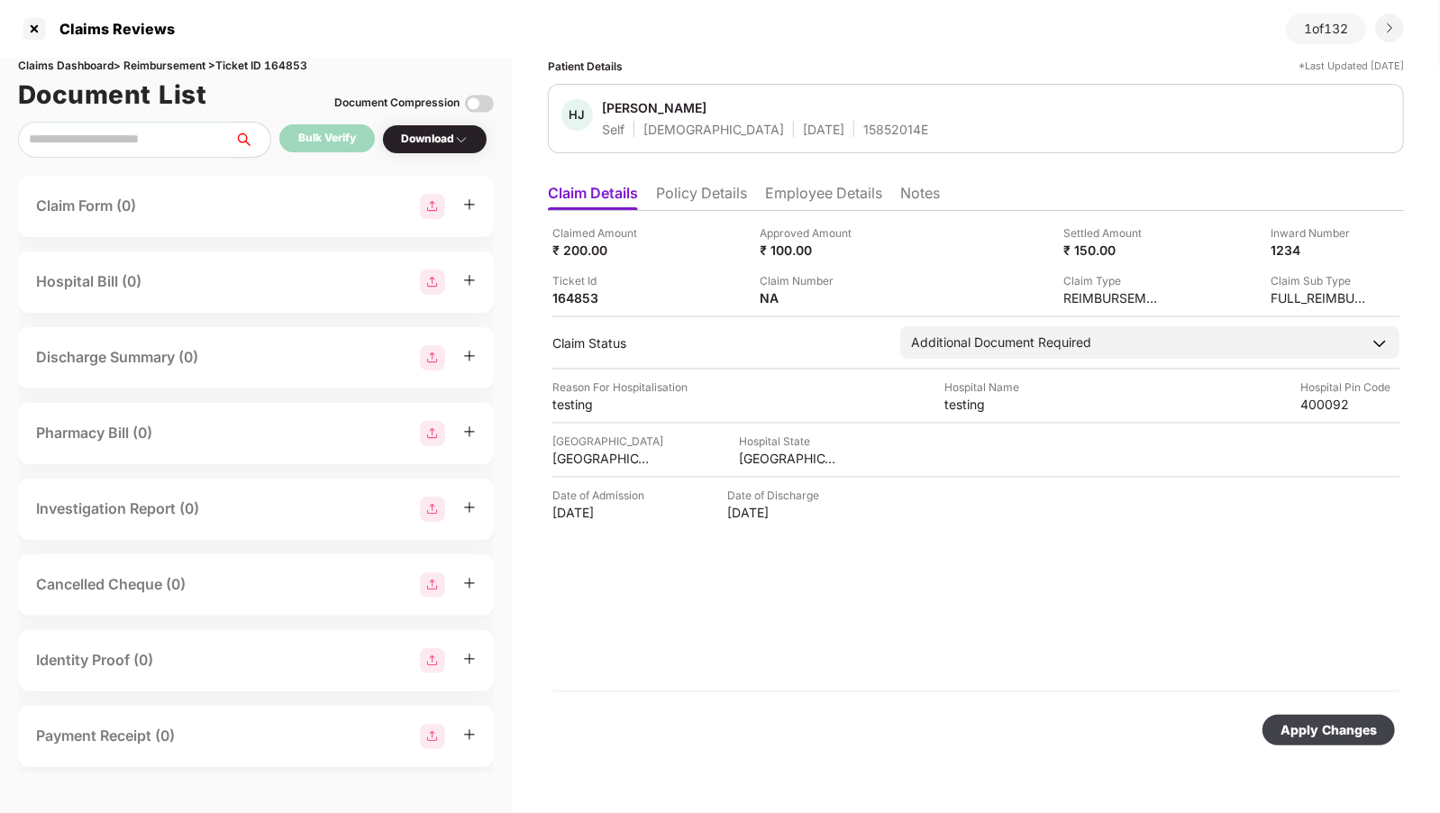
click at [1317, 739] on div "Apply Changes" at bounding box center [1329, 730] width 132 height 31
click at [38, 30] on div at bounding box center [34, 28] width 29 height 29
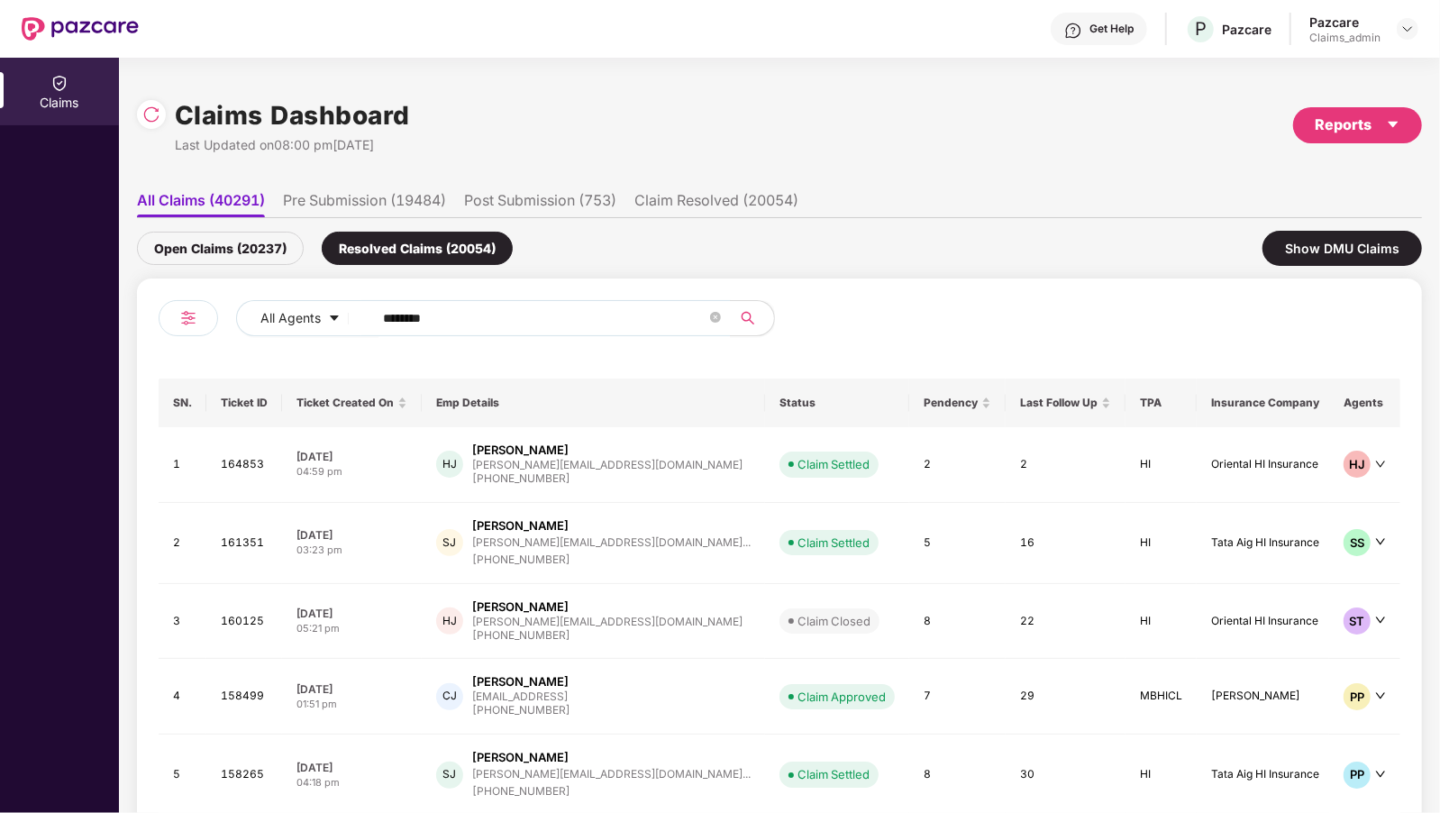
click at [347, 206] on li "Pre Submission (19484)" at bounding box center [364, 204] width 163 height 26
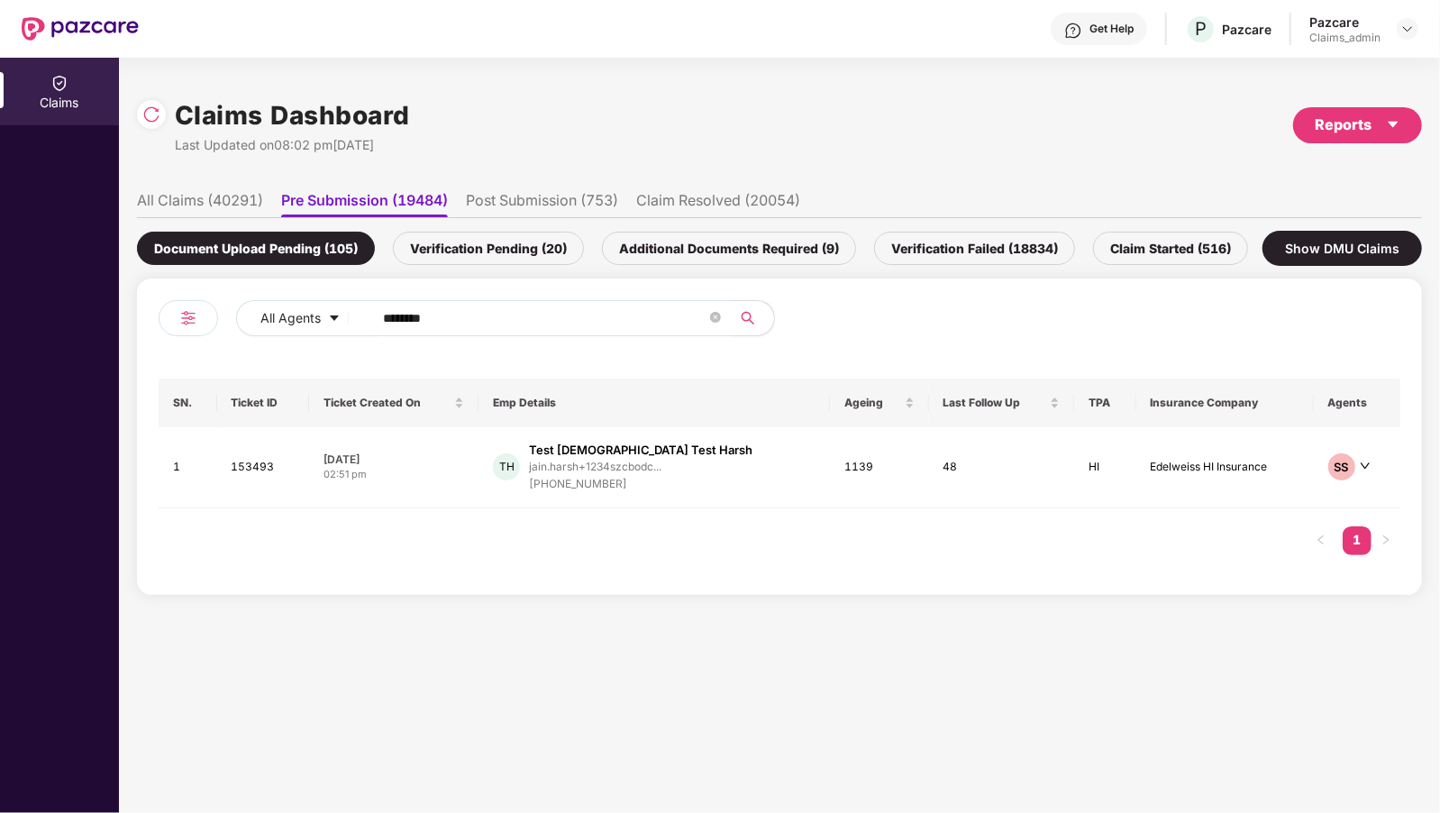
click at [470, 253] on div "Verification Pending (20)" at bounding box center [488, 248] width 191 height 33
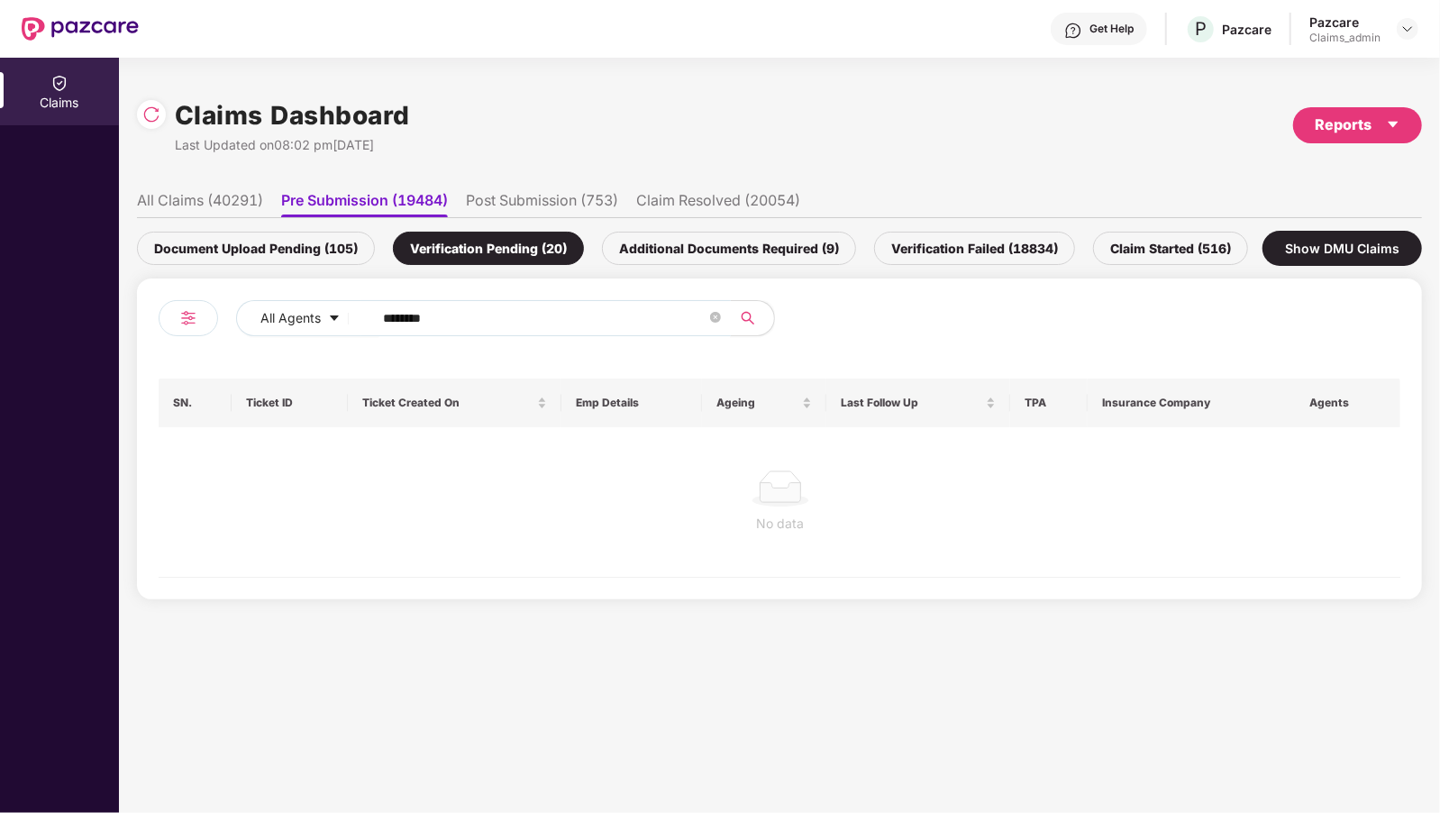
click at [451, 306] on input "*******" at bounding box center [545, 318] width 324 height 27
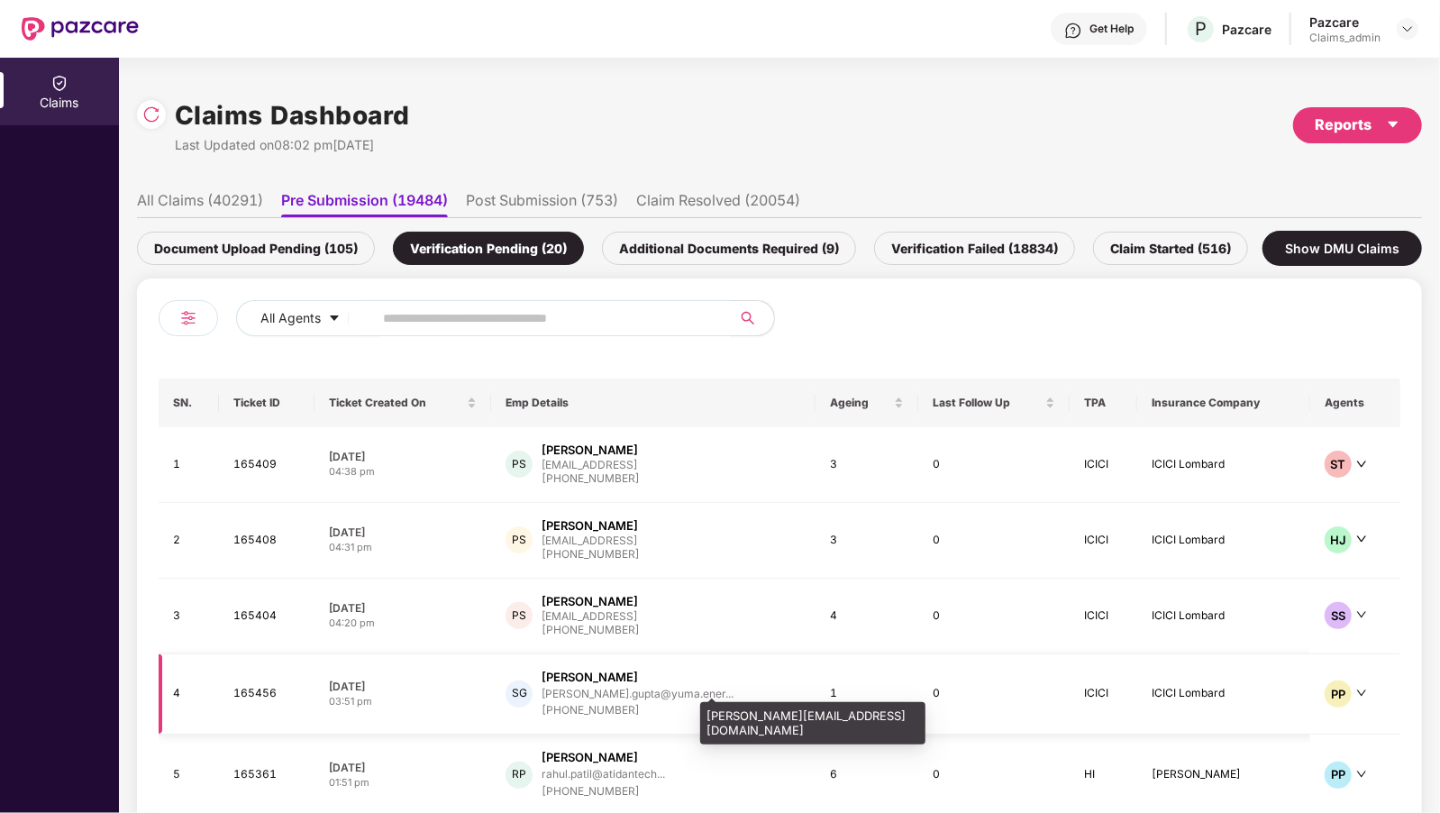
scroll to position [100, 0]
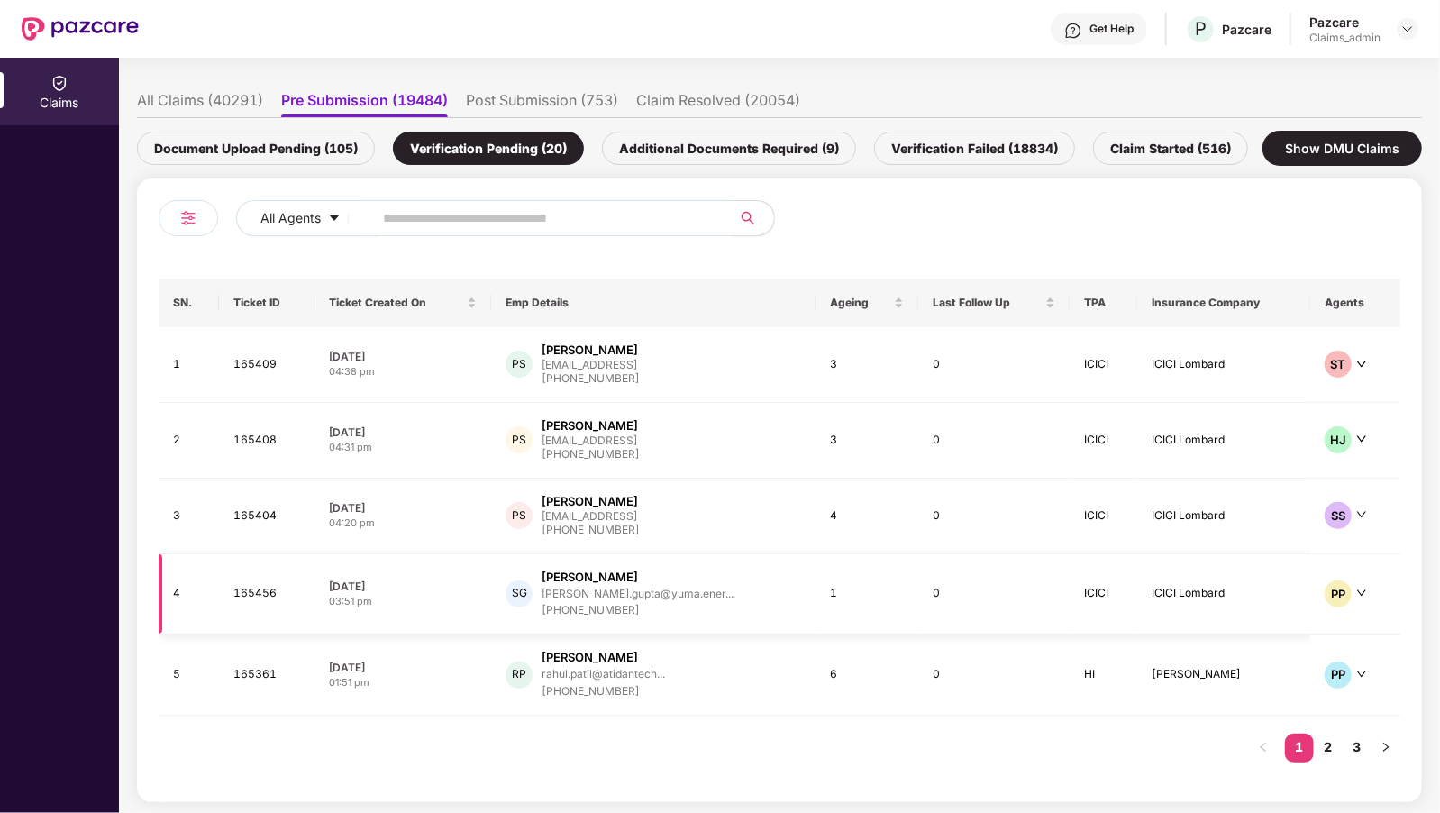
click at [586, 569] on div "[PERSON_NAME]" at bounding box center [590, 577] width 96 height 17
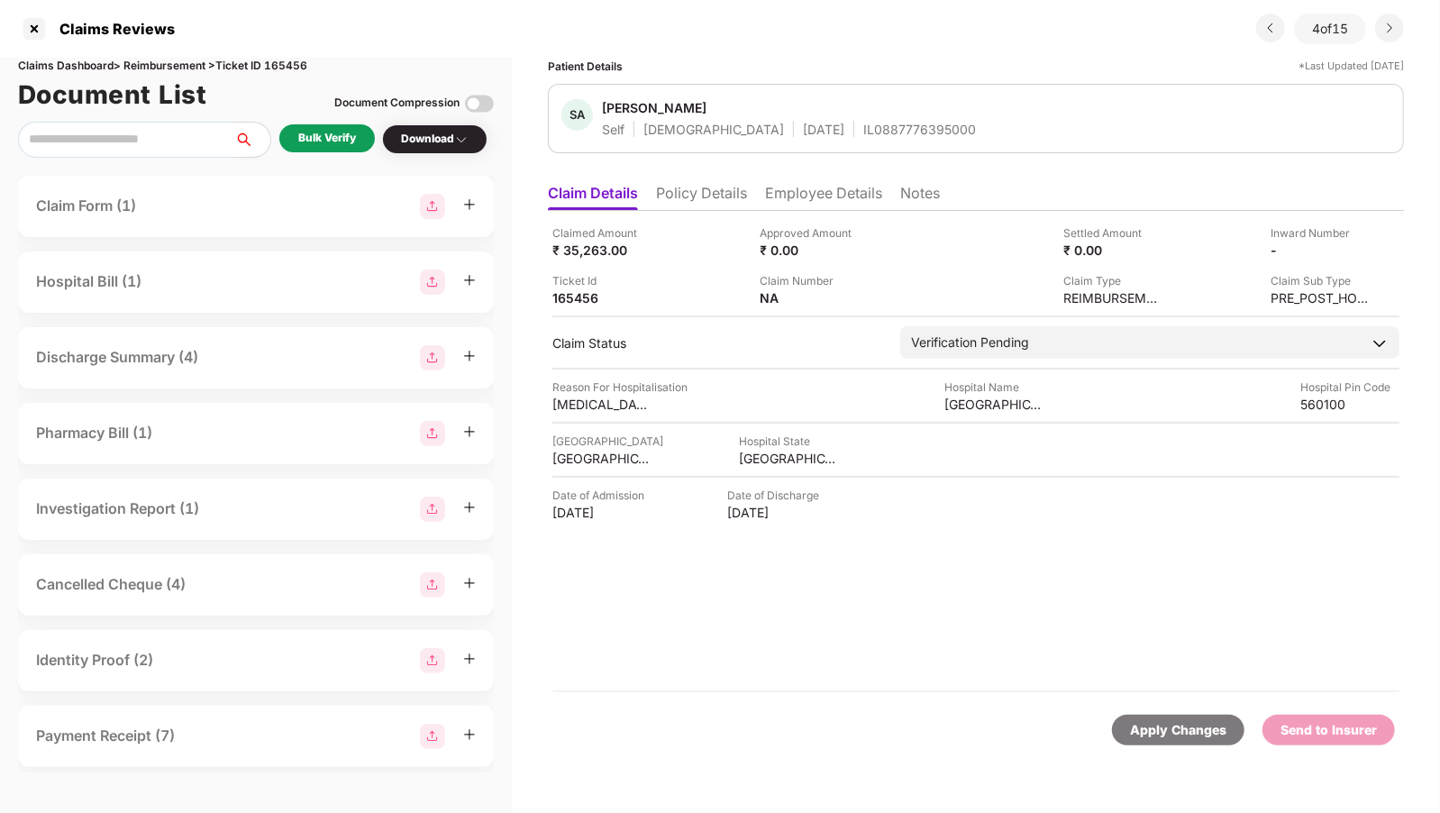
click at [100, 208] on div "Claim Form (1)" at bounding box center [86, 206] width 100 height 23
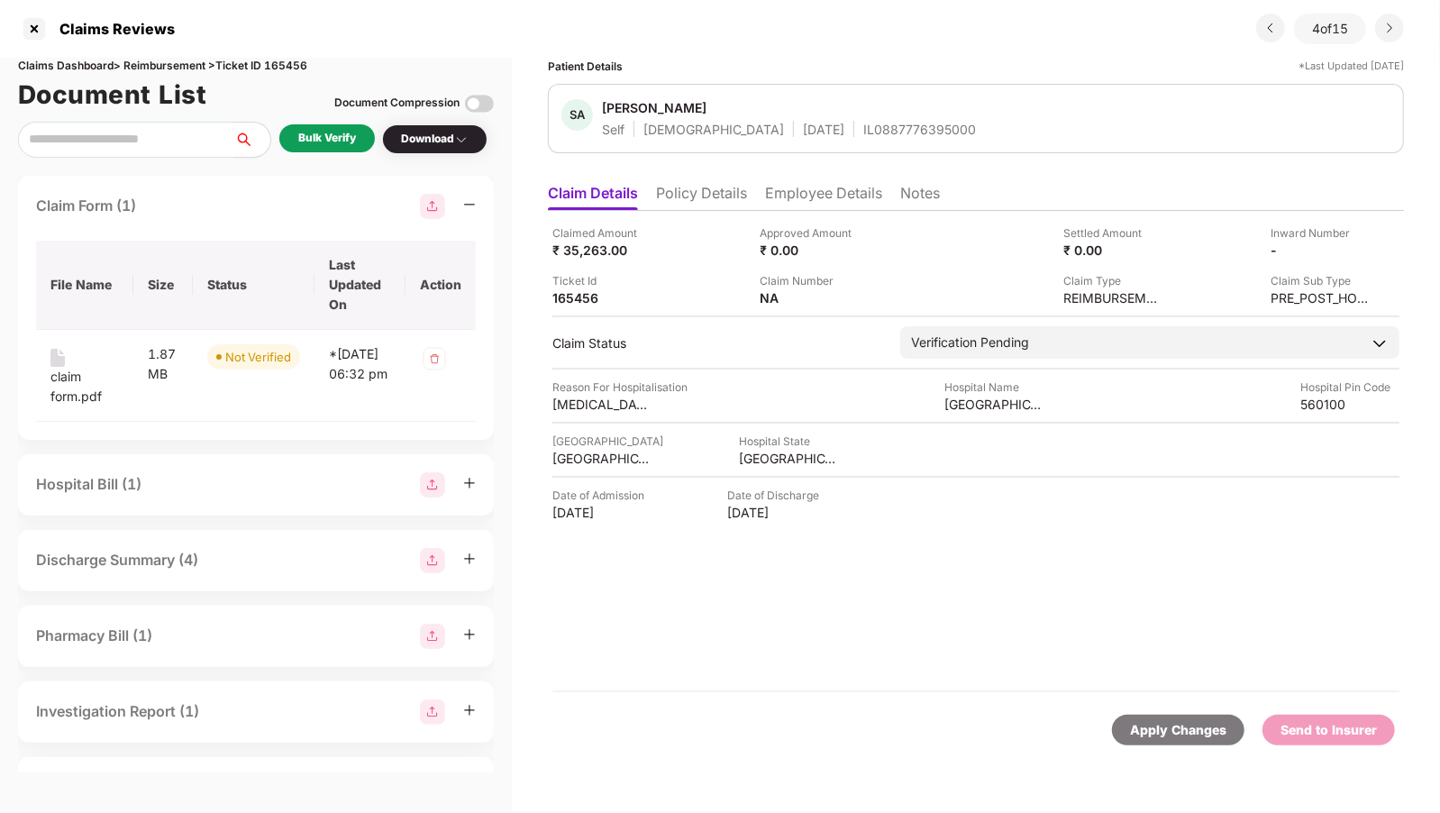
click at [110, 482] on div "Hospital Bill (1)" at bounding box center [88, 484] width 105 height 23
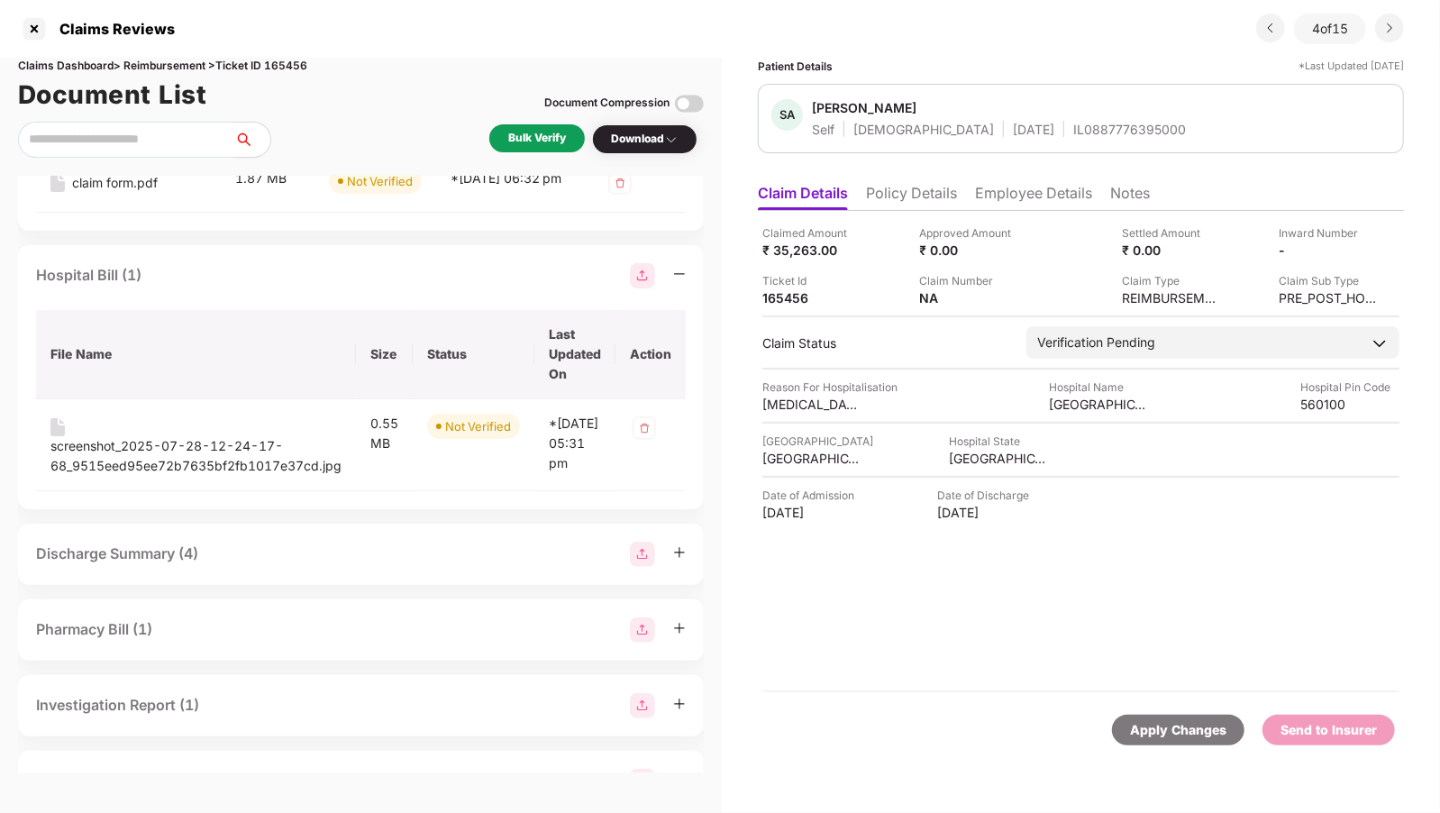
scroll to position [140, 0]
click at [166, 469] on div "screenshot_2025-07-28-12-24-17-68_9515eed95ee72b7635bf2fb1017e37cd.jpg" at bounding box center [195, 453] width 291 height 40
click at [269, 581] on div "Discharge Summary (4)" at bounding box center [361, 550] width 686 height 61
click at [279, 581] on div "Discharge Summary (4)" at bounding box center [361, 550] width 686 height 61
click at [297, 563] on div "Discharge Summary (4)" at bounding box center [361, 550] width 650 height 25
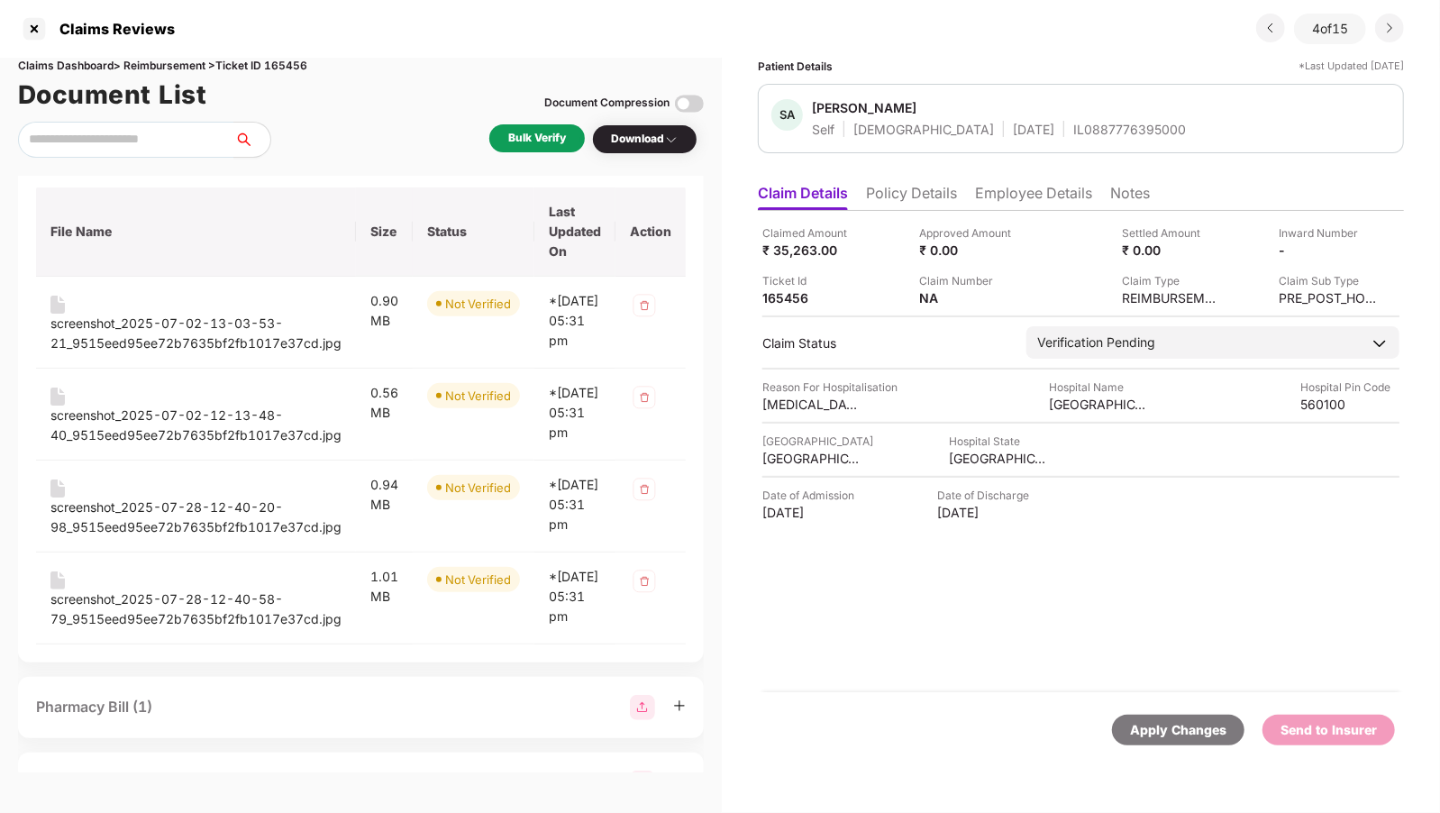
scroll to position [559, 0]
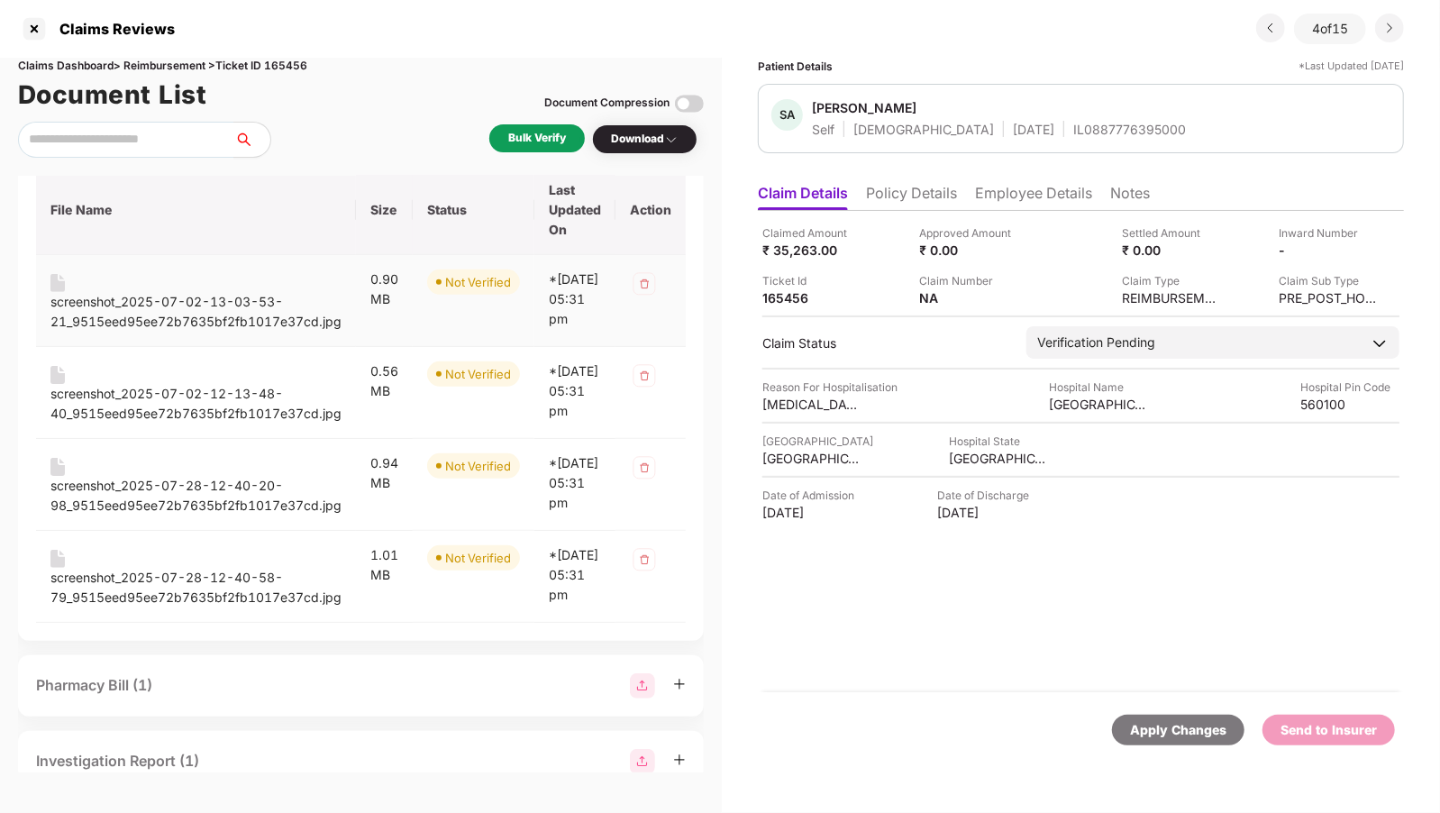
click at [207, 332] on div "screenshot_2025-07-02-13-03-53-21_9515eed95ee72b7635bf2fb1017e37cd.jpg" at bounding box center [195, 312] width 291 height 40
click at [215, 424] on div "screenshot_2025-07-02-12-13-48-40_9515eed95ee72b7635bf2fb1017e37cd.jpg" at bounding box center [195, 404] width 291 height 40
click at [249, 516] on div "screenshot_2025-07-28-12-40-20-98_9515eed95ee72b7635bf2fb1017e37cd.jpg" at bounding box center [195, 496] width 291 height 40
click at [187, 608] on div "screenshot_2025-07-28-12-40-58-79_9515eed95ee72b7635bf2fb1017e37cd.jpg" at bounding box center [195, 588] width 291 height 40
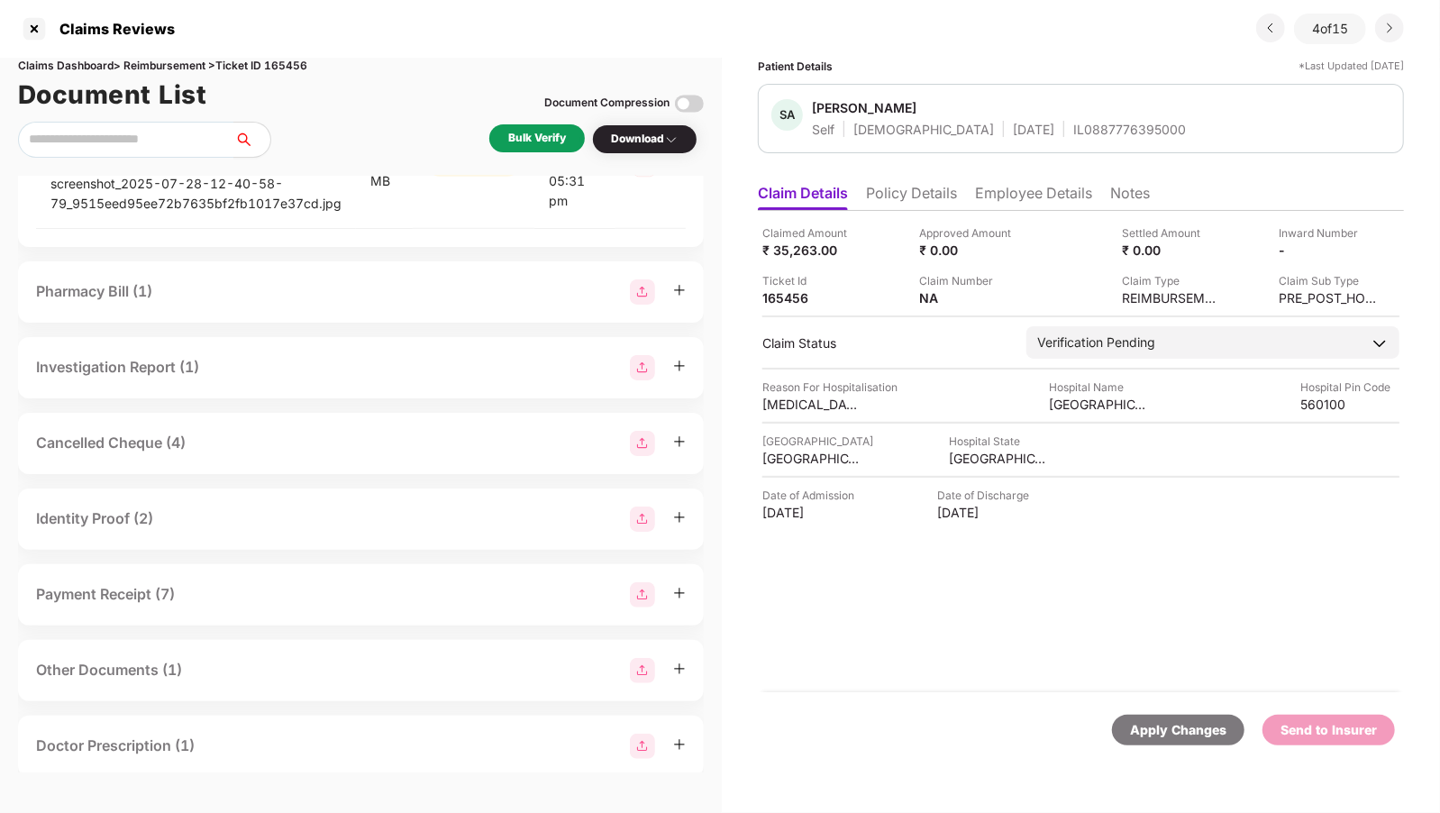
scroll to position [952, 0]
click at [169, 306] on div "Pharmacy Bill (1)" at bounding box center [361, 292] width 650 height 25
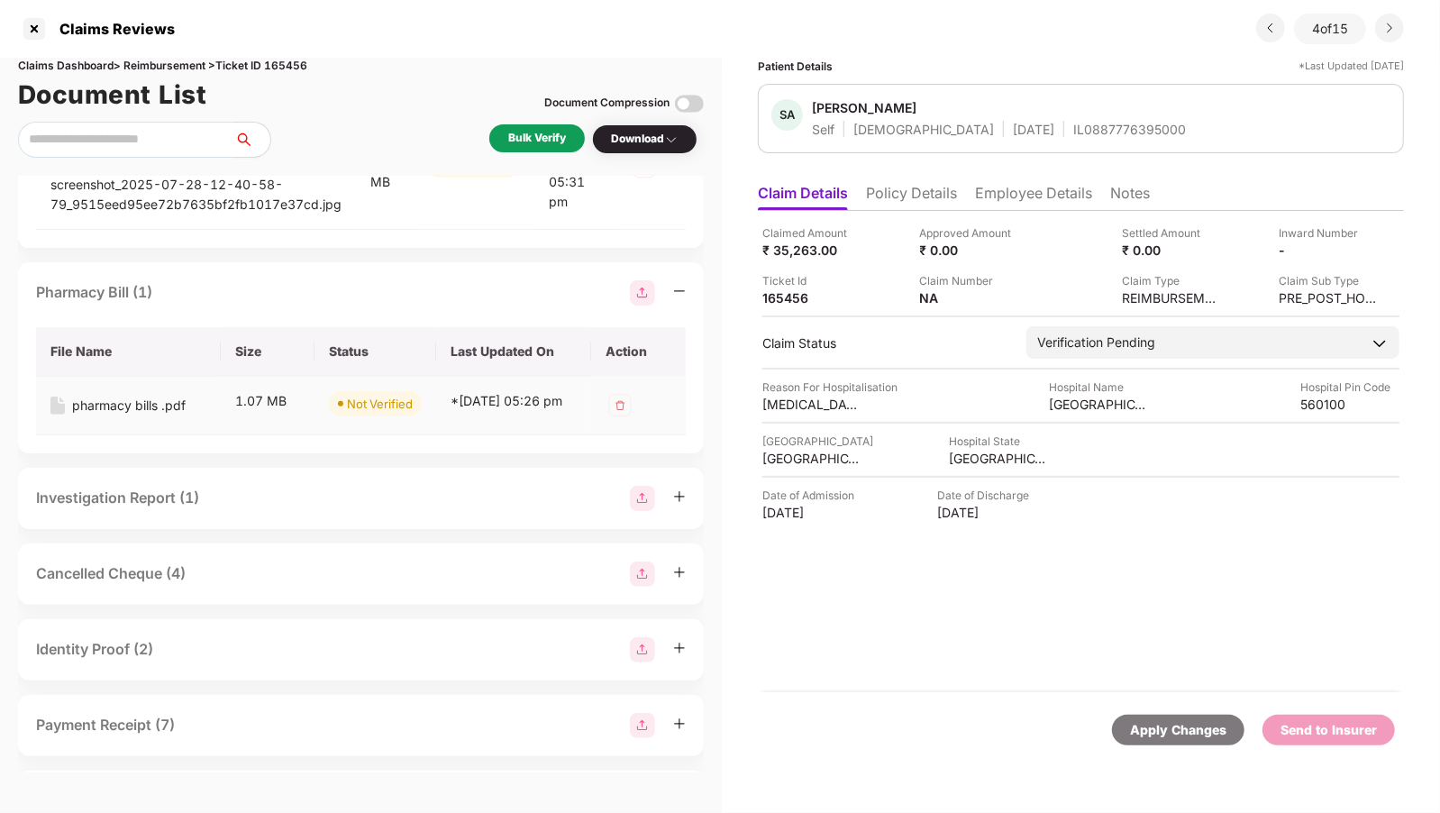
click at [187, 435] on td "pharmacy bills .pdf" at bounding box center [128, 406] width 185 height 59
click at [160, 416] on div "pharmacy bills .pdf" at bounding box center [129, 406] width 114 height 20
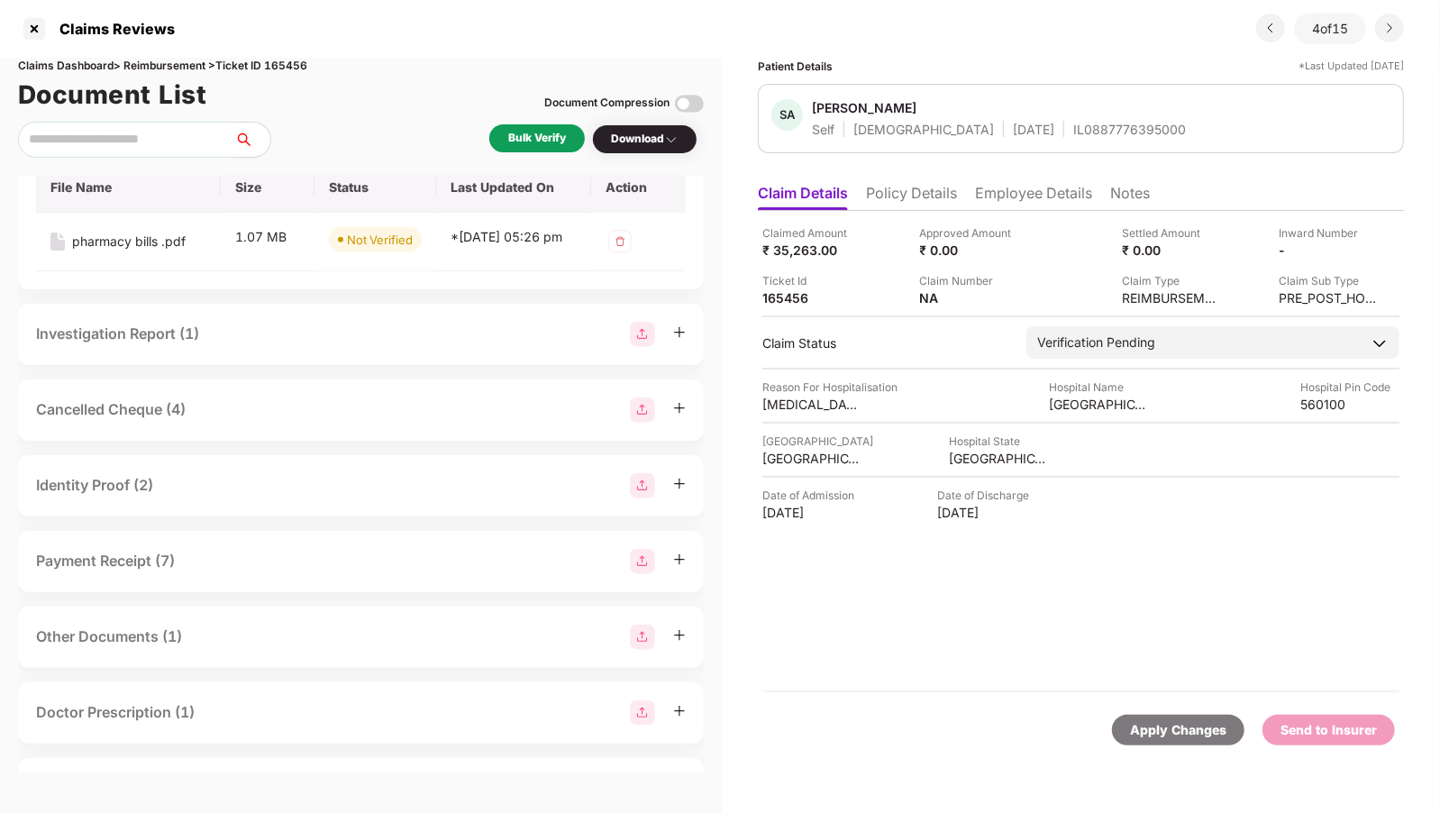
click at [187, 365] on div "Investigation Report (1)" at bounding box center [361, 334] width 686 height 61
click at [208, 347] on div "Investigation Report (1)" at bounding box center [361, 334] width 650 height 25
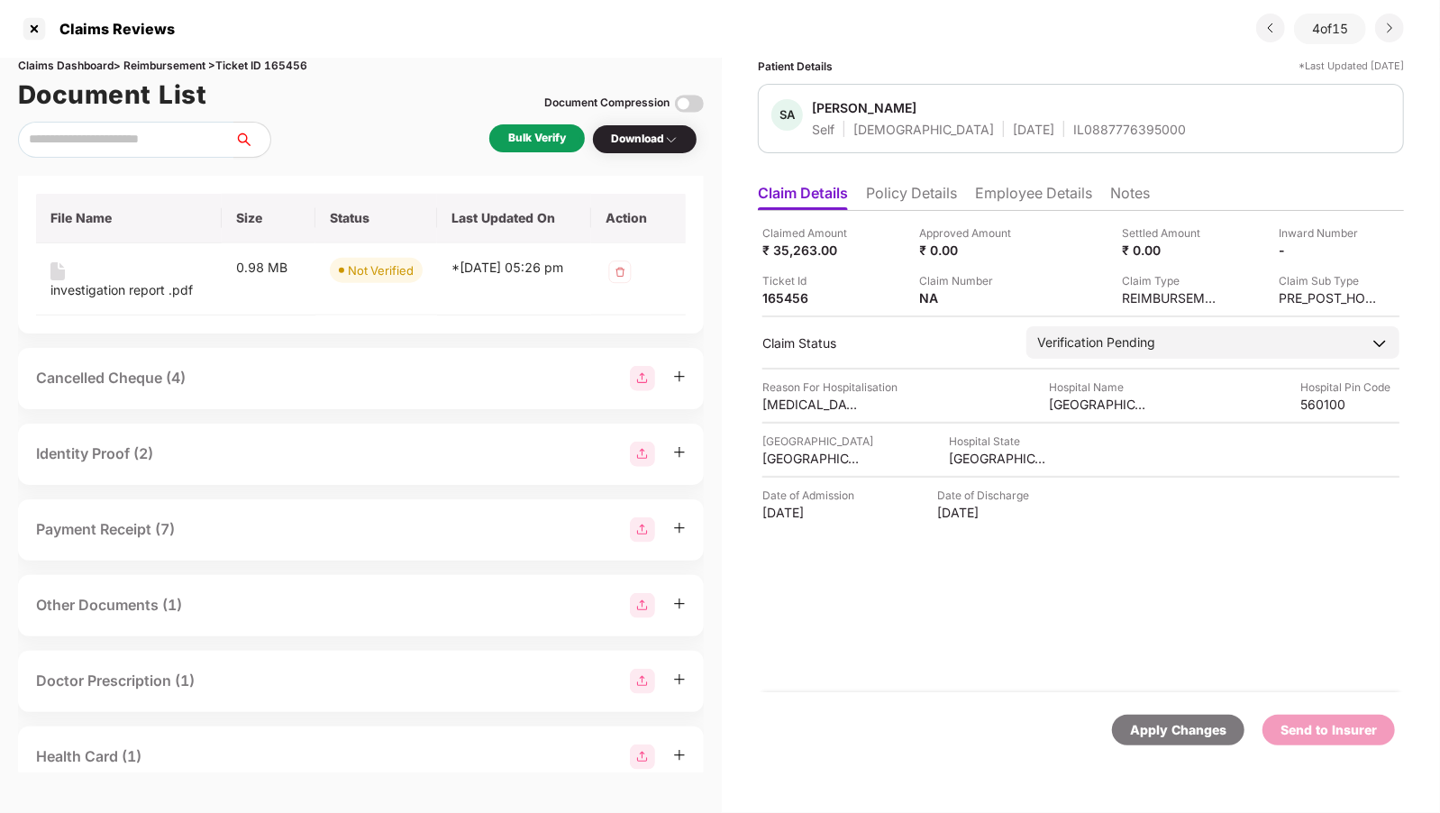
scroll to position [1320, 0]
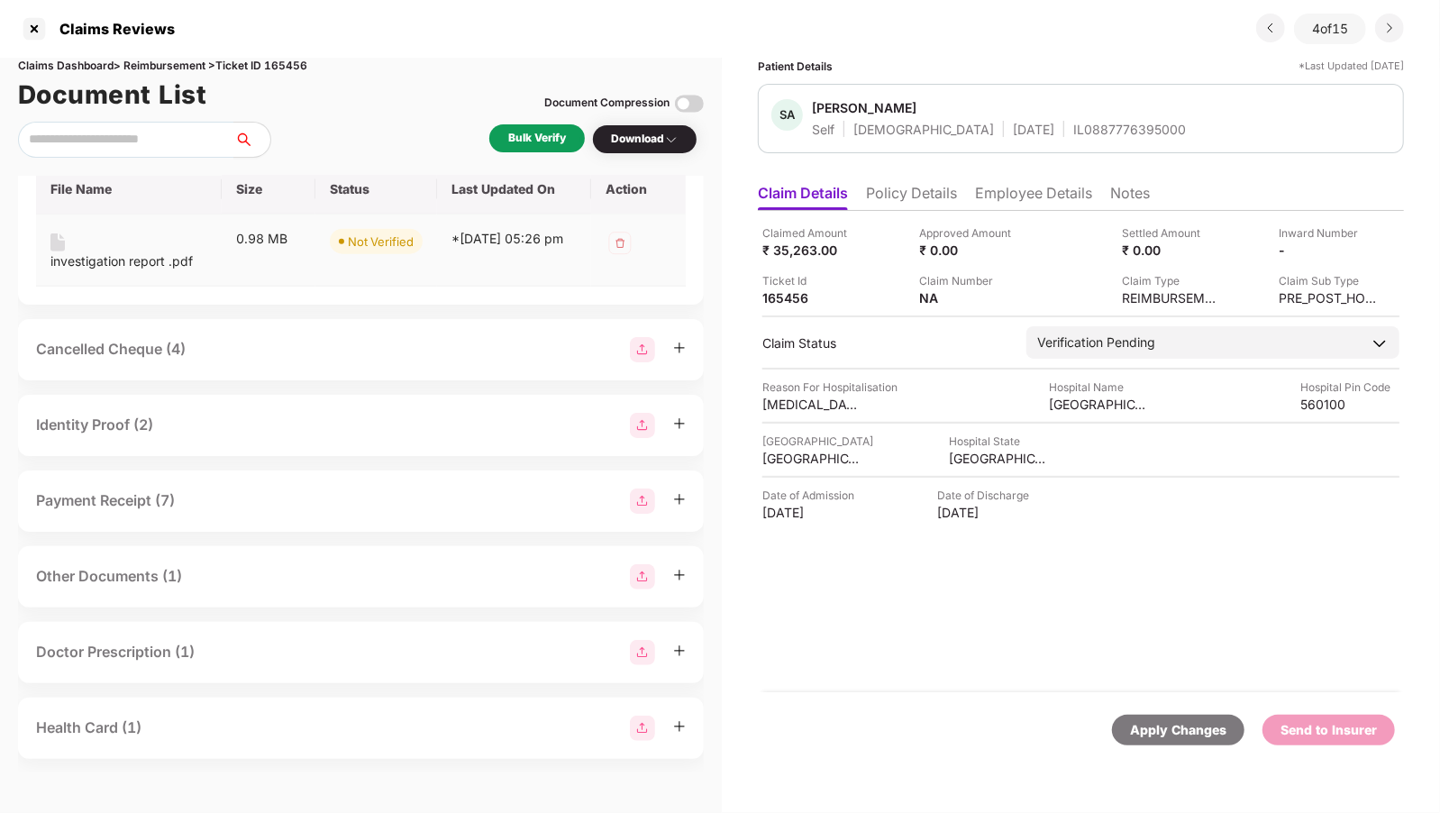
click at [130, 271] on div "investigation report .pdf" at bounding box center [121, 261] width 142 height 20
click at [317, 380] on div "Cancelled Cheque (4)" at bounding box center [361, 349] width 686 height 61
click at [294, 379] on div "Cancelled Cheque (4)" at bounding box center [361, 348] width 686 height 61
click at [263, 361] on div "Cancelled Cheque (4)" at bounding box center [361, 348] width 650 height 25
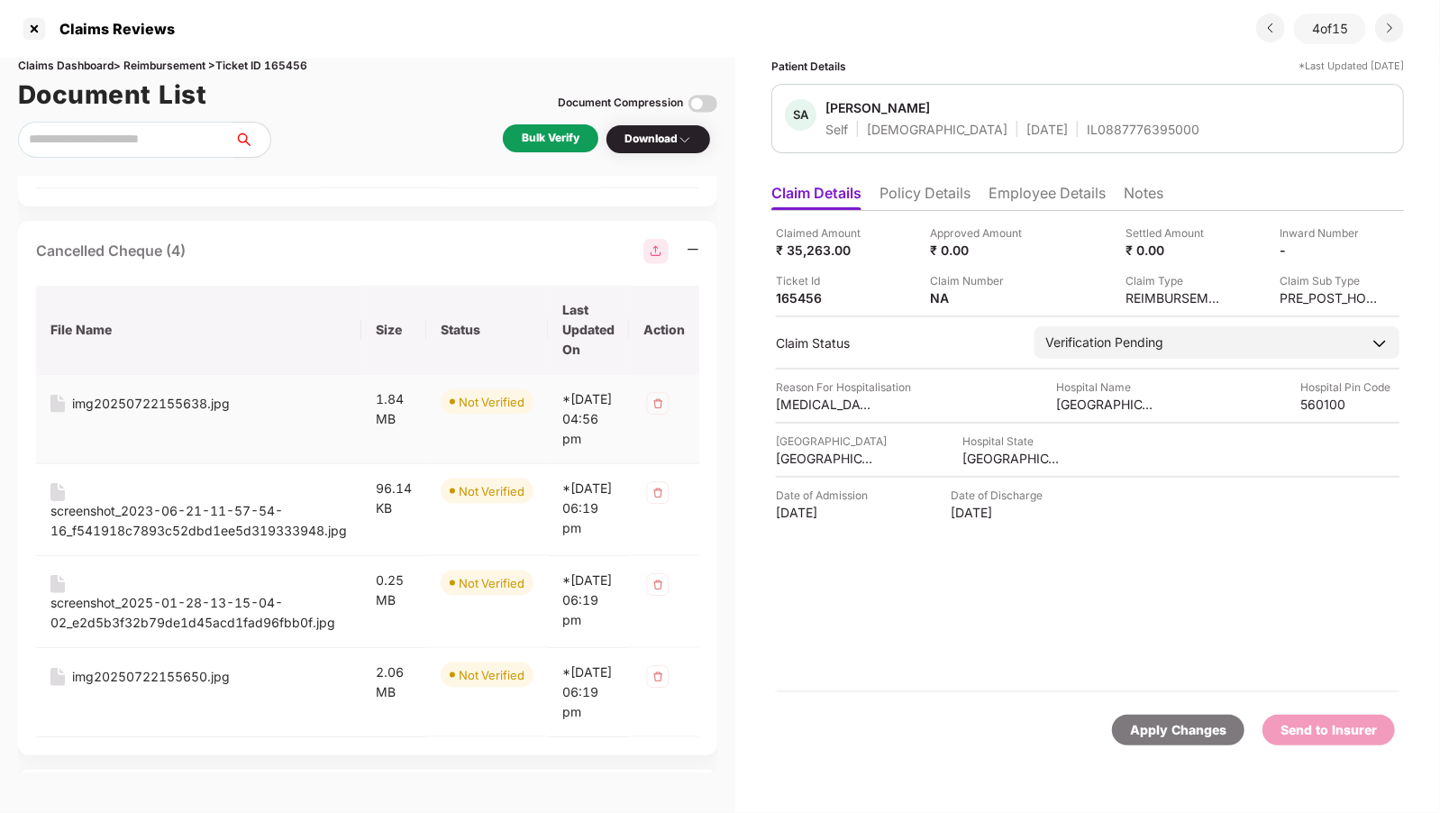
scroll to position [1448, 0]
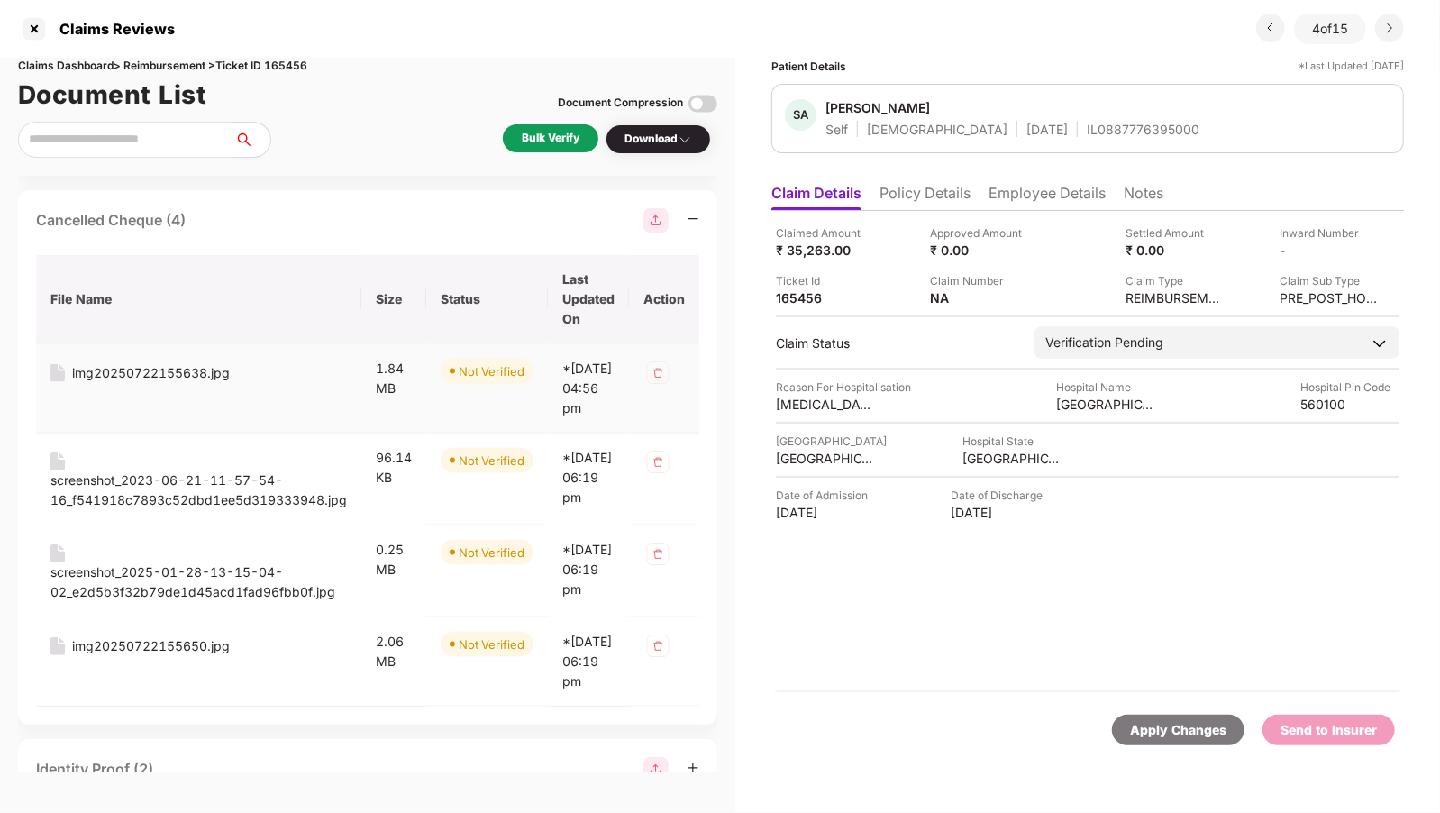
click at [187, 383] on div "img20250722155638.jpg" at bounding box center [151, 373] width 158 height 20
click at [112, 510] on div "screenshot_2023-06-21-11-57-54-16_f541918c7893c52dbd1ee5d319333948.jpg" at bounding box center [198, 491] width 297 height 40
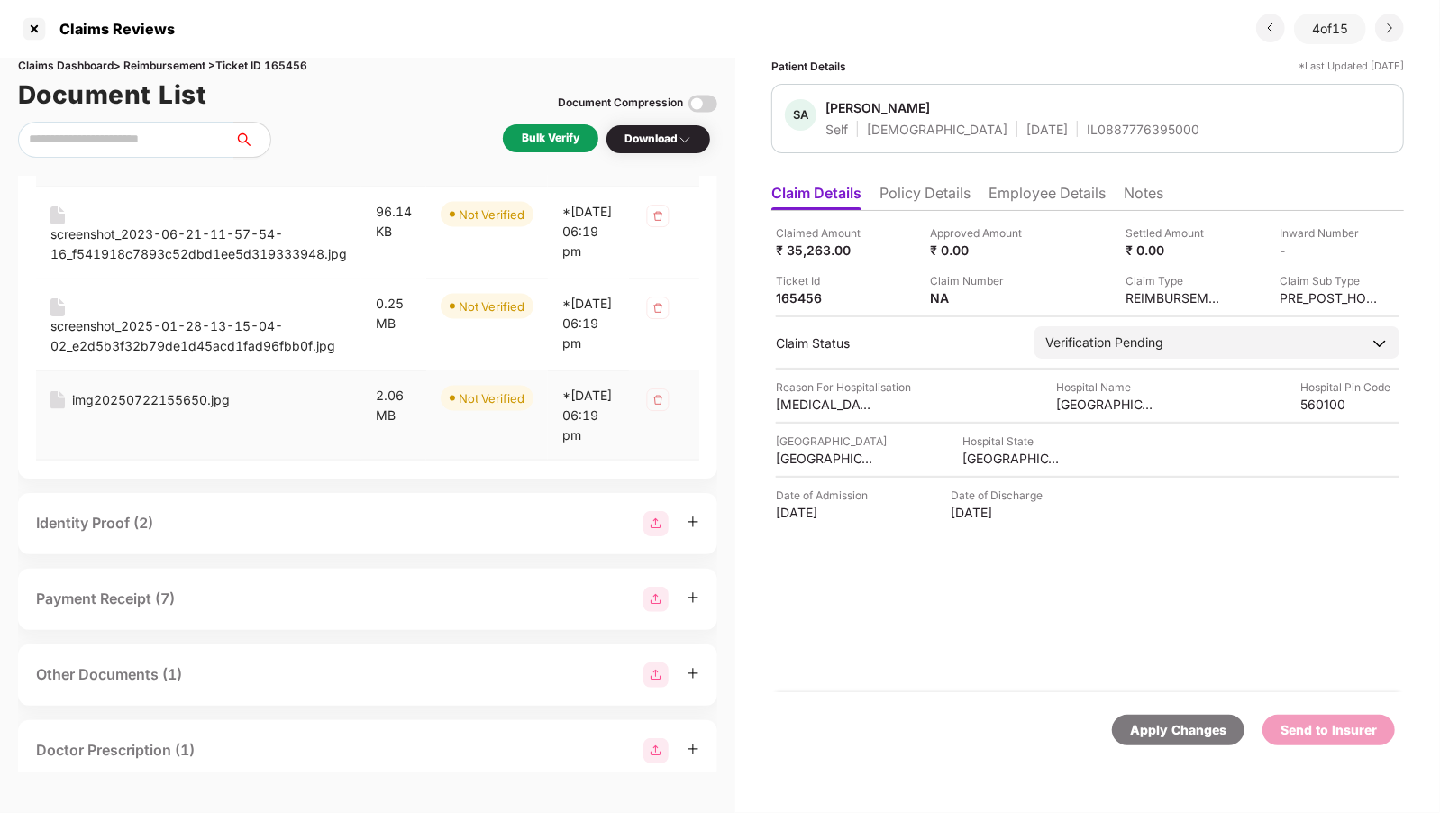
scroll to position [1722, 0]
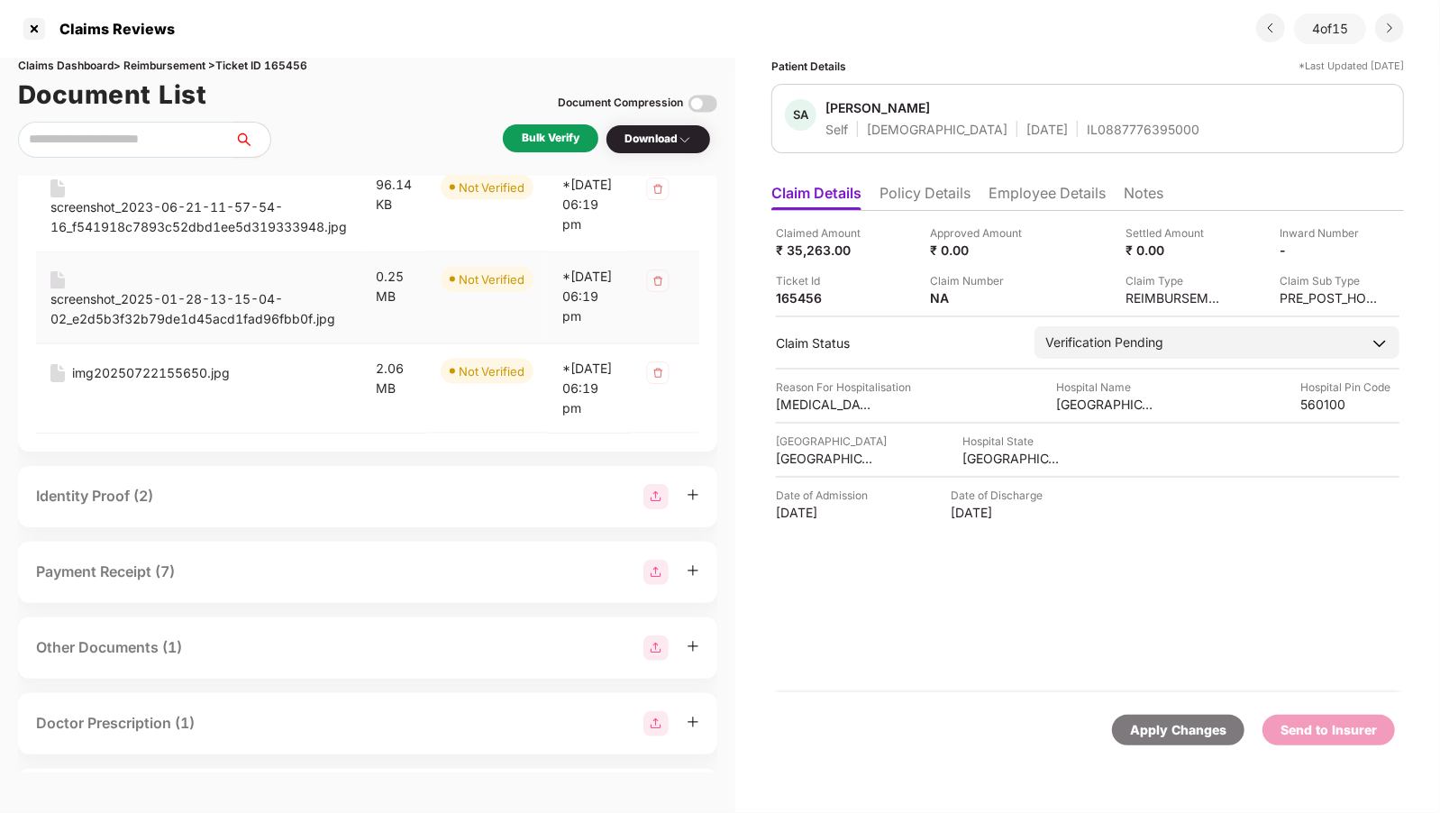
click at [135, 329] on div "screenshot_2025-01-28-13-15-04-02_e2d5b3f32b79de1d45acd1fad96fbb0f.jpg" at bounding box center [198, 309] width 297 height 40
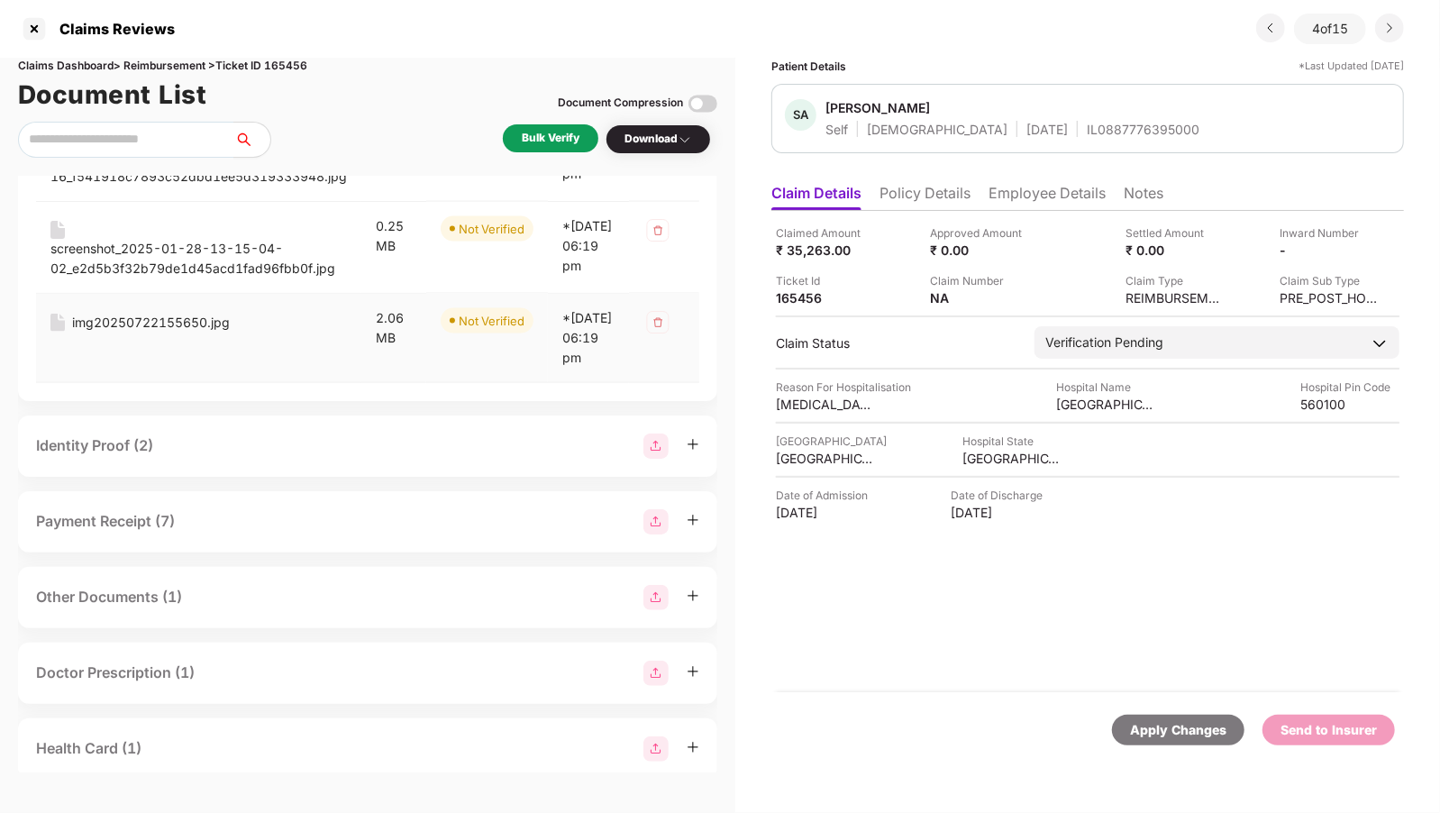
scroll to position [1776, 0]
click at [165, 329] on div "img20250722155650.jpg" at bounding box center [151, 319] width 158 height 20
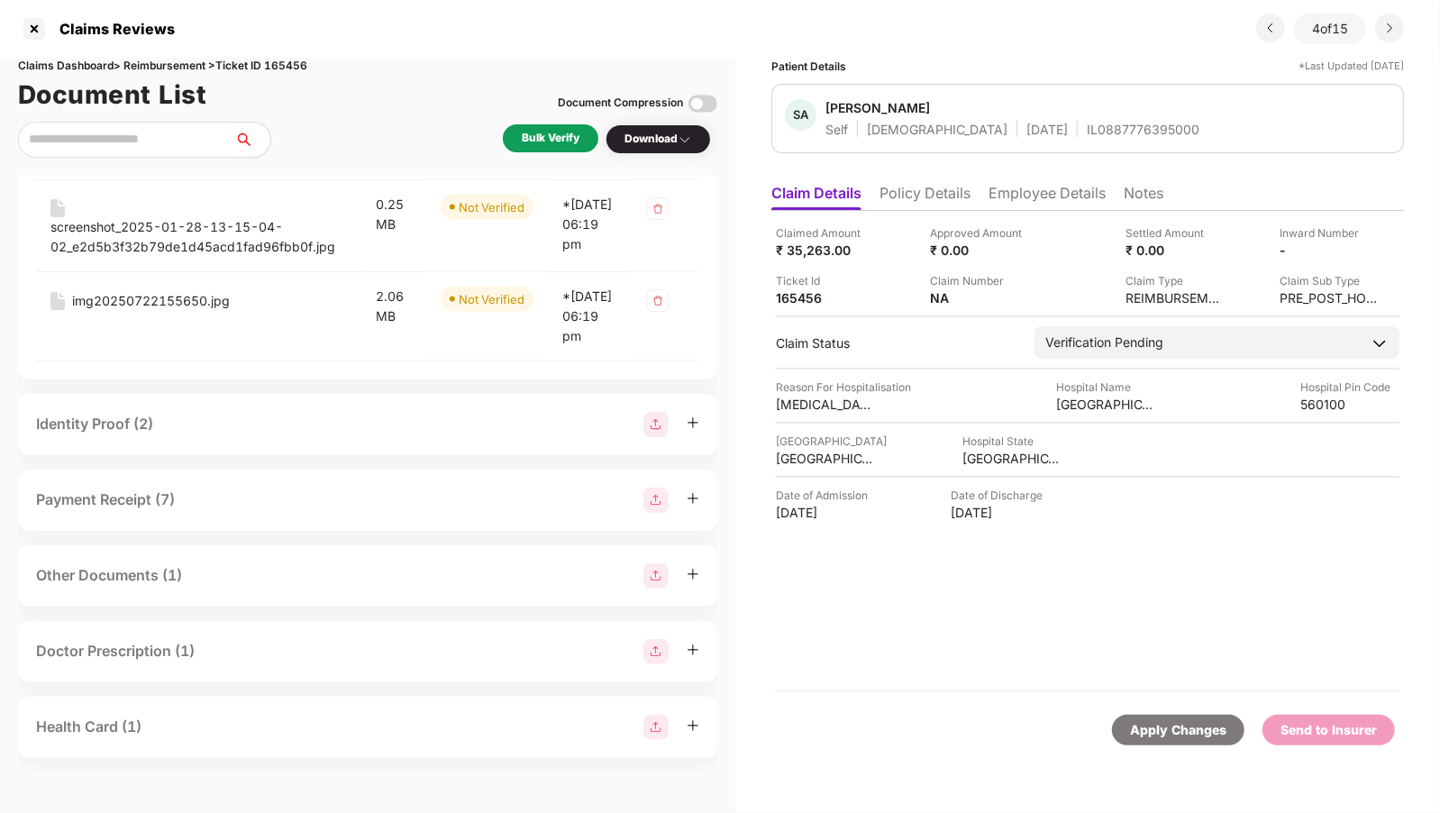
scroll to position [1864, 0]
click at [217, 437] on div "Identity Proof (2)" at bounding box center [367, 424] width 663 height 25
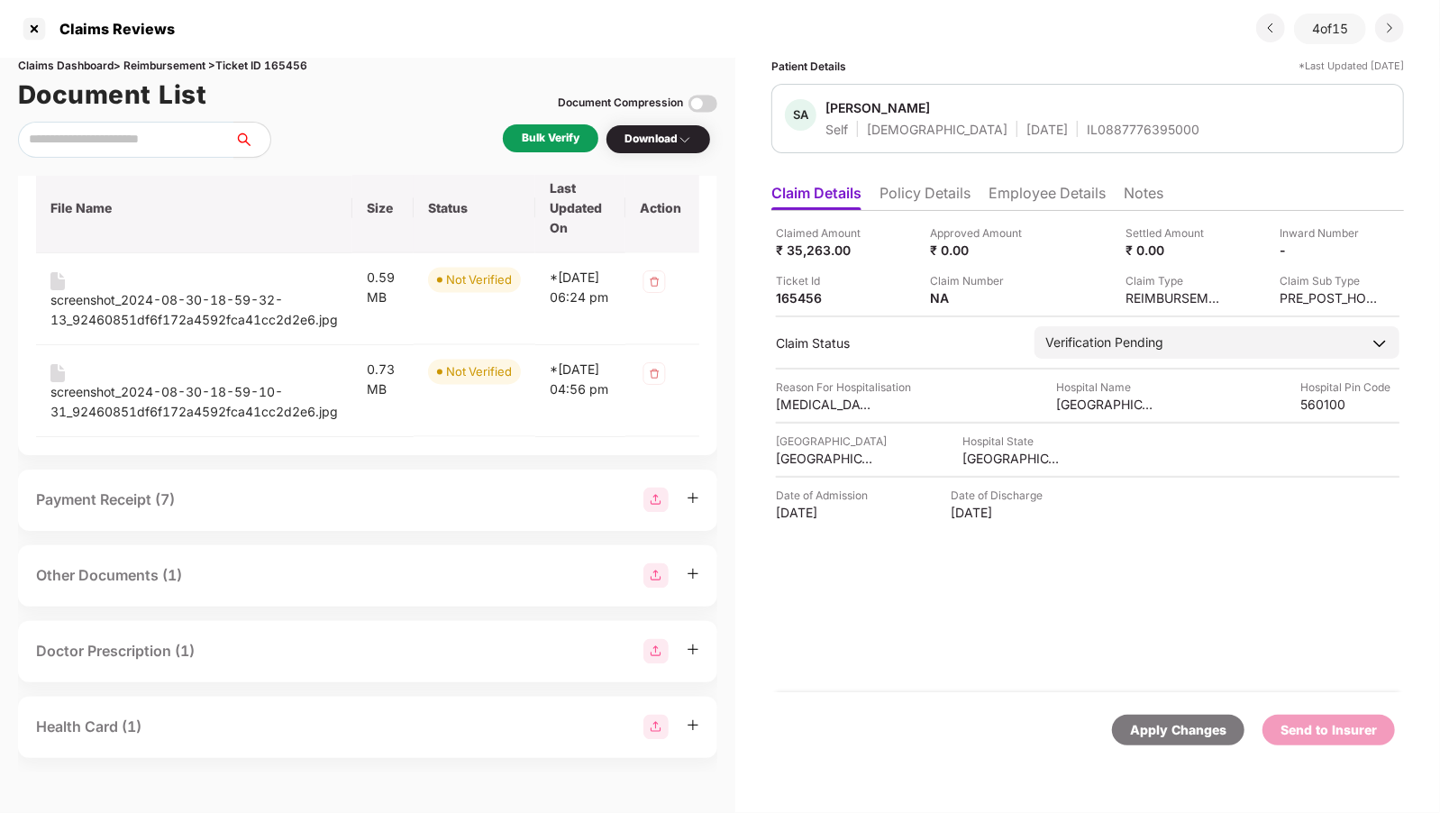
scroll to position [2132, 0]
click at [192, 330] on div "screenshot_2024-08-30-18-59-32-13_92460851df6f172a4592fca41cc2d2e6.jpg" at bounding box center [194, 310] width 288 height 40
click at [182, 422] on div "screenshot_2024-08-30-18-59-10-31_92460851df6f172a4592fca41cc2d2e6.jpg" at bounding box center [194, 402] width 288 height 40
click at [236, 508] on div "Payment Receipt (7)" at bounding box center [367, 500] width 663 height 25
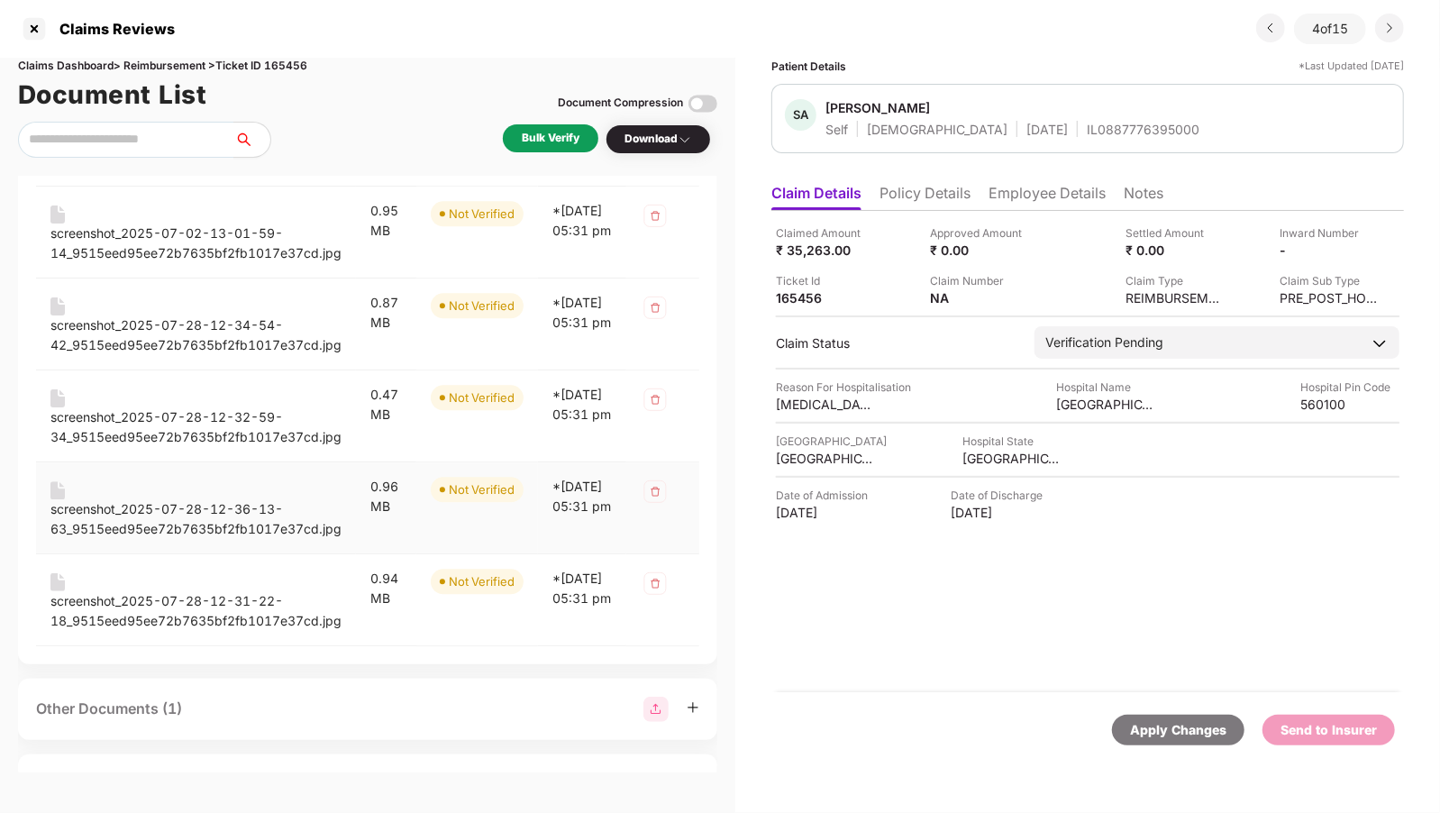
scroll to position [2676, 0]
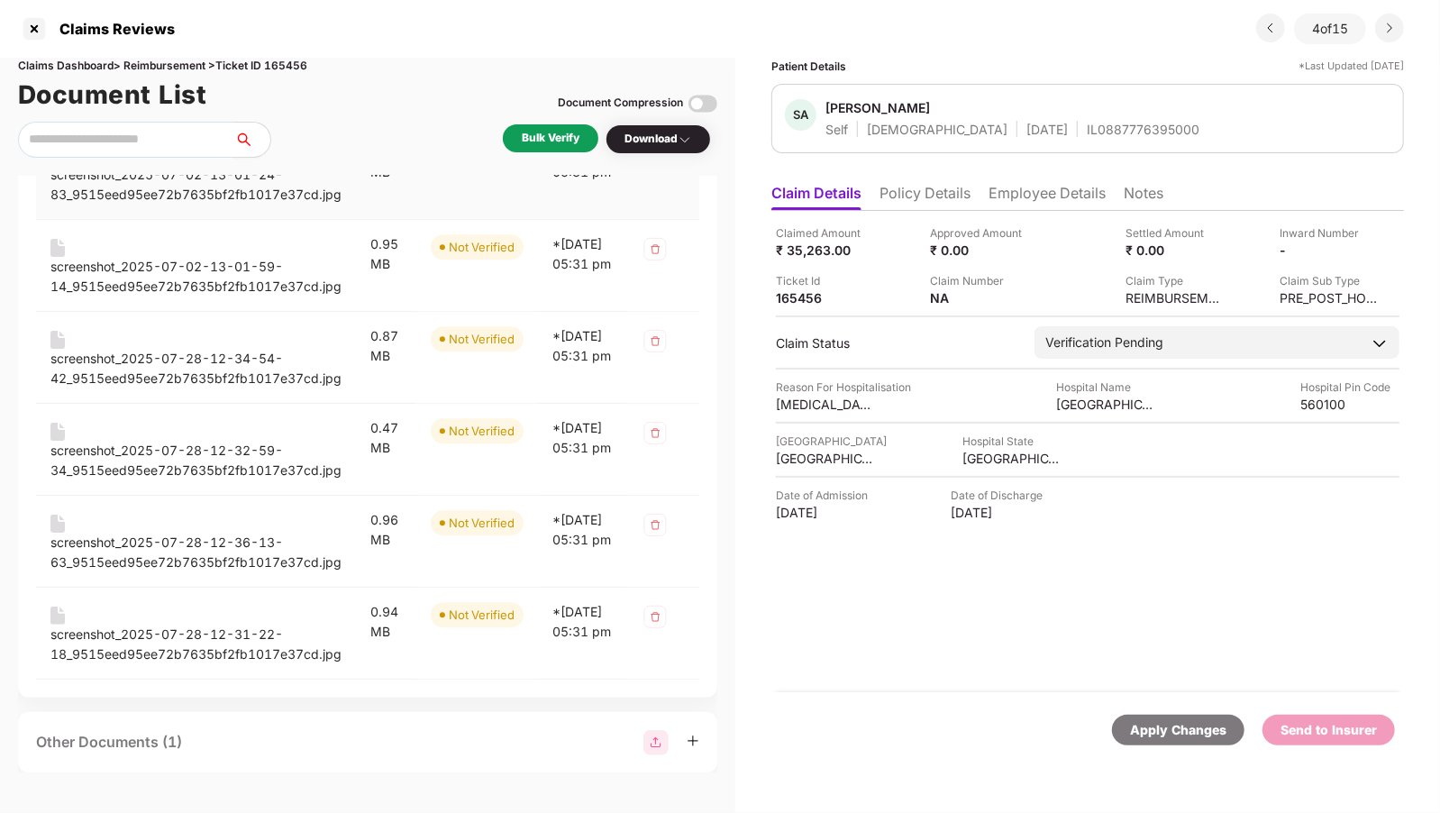
click at [220, 205] on div "screenshot_2025-07-02-13-01-24-83_9515eed95ee72b7635bf2fb1017e37cd.jpg" at bounding box center [195, 176] width 291 height 58
click at [204, 205] on div "screenshot_2025-07-02-13-01-24-83_9515eed95ee72b7635bf2fb1017e37cd.jpg" at bounding box center [195, 185] width 291 height 40
